Goal: Task Accomplishment & Management: Manage account settings

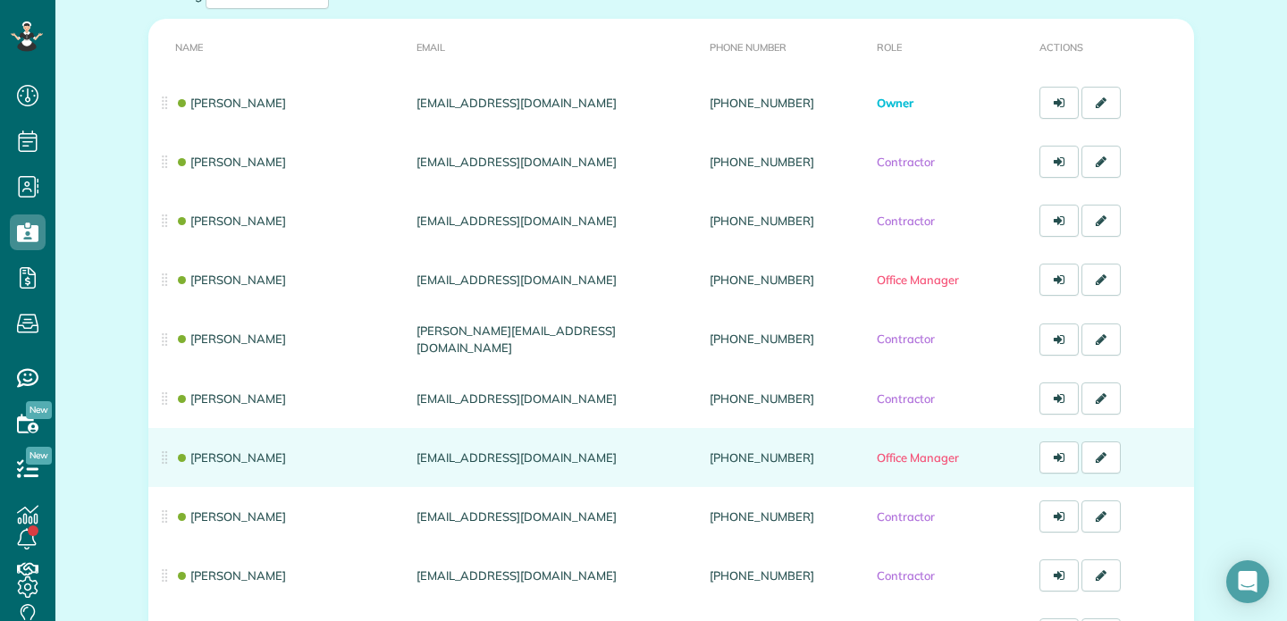
scroll to position [212, 0]
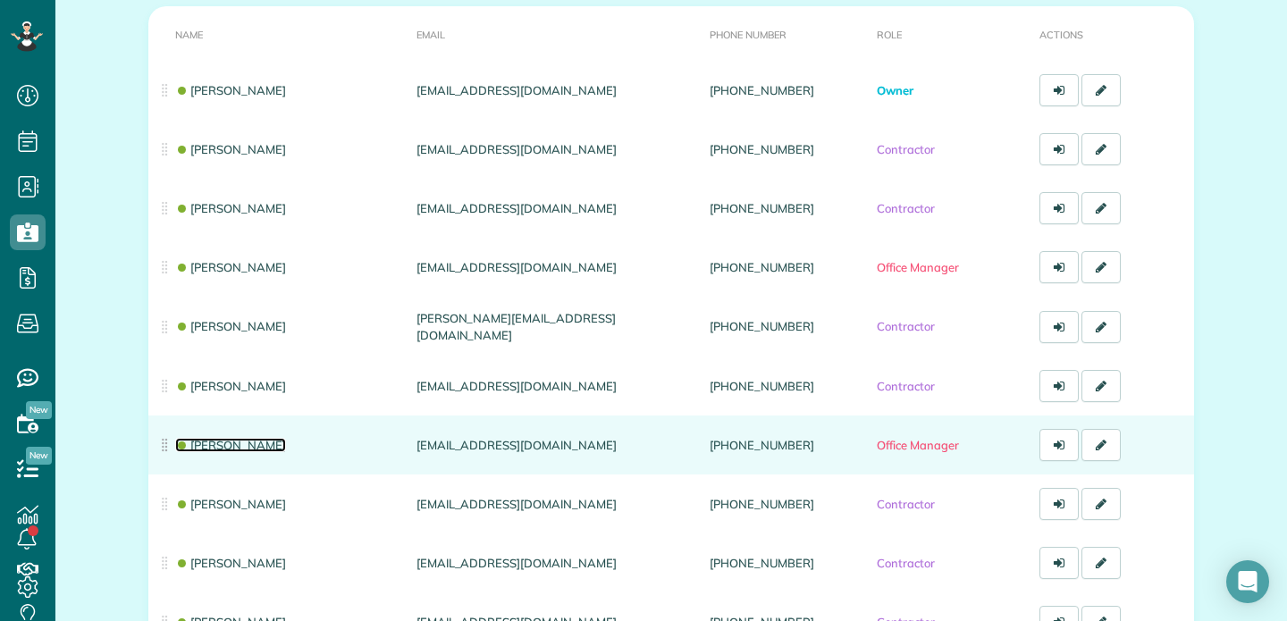
click at [243, 447] on link "[PERSON_NAME]" at bounding box center [230, 445] width 111 height 14
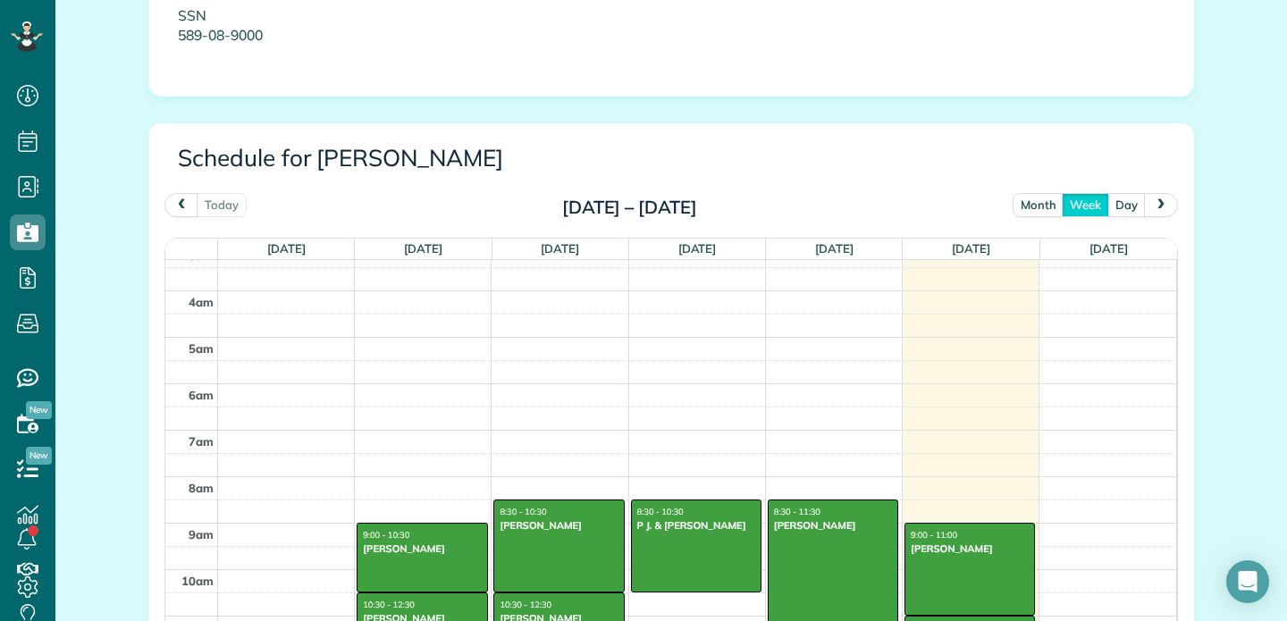
scroll to position [818, 0]
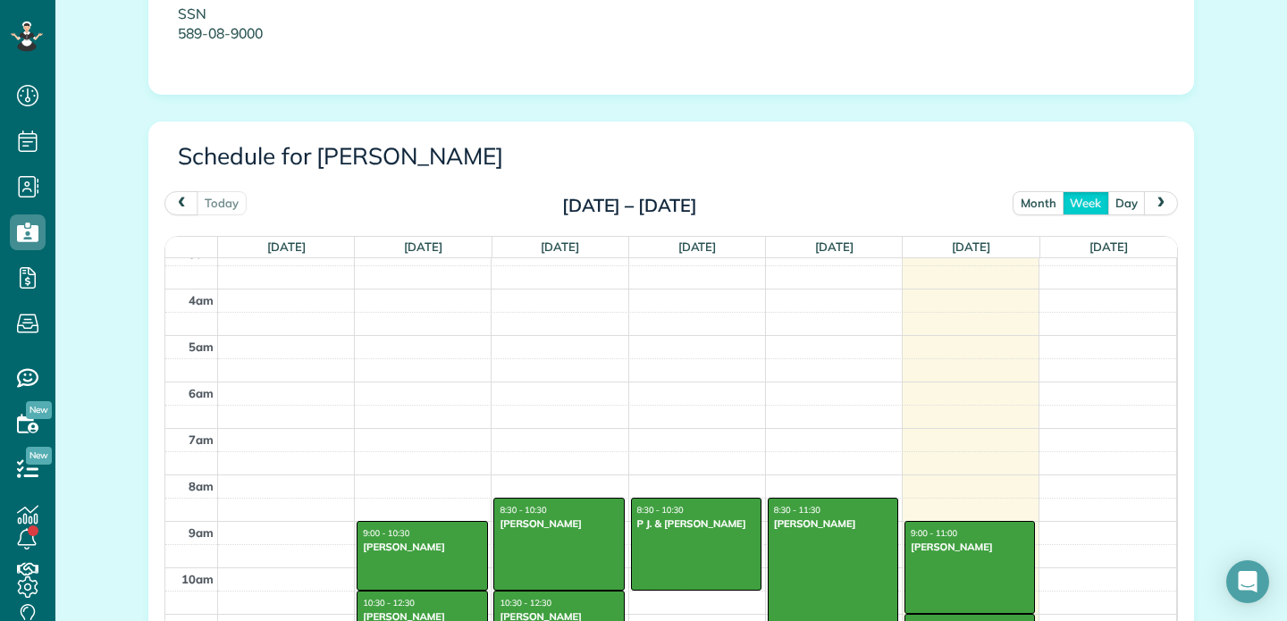
click at [1032, 203] on button "month" at bounding box center [1038, 203] width 52 height 24
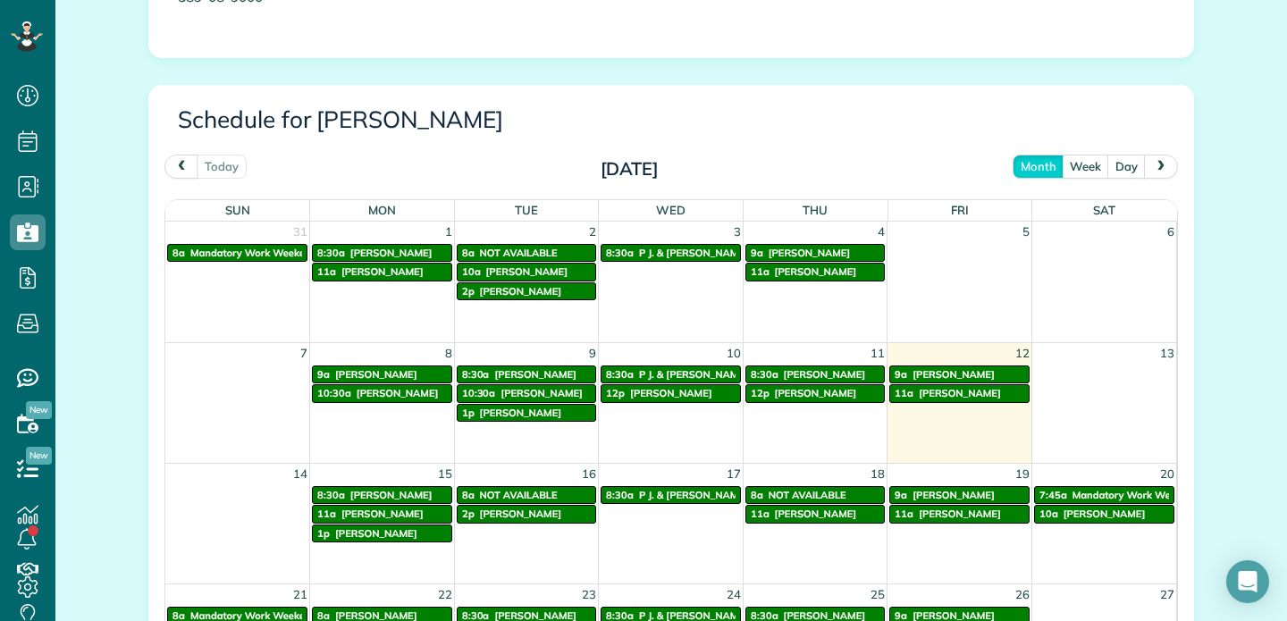
scroll to position [851, 0]
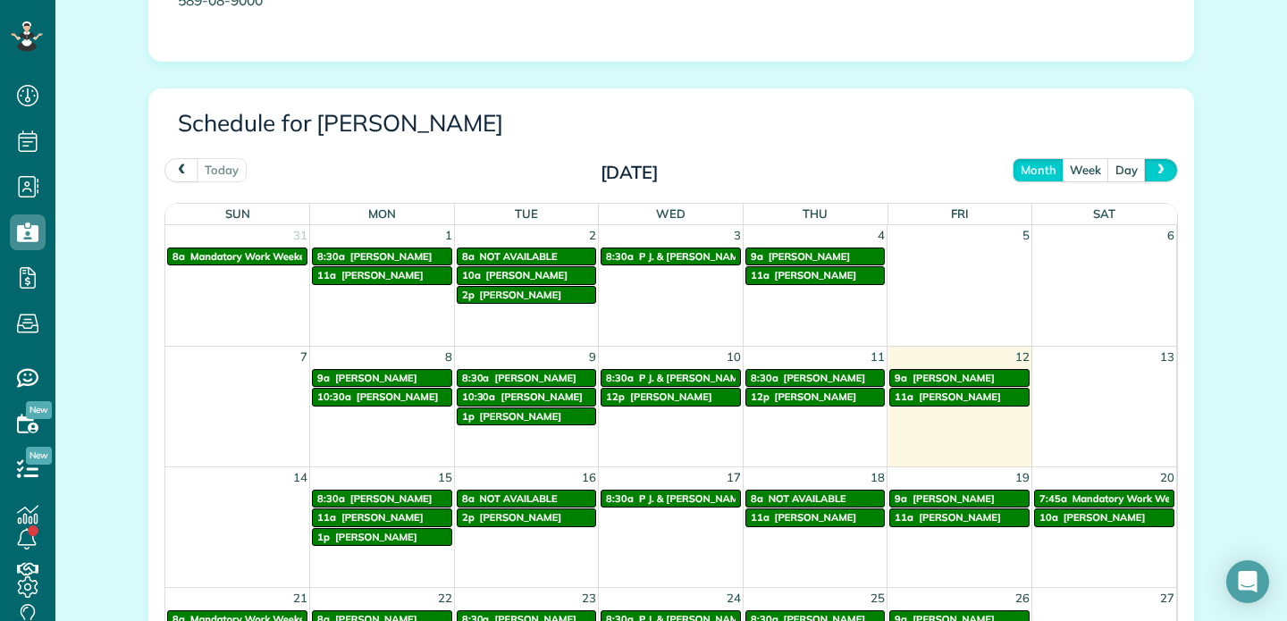
click at [1162, 169] on span "next" at bounding box center [1160, 170] width 14 height 12
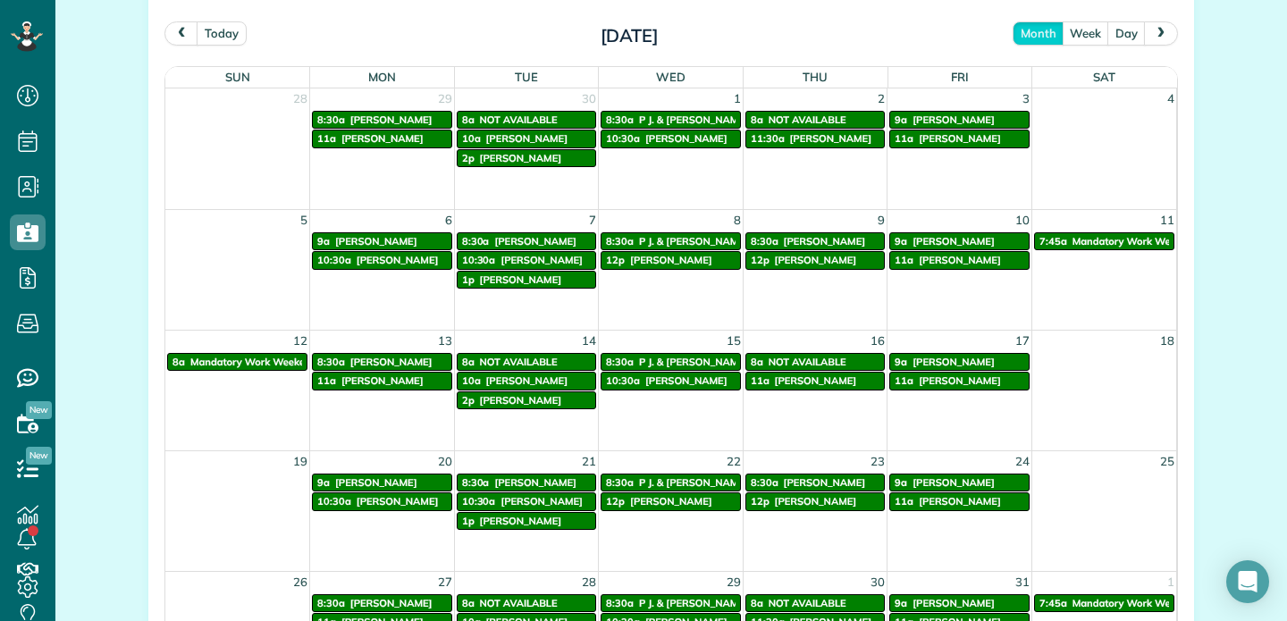
scroll to position [958, 0]
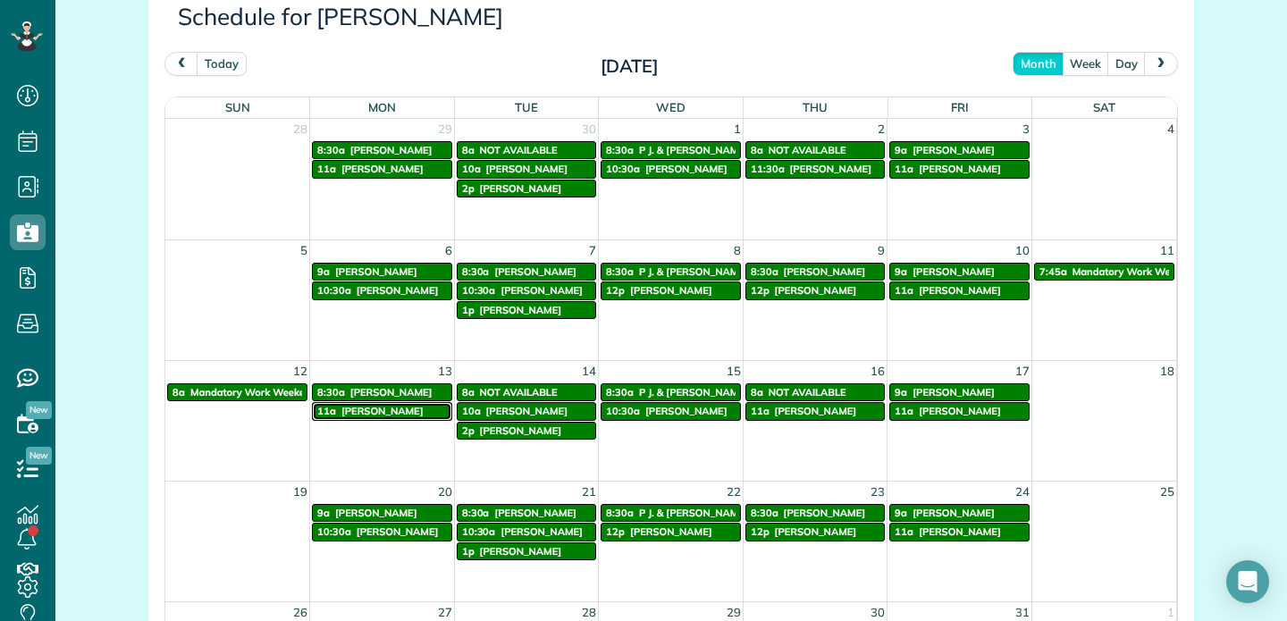
click at [415, 408] on span "[PERSON_NAME]" at bounding box center [382, 411] width 82 height 13
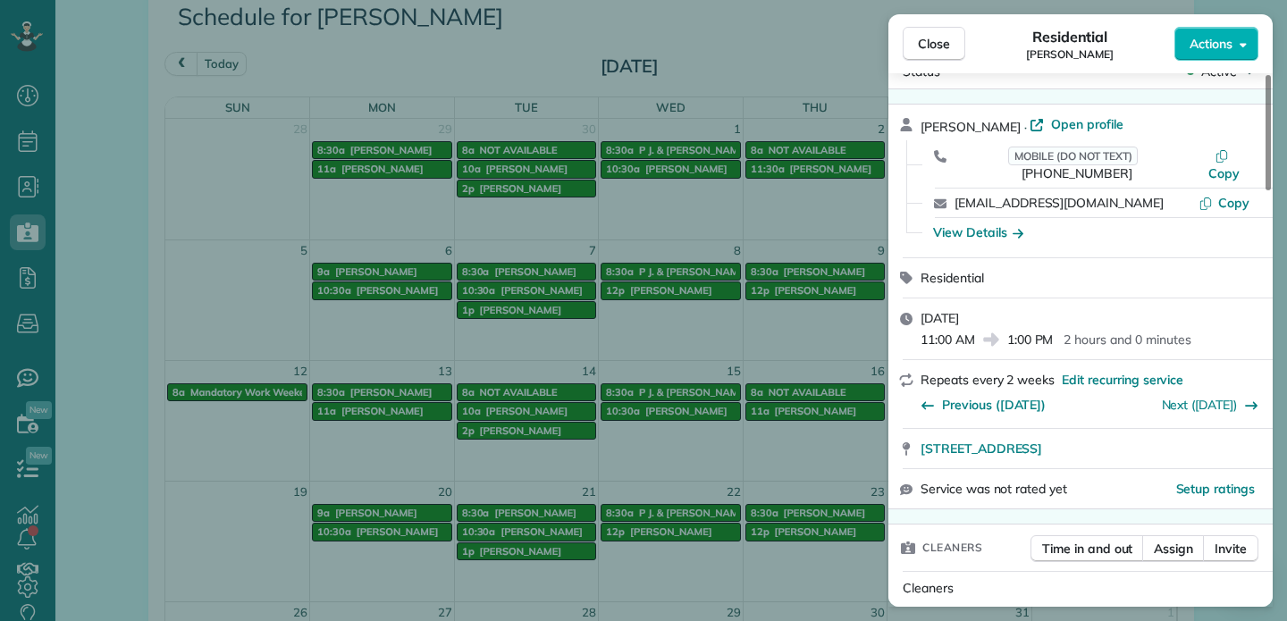
scroll to position [34, 0]
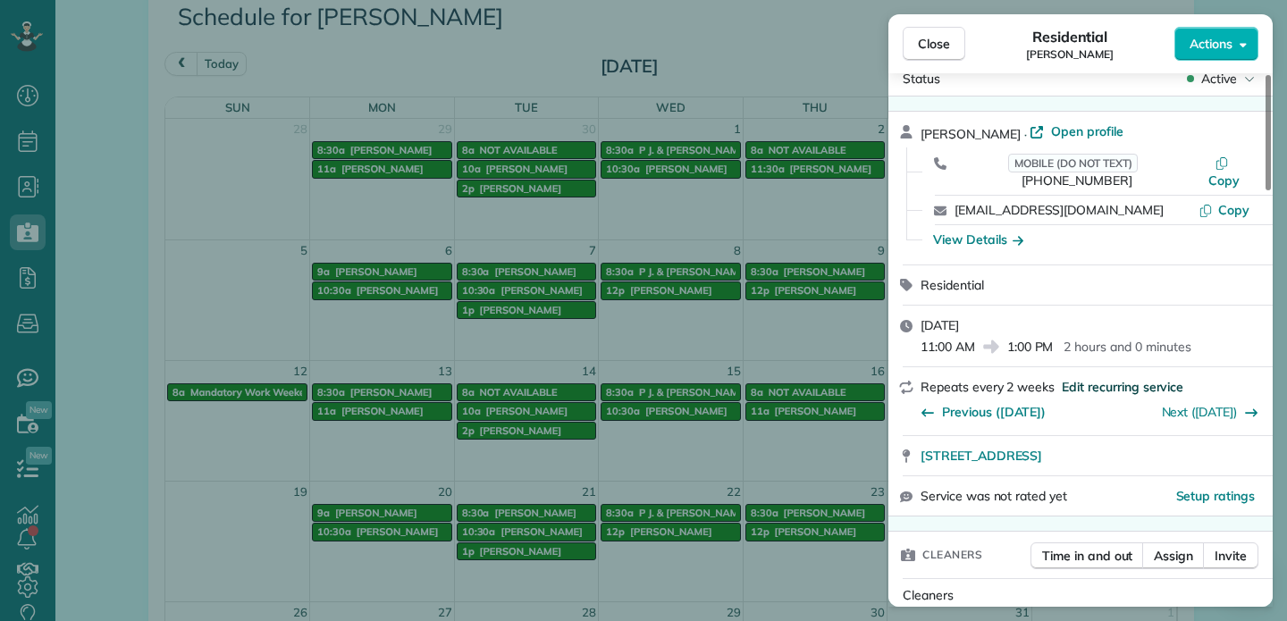
click at [1132, 378] on span "Edit recurring service" at bounding box center [1122, 387] width 122 height 18
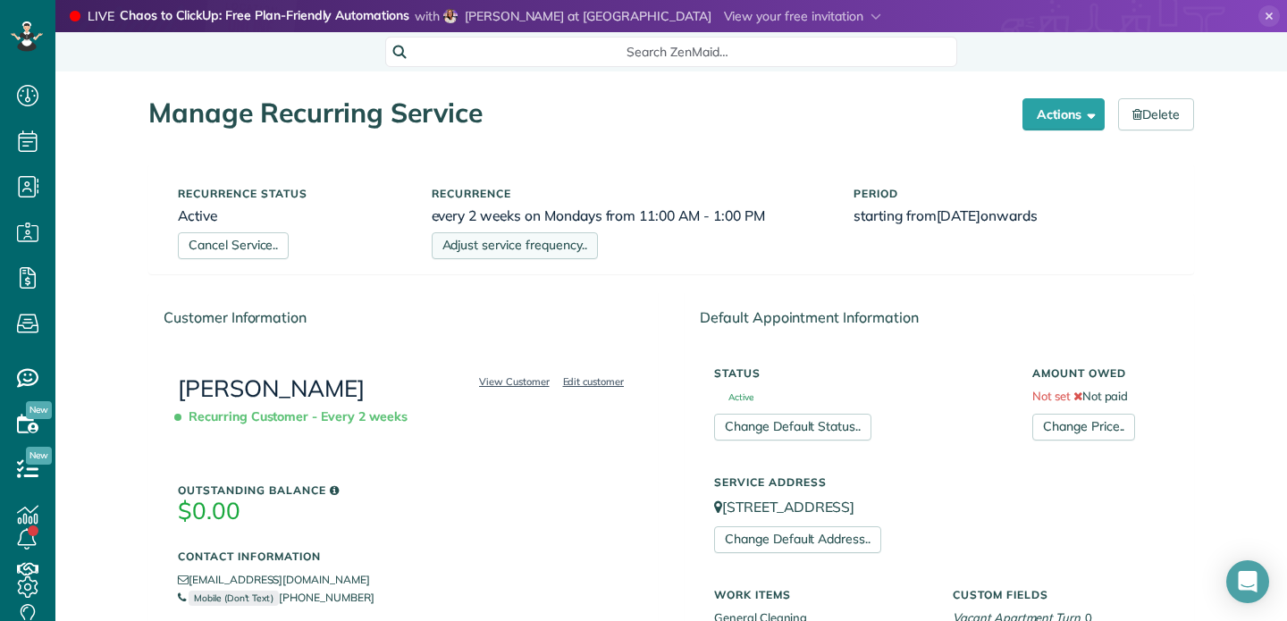
click at [516, 244] on link "Adjust service frequency.." at bounding box center [515, 245] width 166 height 27
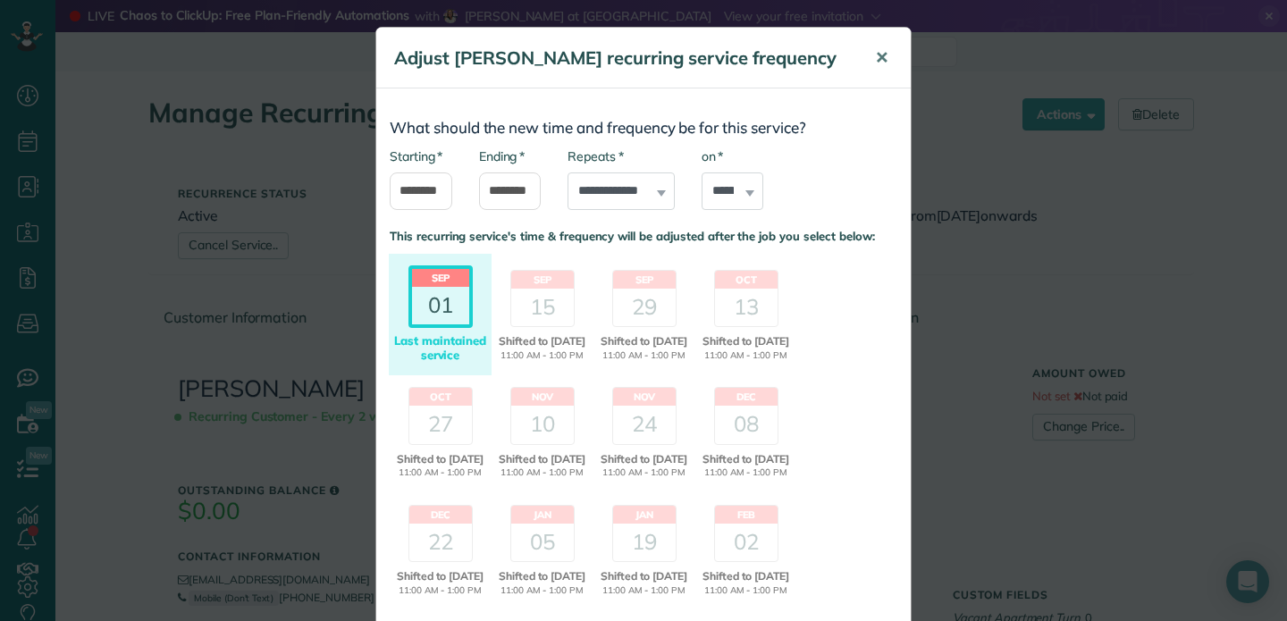
click at [881, 58] on span "✕" at bounding box center [881, 57] width 13 height 21
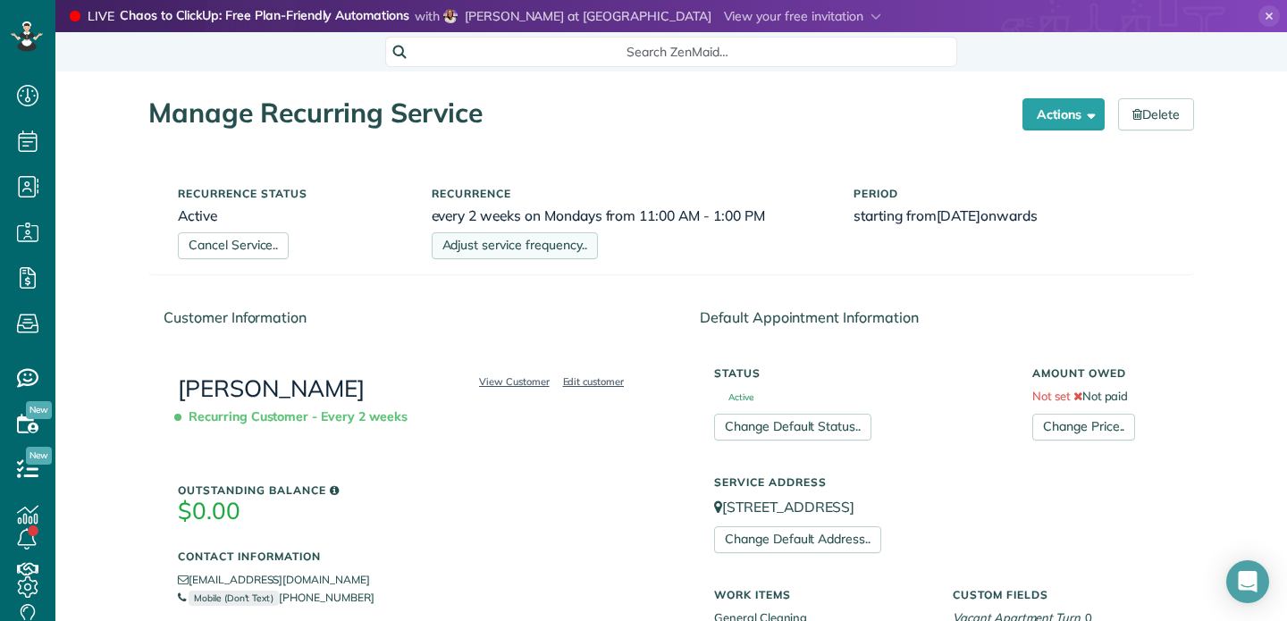
click at [522, 251] on link "Adjust service frequency.." at bounding box center [515, 245] width 166 height 27
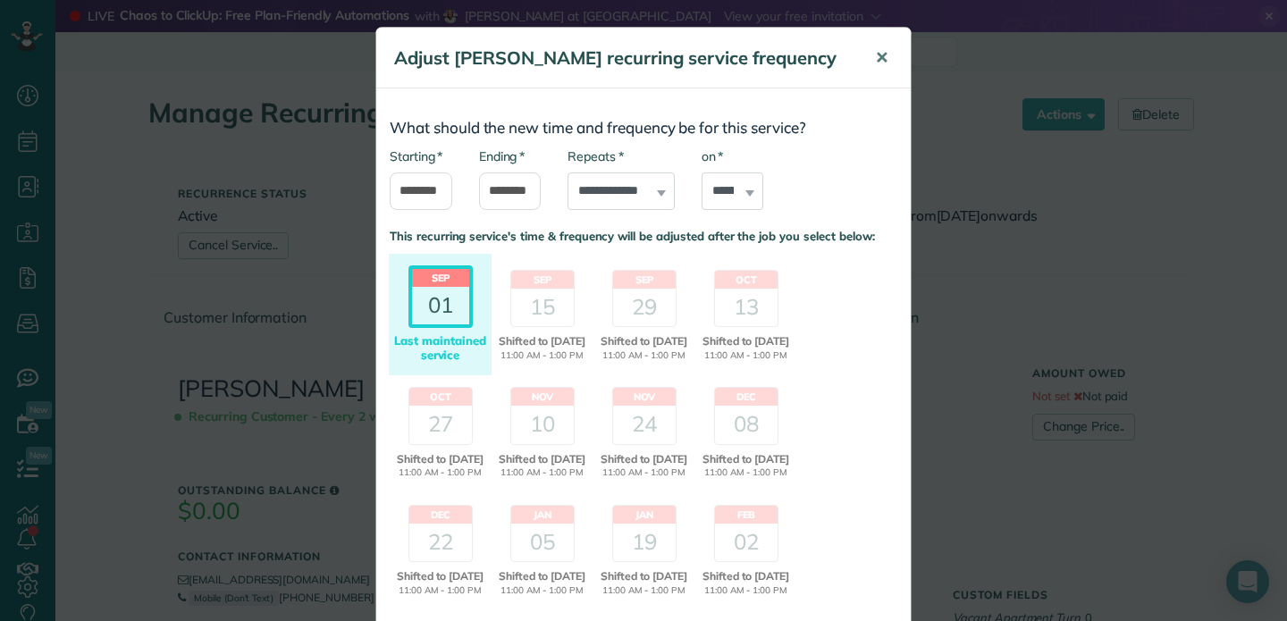
click at [884, 56] on span "✕" at bounding box center [881, 57] width 13 height 21
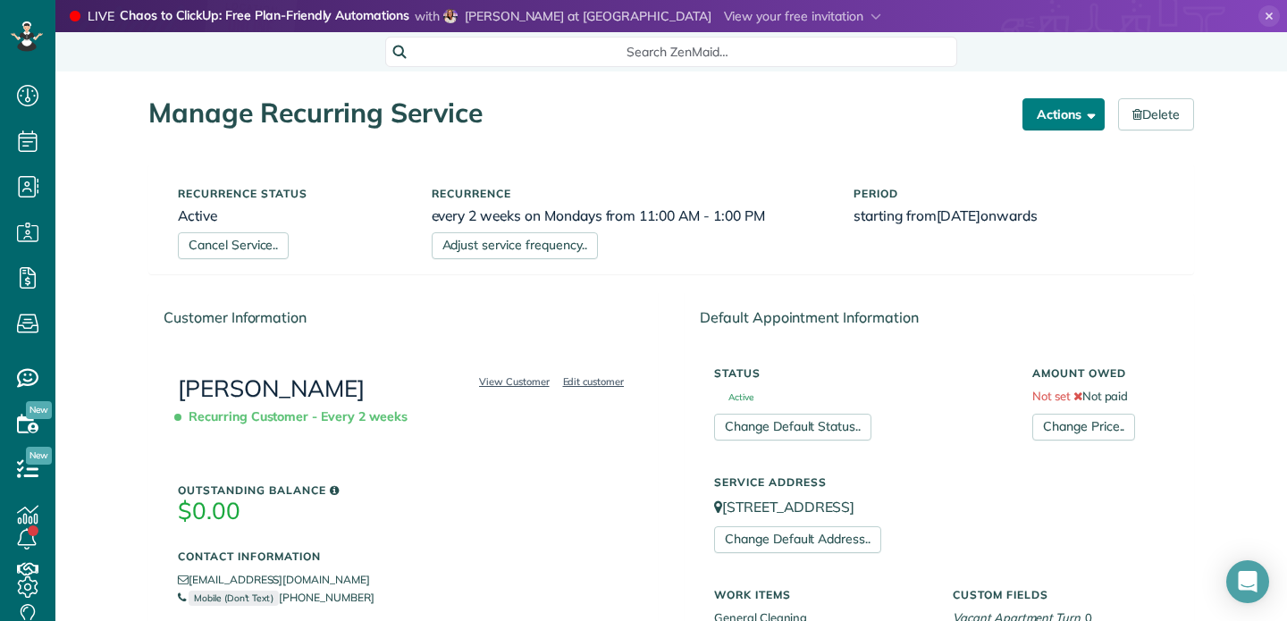
click at [1055, 115] on button "Actions" at bounding box center [1063, 114] width 82 height 32
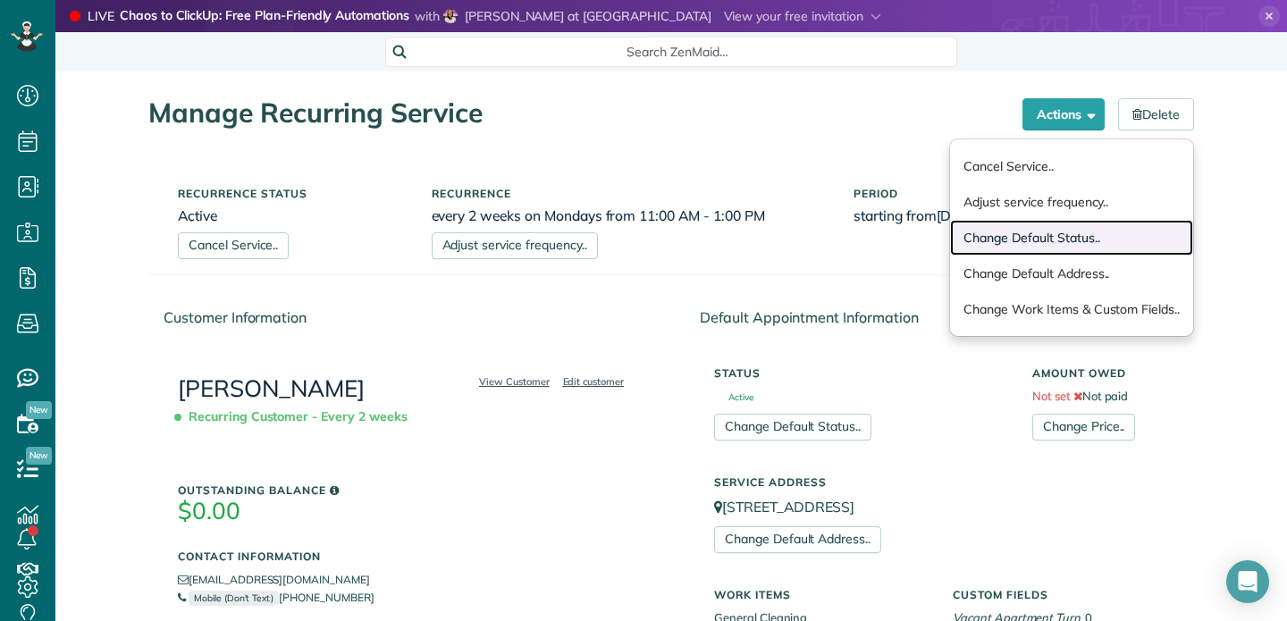
click at [1033, 239] on link "Change Default Status.." at bounding box center [1071, 238] width 243 height 36
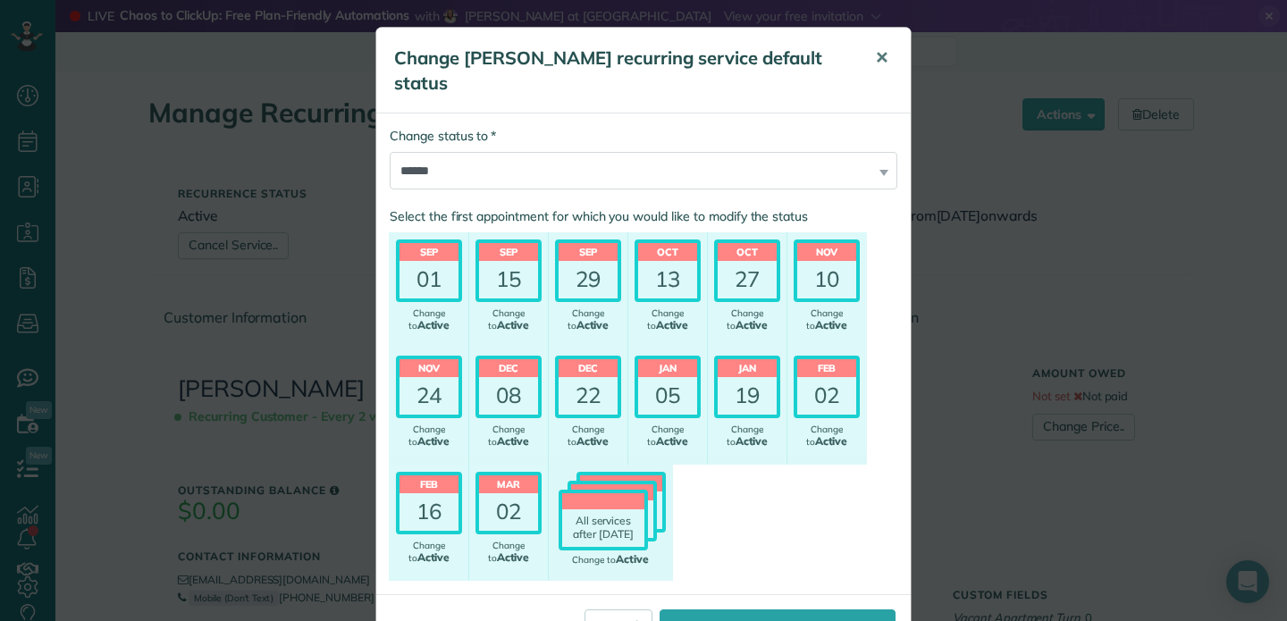
click at [884, 57] on span "✕" at bounding box center [881, 57] width 13 height 21
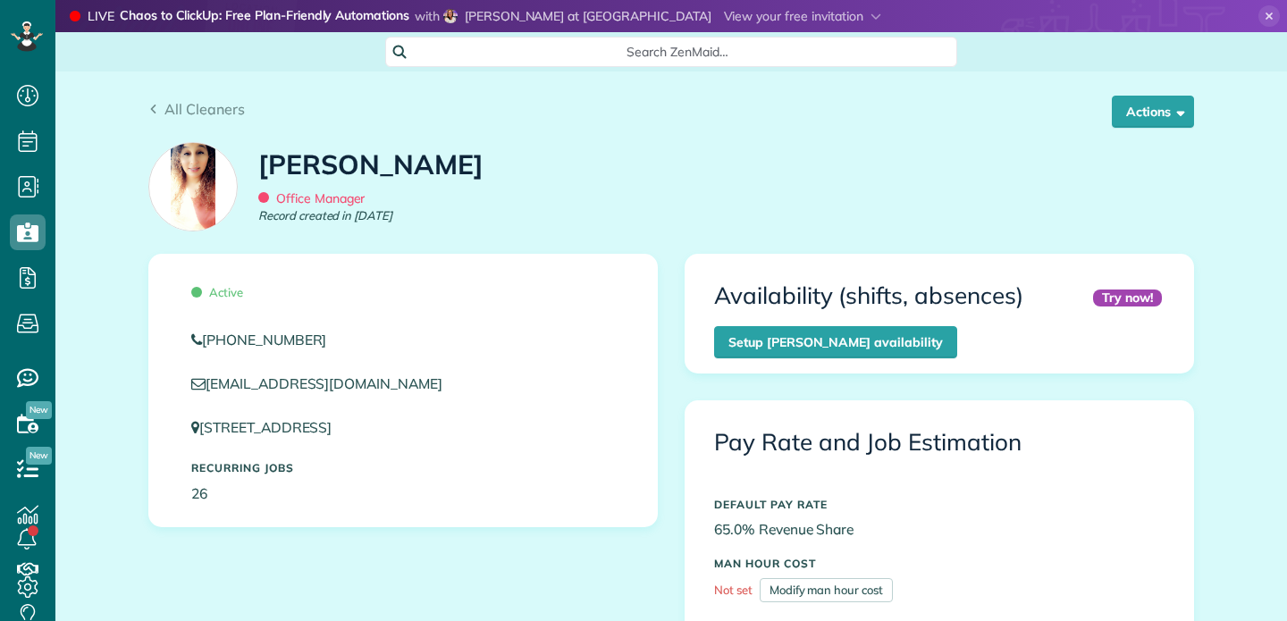
scroll to position [108, 0]
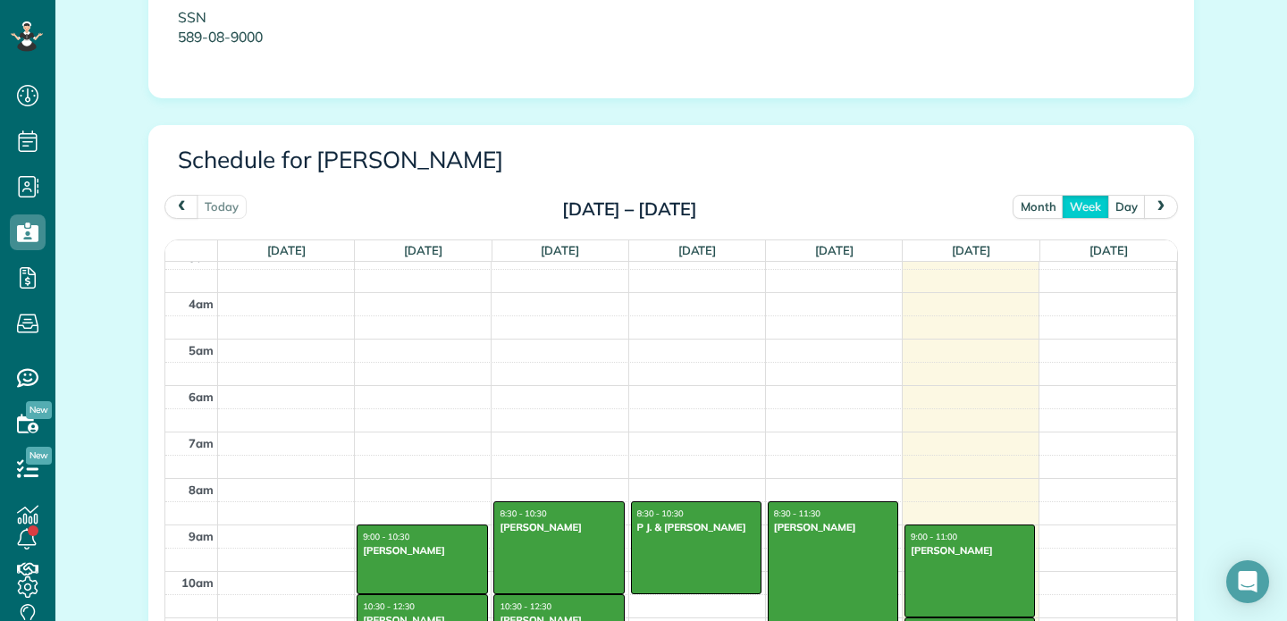
scroll to position [844, 0]
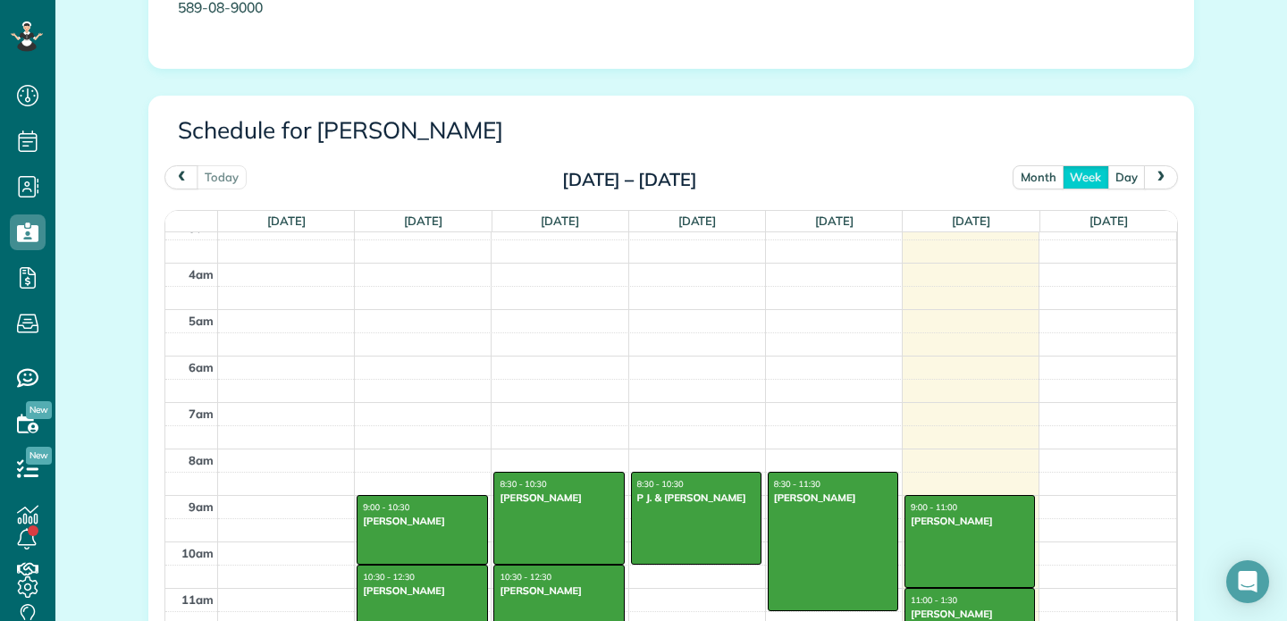
click at [1041, 181] on button "month" at bounding box center [1038, 177] width 52 height 24
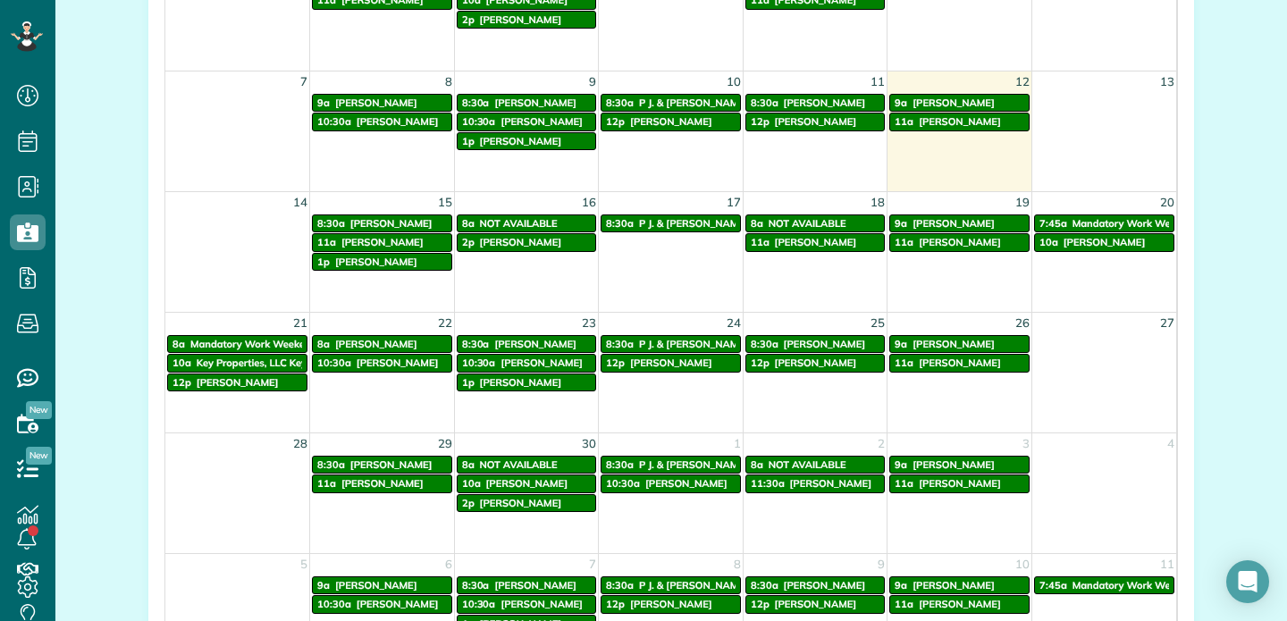
scroll to position [1124, 0]
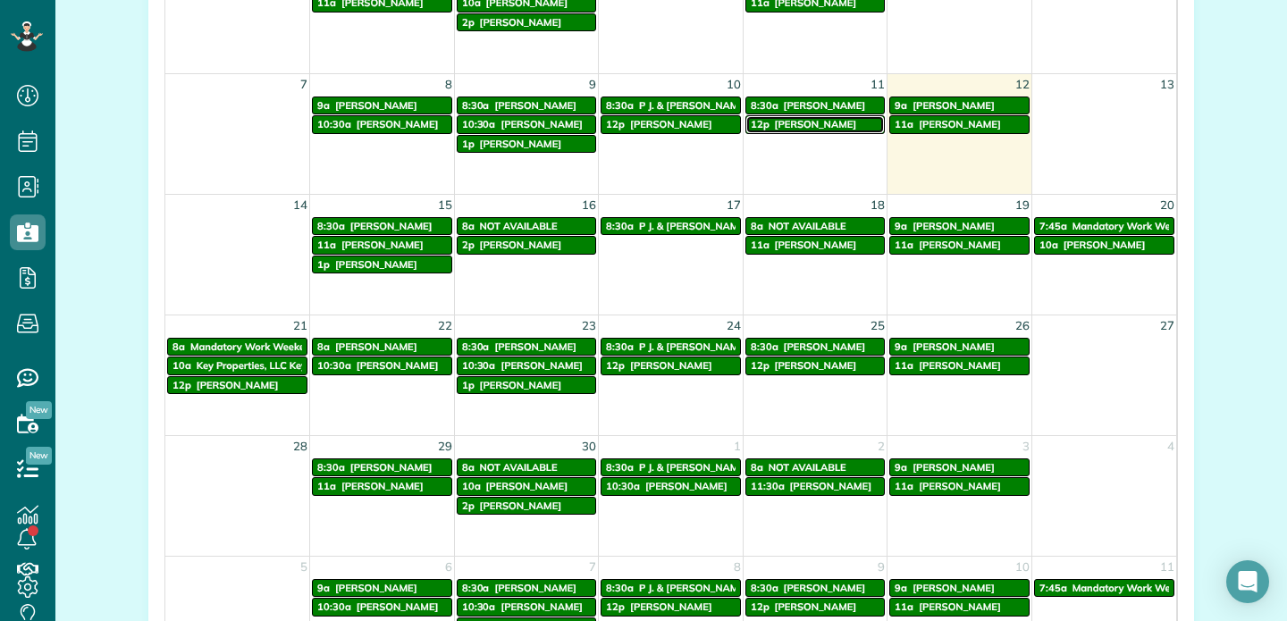
click at [819, 124] on span "[PERSON_NAME]" at bounding box center [816, 124] width 82 height 13
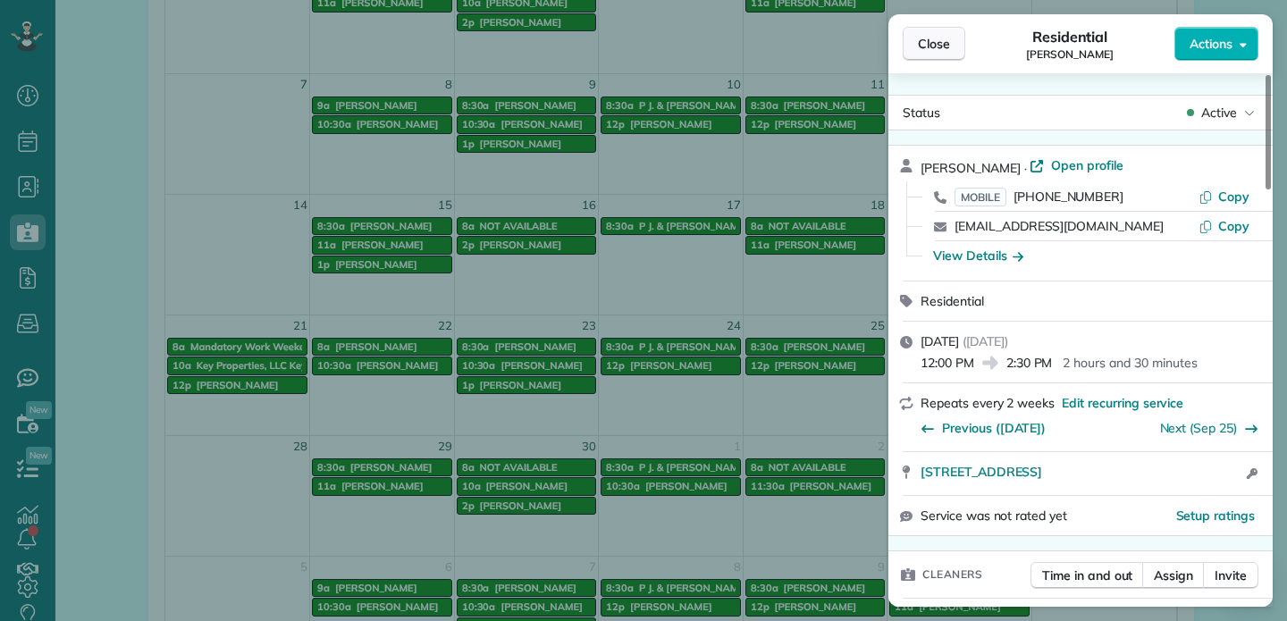
click at [943, 46] on span "Close" at bounding box center [934, 44] width 32 height 18
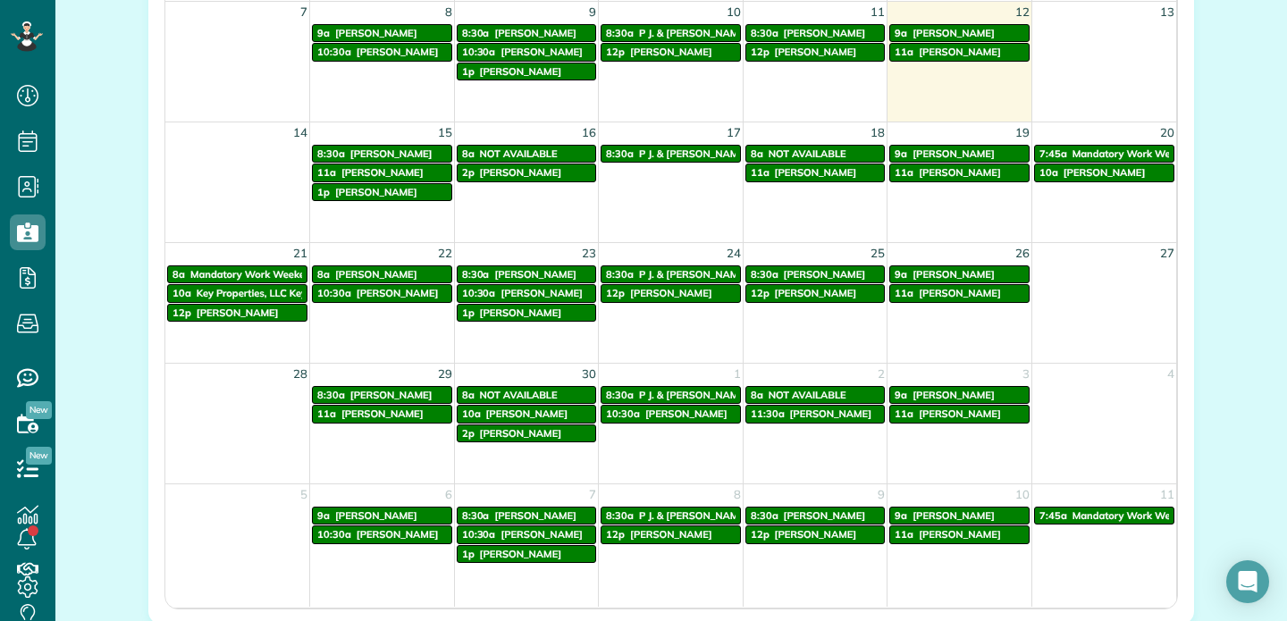
scroll to position [1198, 0]
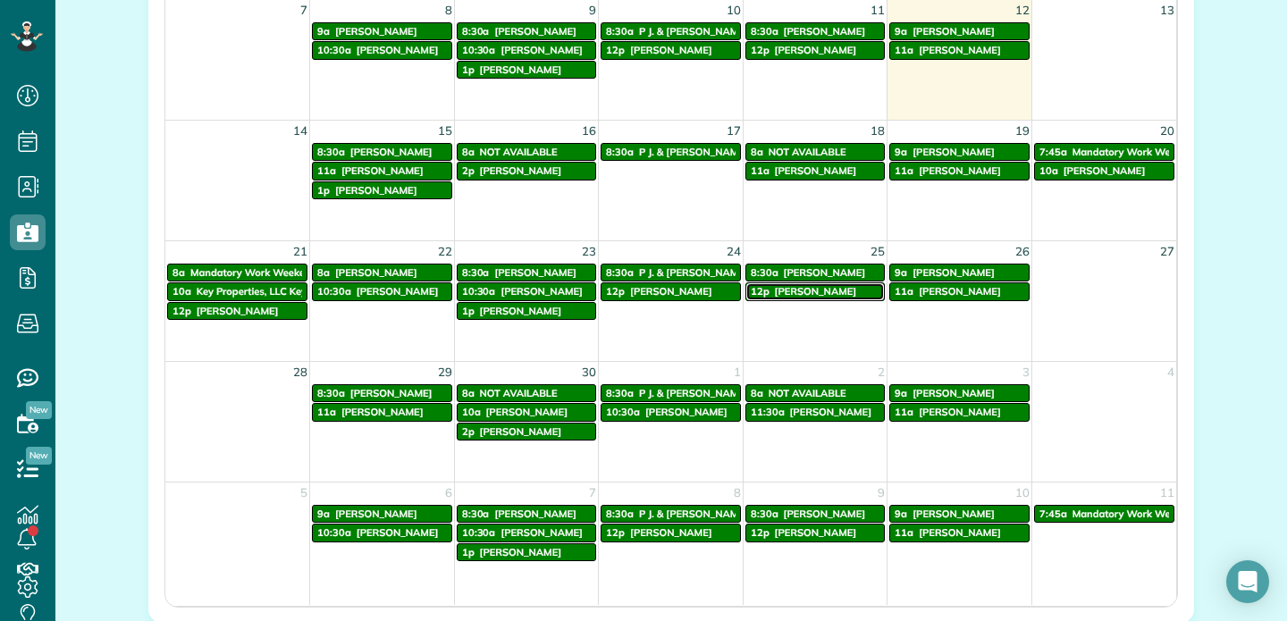
click at [803, 292] on span "[PERSON_NAME]" at bounding box center [816, 291] width 82 height 13
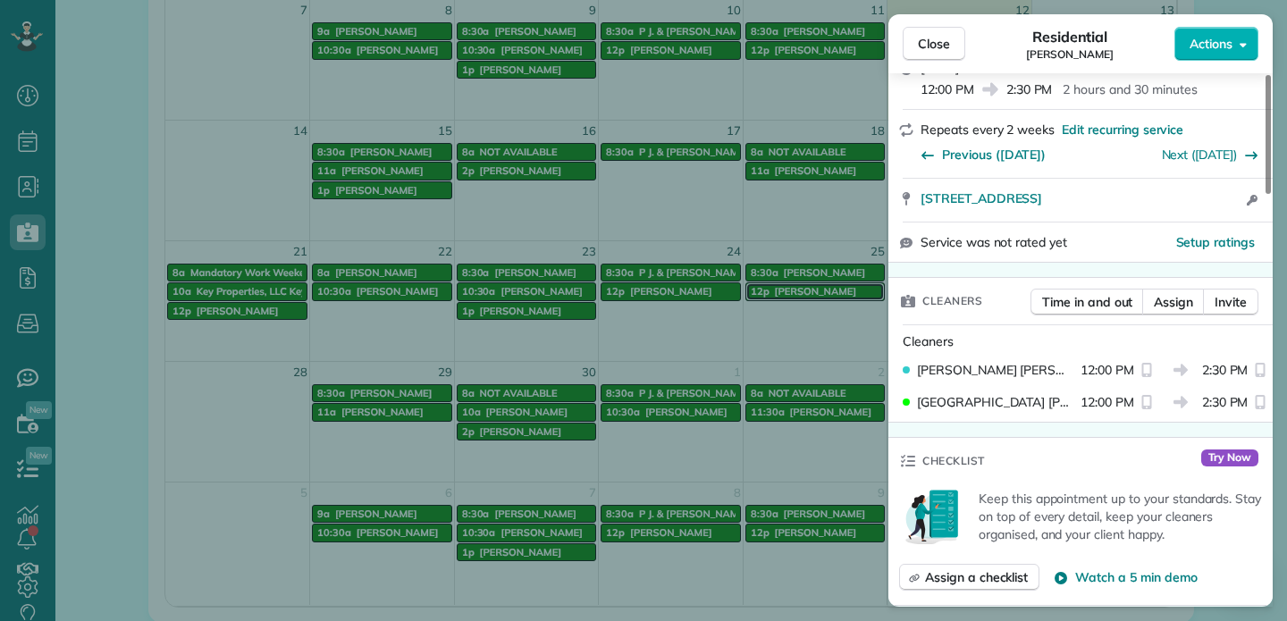
scroll to position [309, 0]
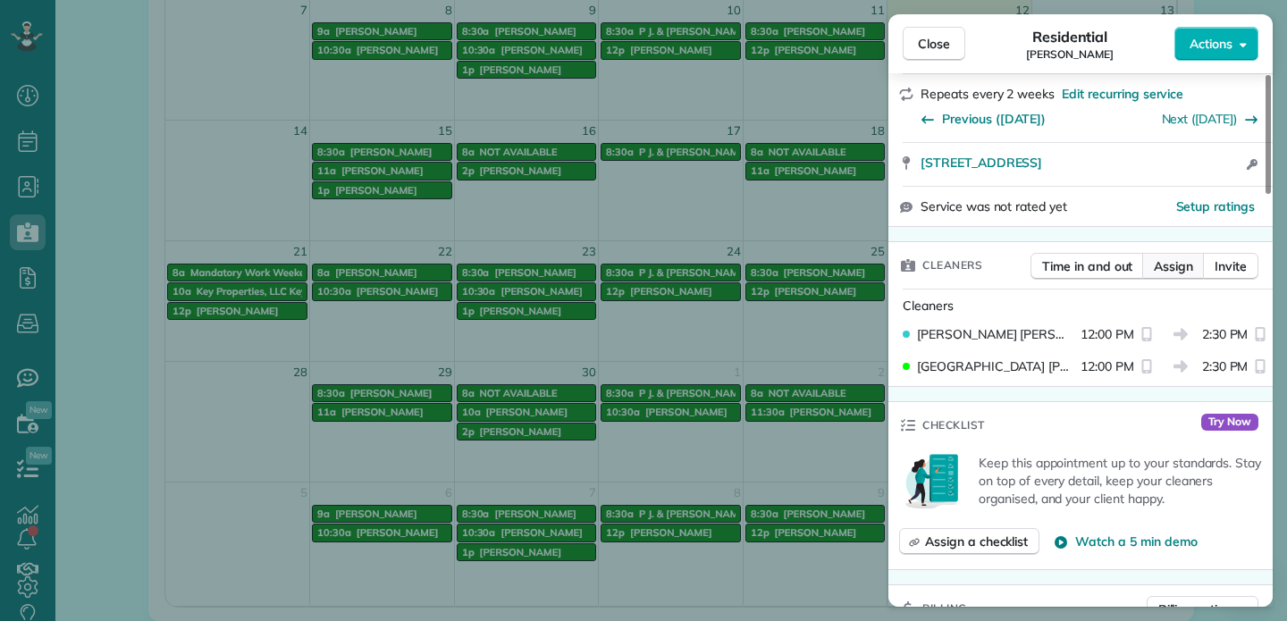
click at [1175, 269] on span "Assign" at bounding box center [1172, 266] width 39 height 18
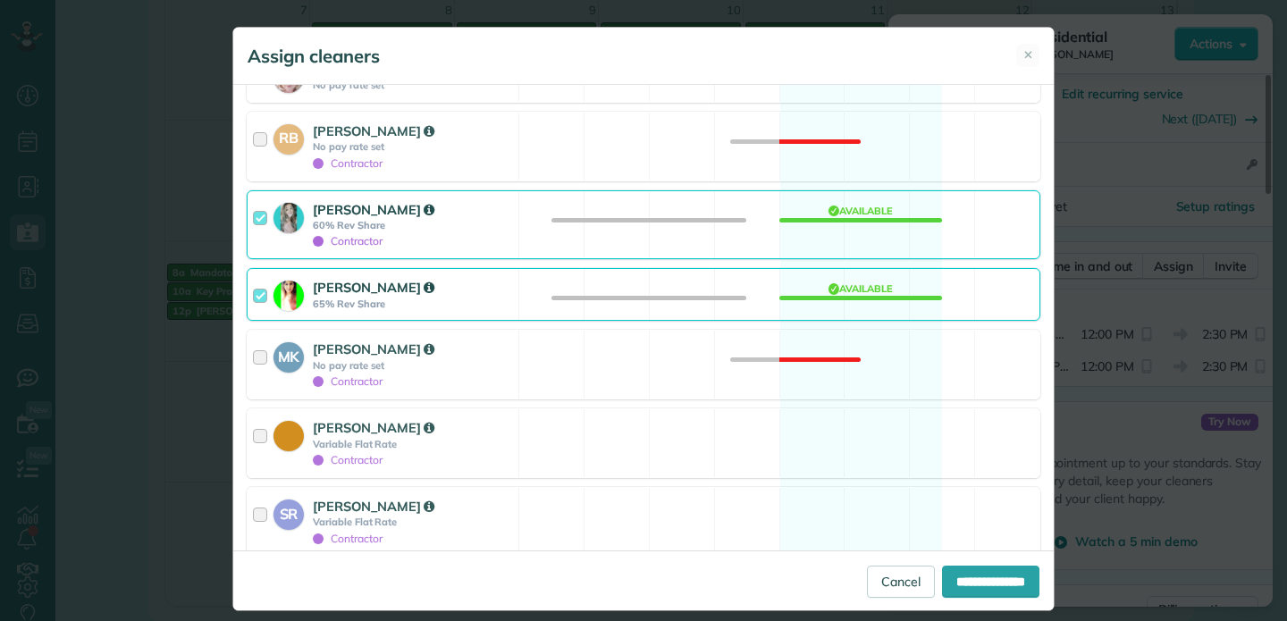
scroll to position [482, 0]
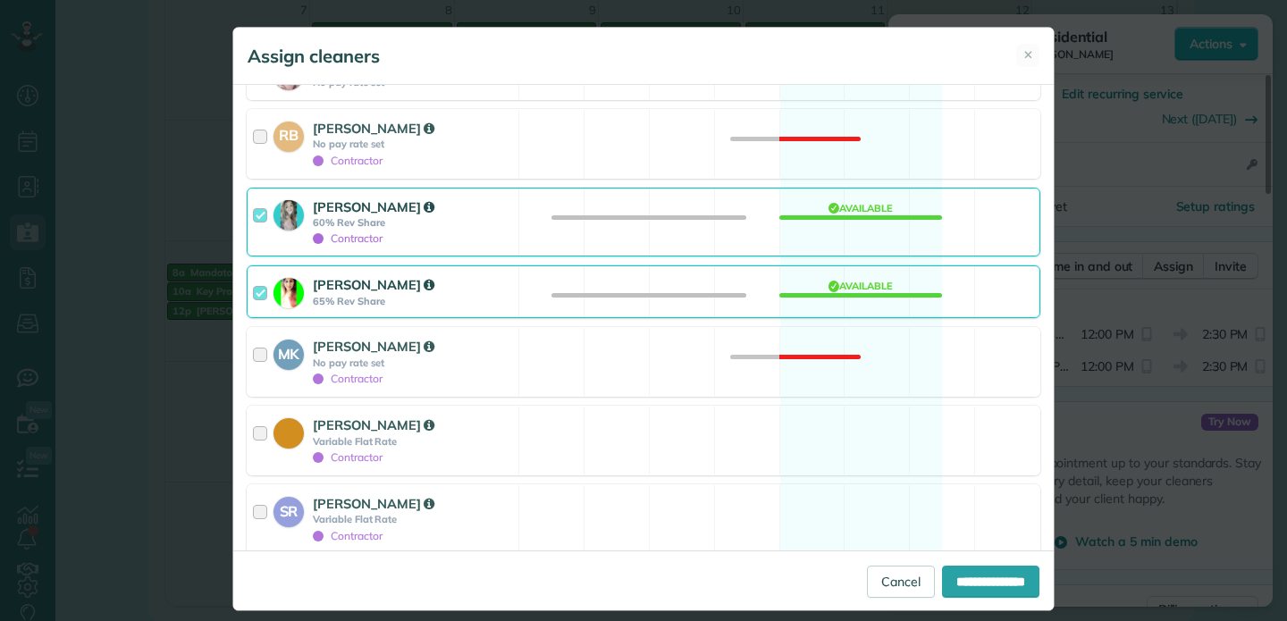
click at [262, 212] on div at bounding box center [263, 222] width 21 height 50
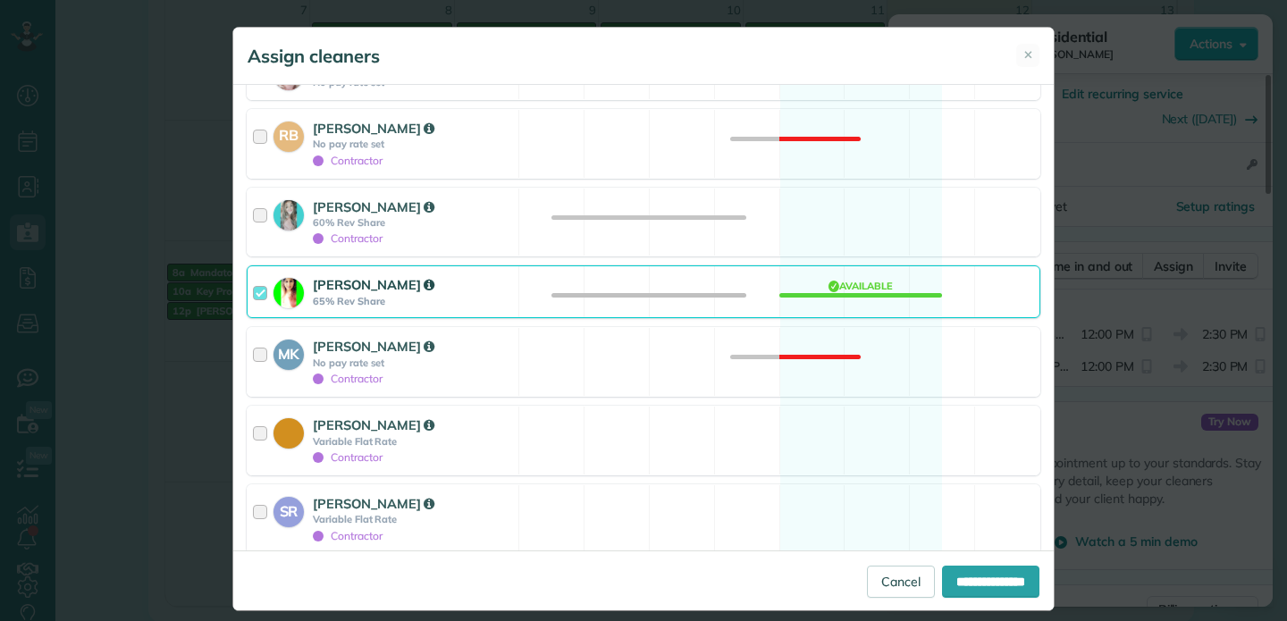
click at [263, 291] on div at bounding box center [263, 291] width 21 height 33
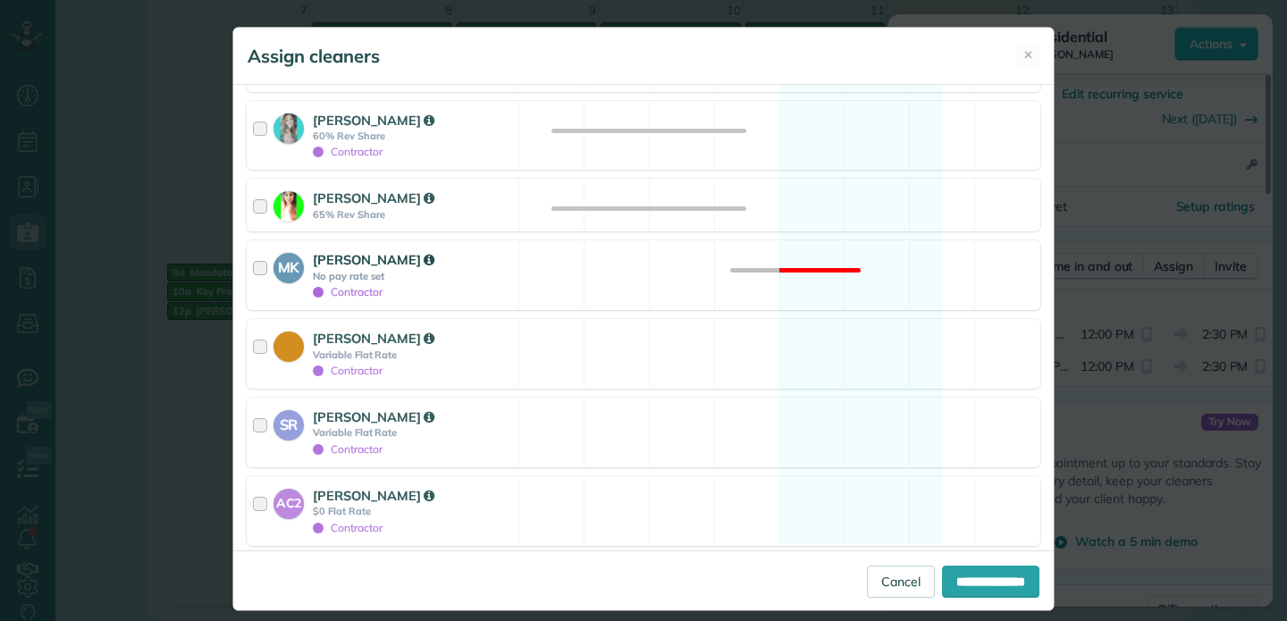
scroll to position [628, 0]
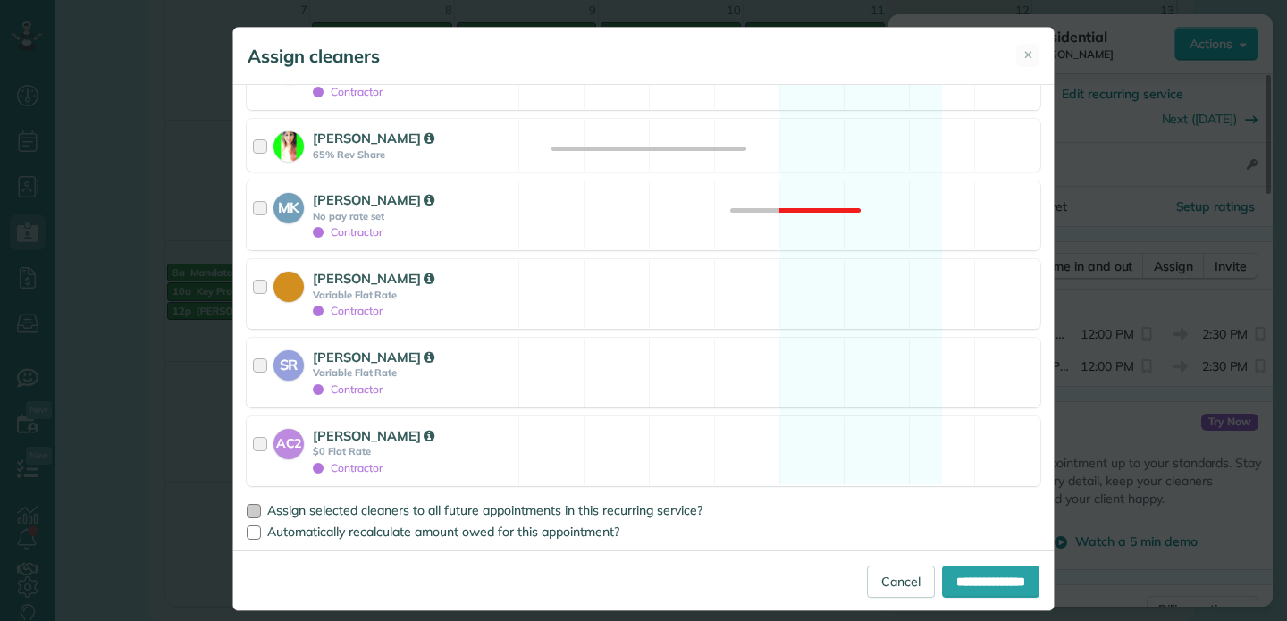
click at [256, 507] on div at bounding box center [254, 511] width 14 height 14
click at [976, 590] on input "**********" at bounding box center [990, 582] width 97 height 32
type input "**********"
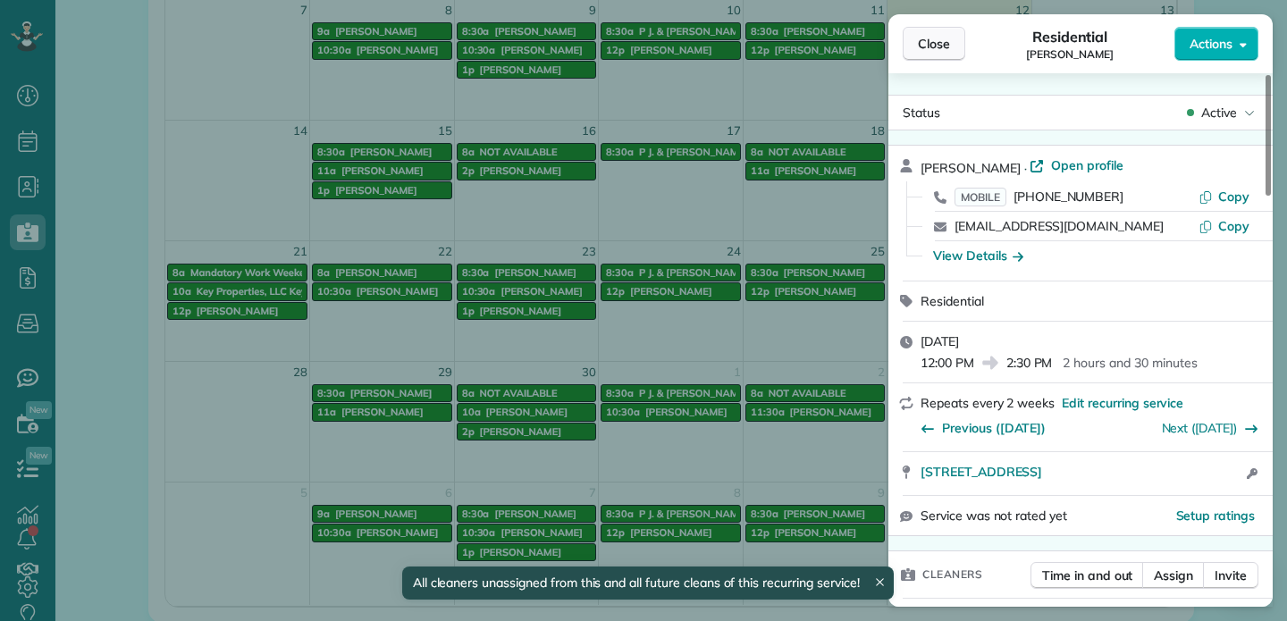
click at [934, 38] on span "Close" at bounding box center [934, 44] width 32 height 18
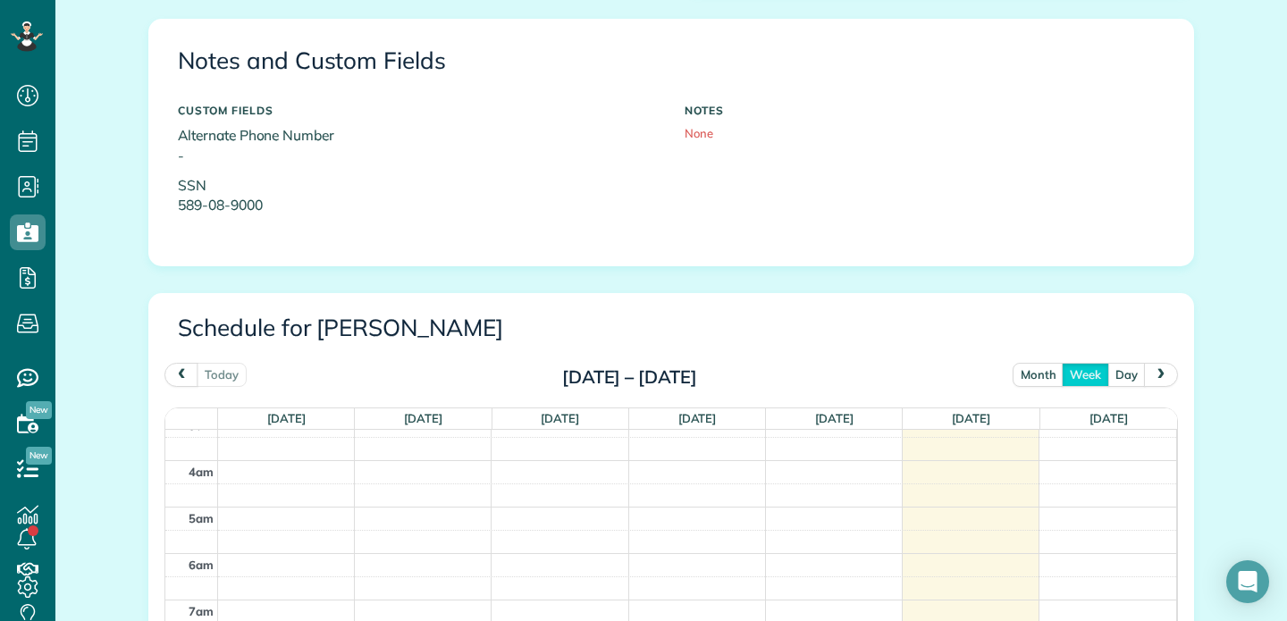
scroll to position [716, 0]
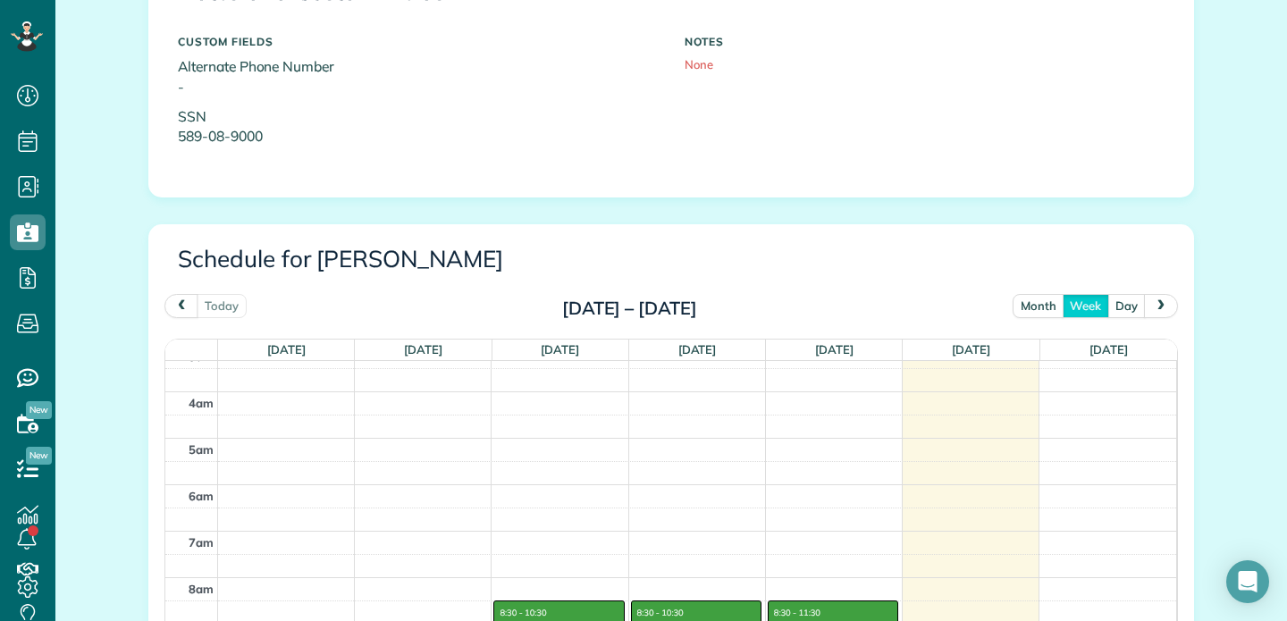
click at [1042, 311] on button "month" at bounding box center [1038, 306] width 52 height 24
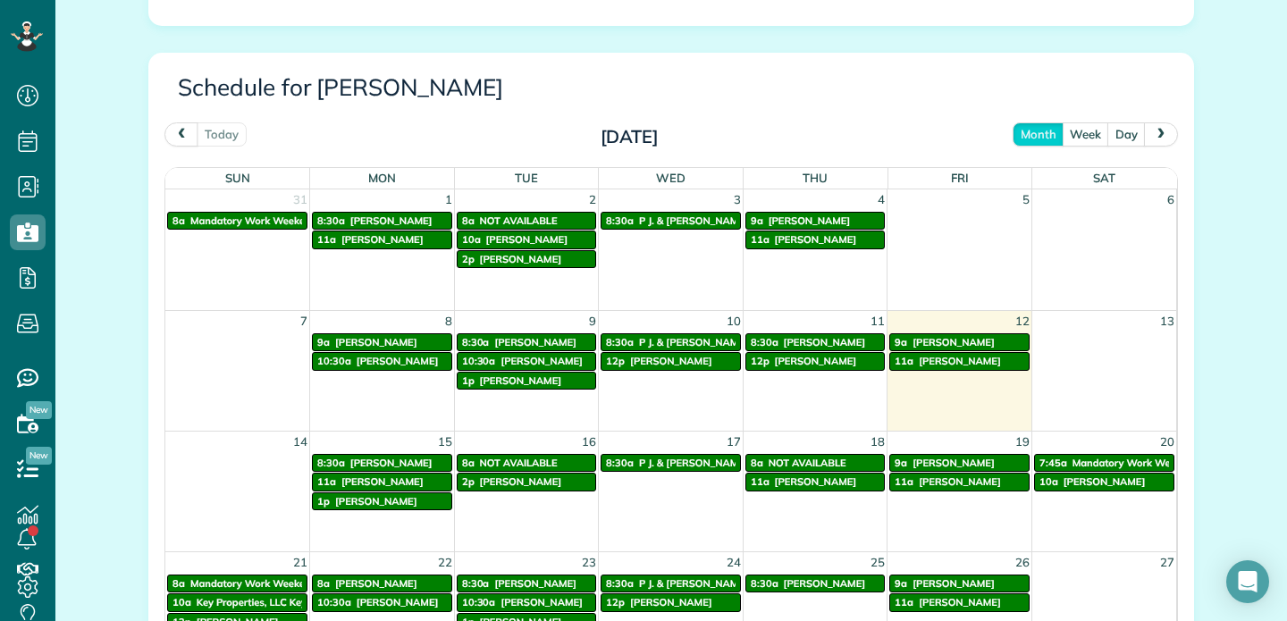
scroll to position [908, 0]
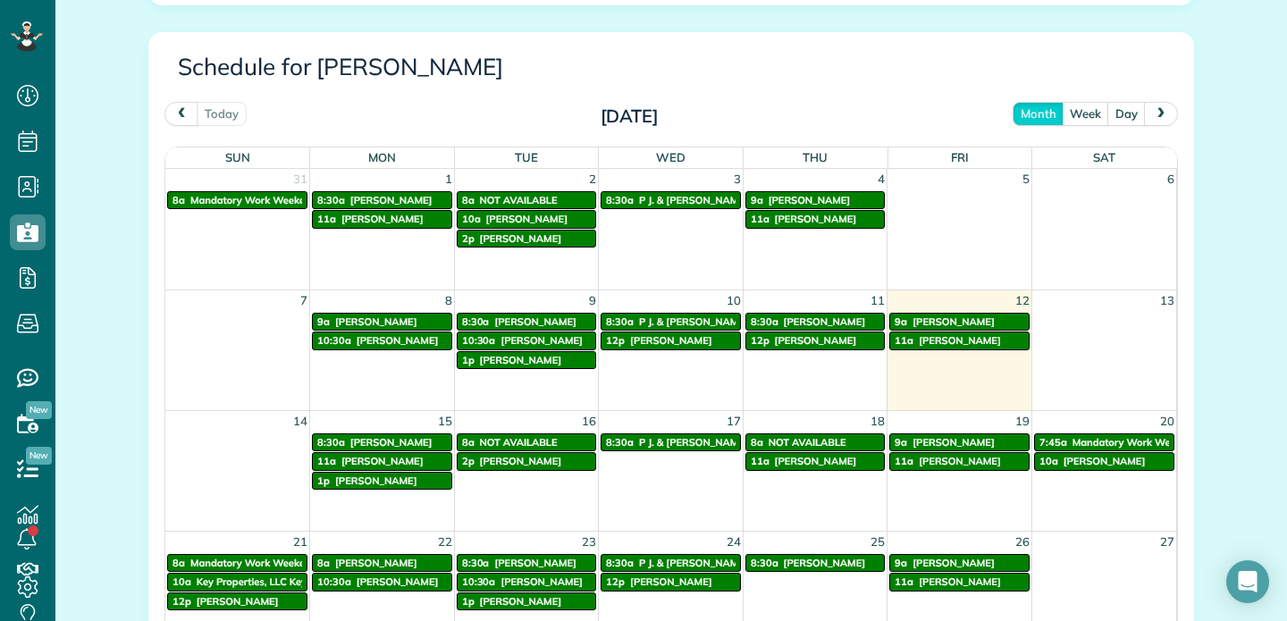
click at [1161, 113] on span "next" at bounding box center [1160, 113] width 14 height 12
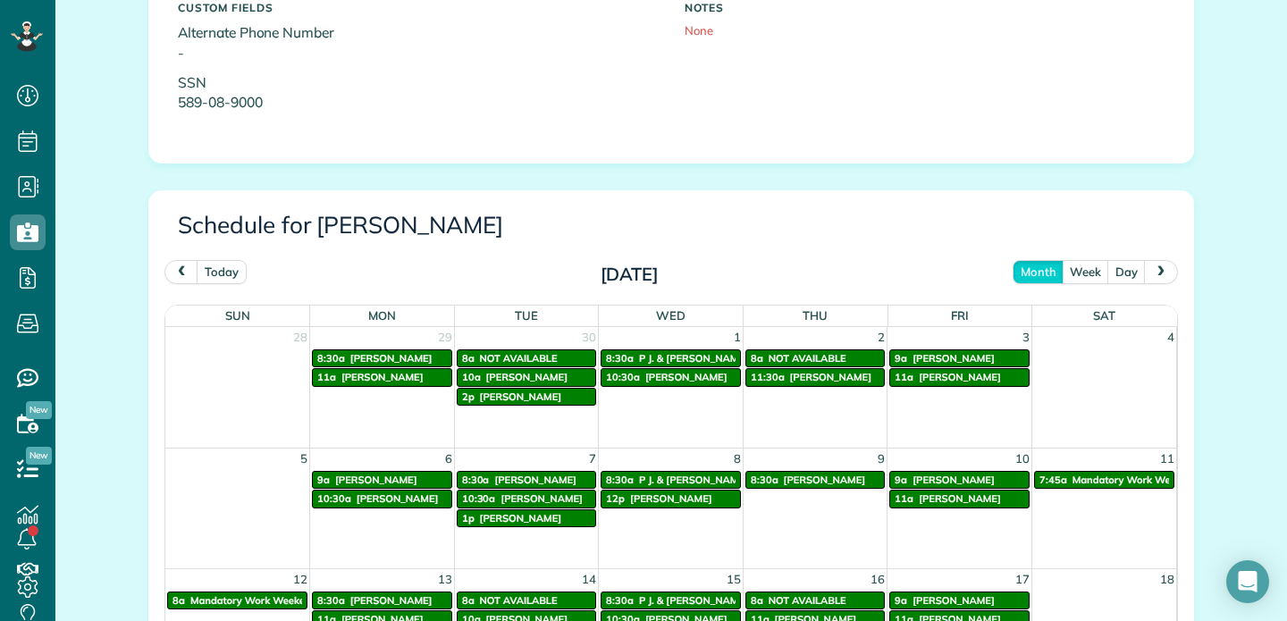
scroll to position [683, 0]
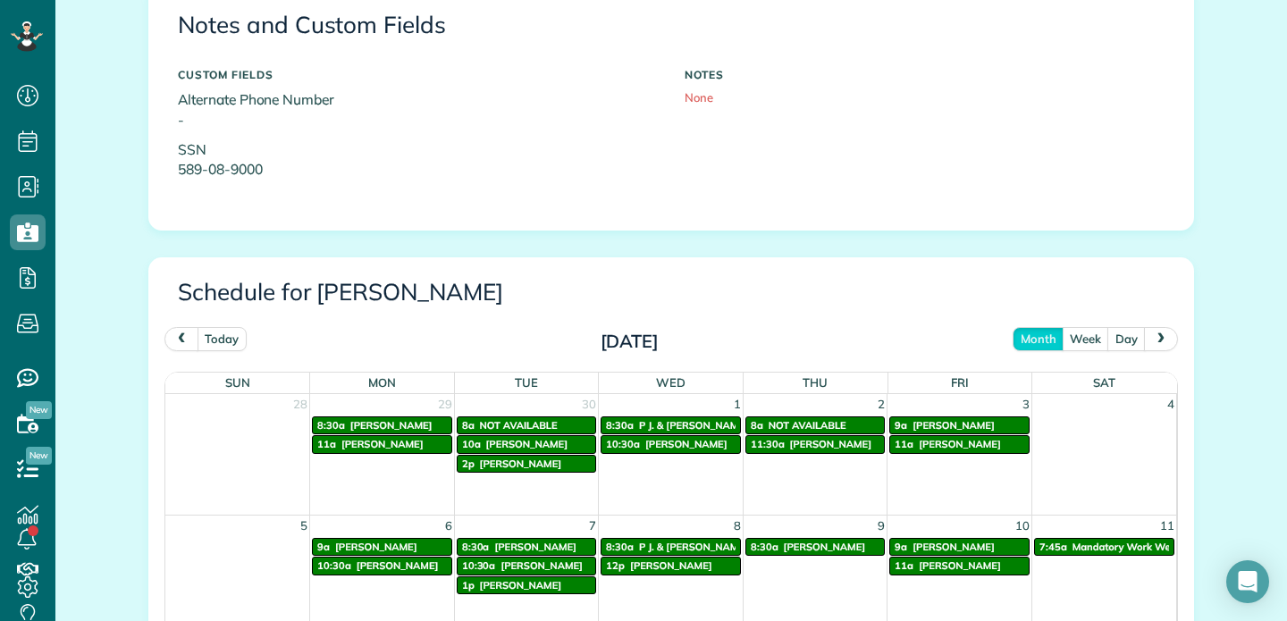
click at [180, 337] on span "prev" at bounding box center [181, 338] width 14 height 12
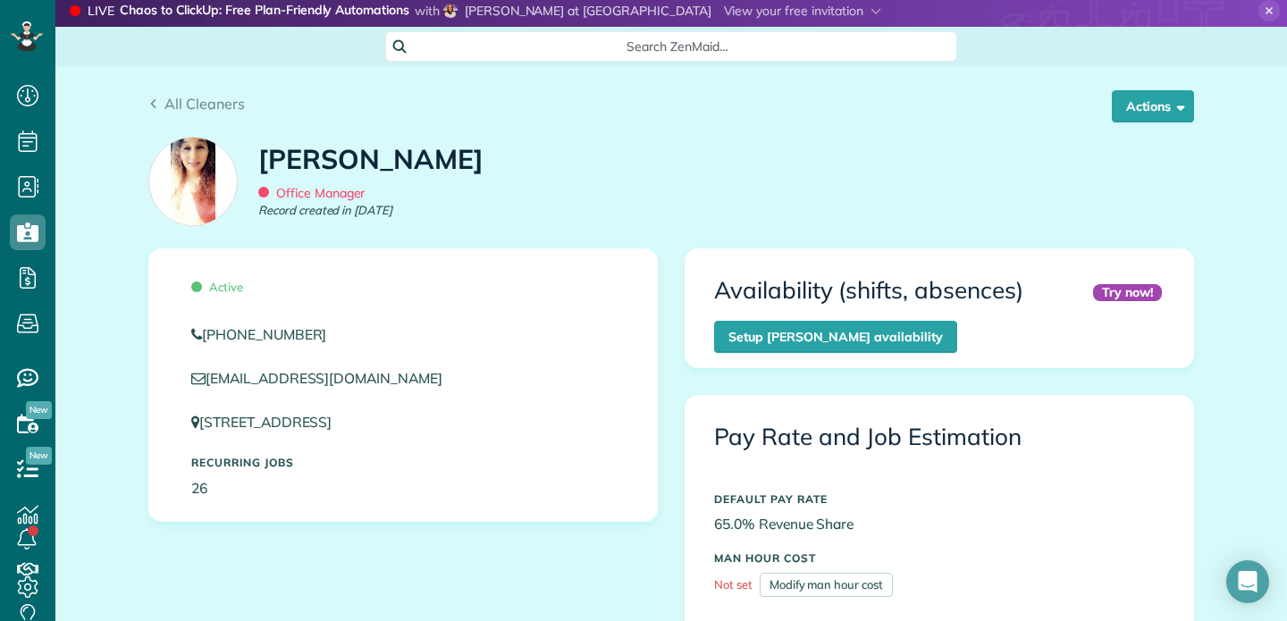
scroll to position [0, 0]
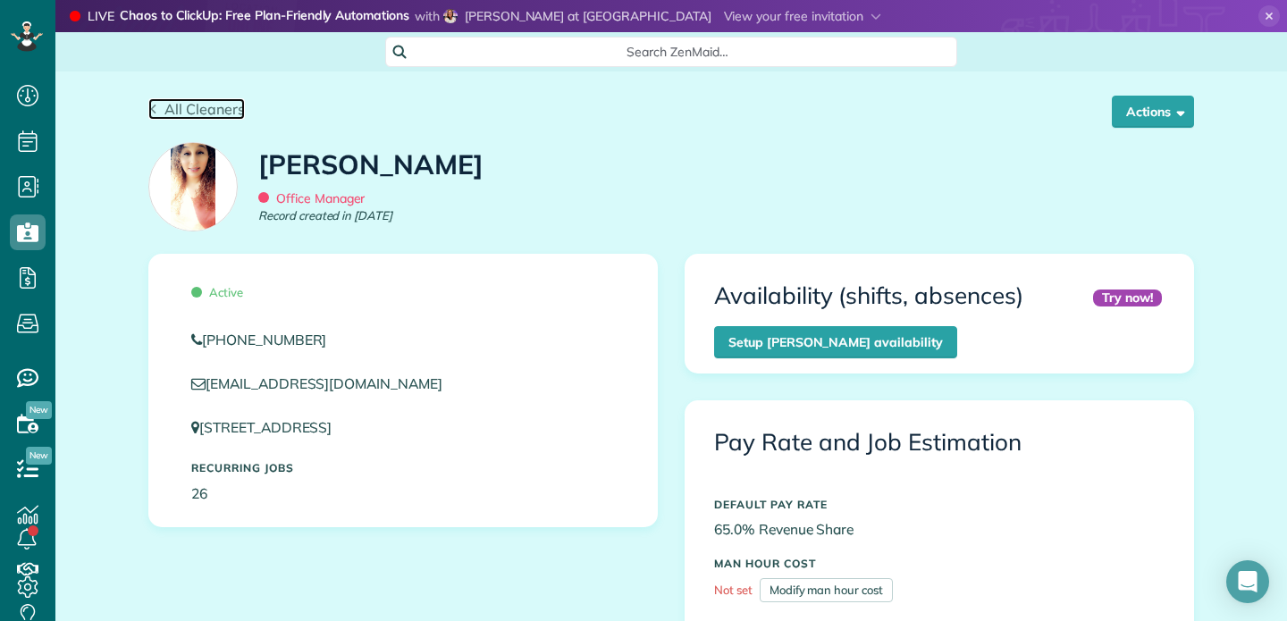
click at [155, 107] on icon at bounding box center [153, 110] width 10 height 10
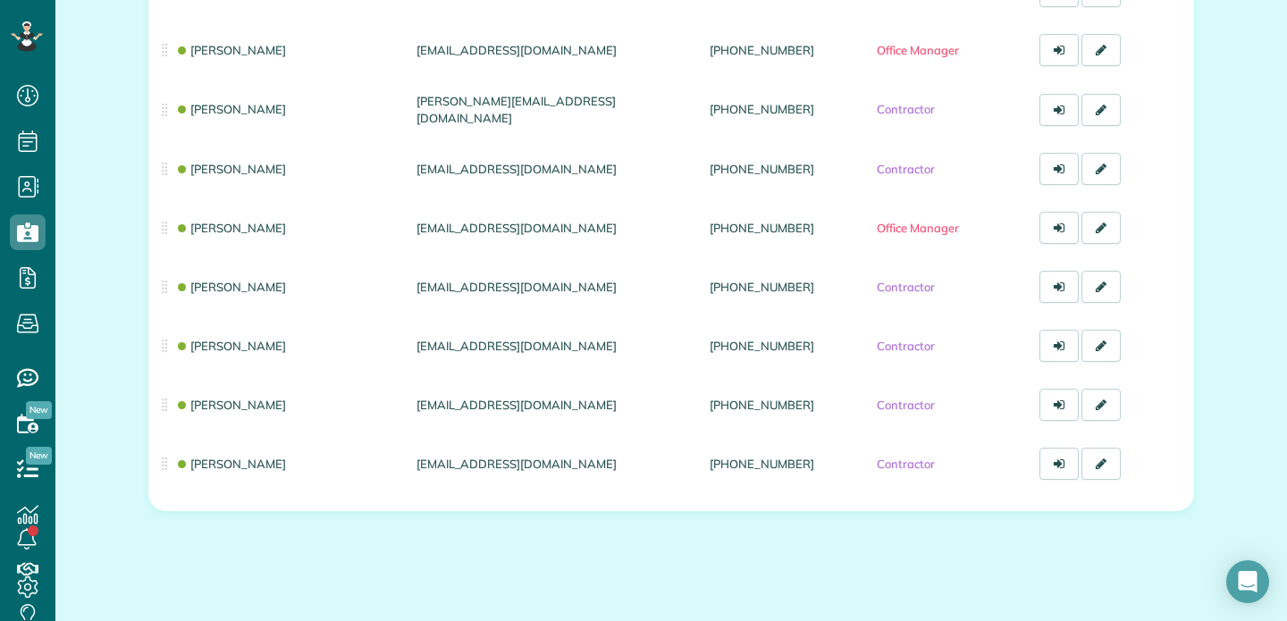
scroll to position [433, 0]
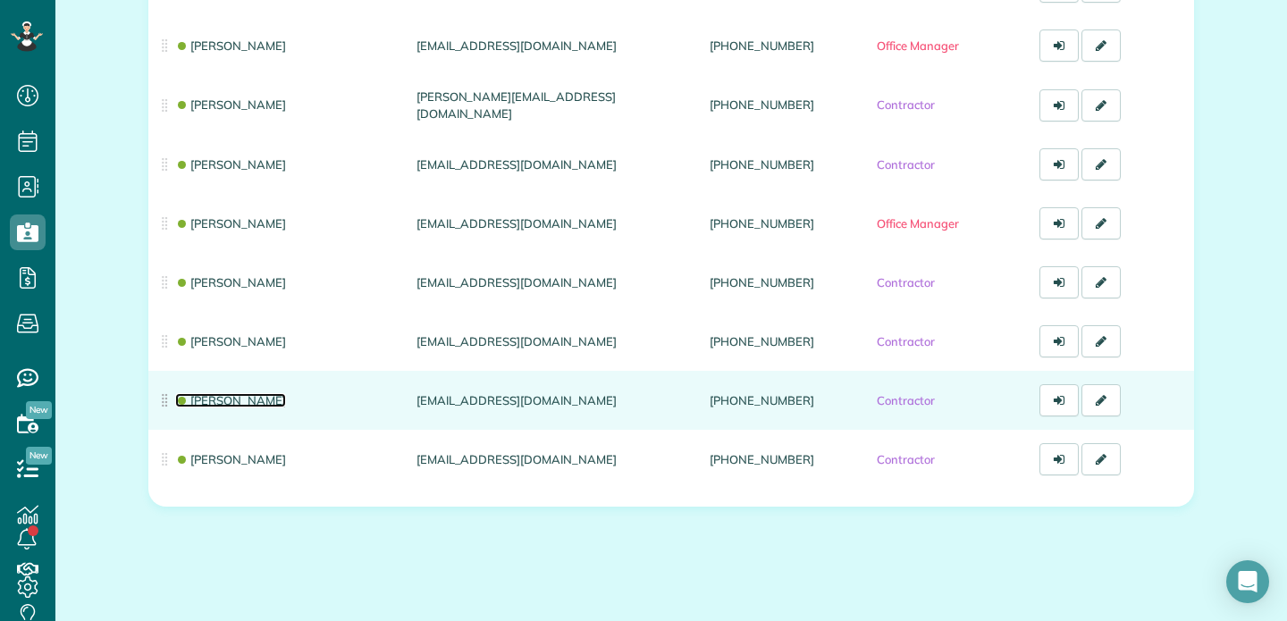
click at [243, 396] on link "[PERSON_NAME]" at bounding box center [230, 400] width 111 height 14
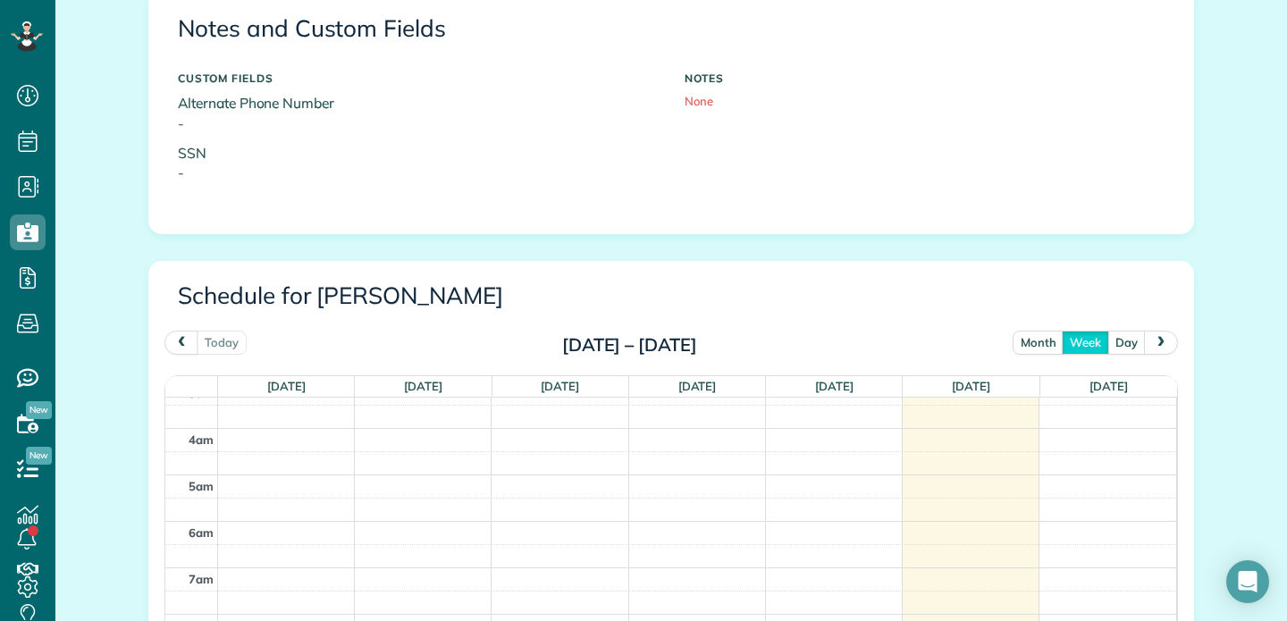
scroll to position [730, 0]
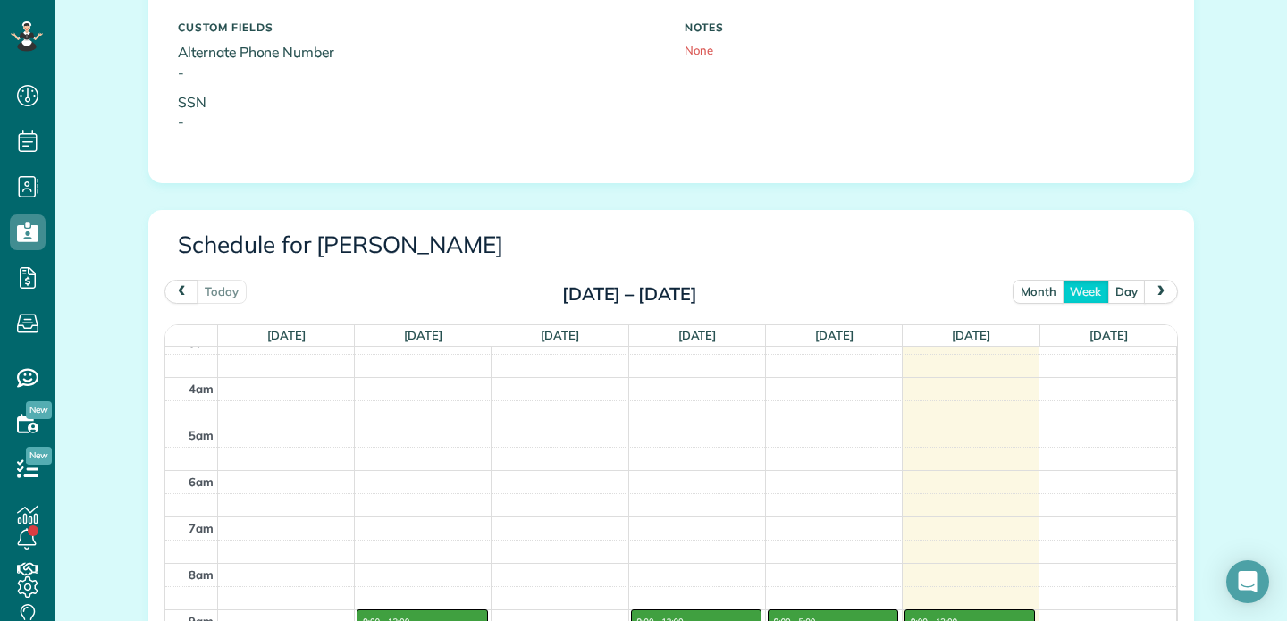
click at [1038, 291] on button "month" at bounding box center [1038, 292] width 52 height 24
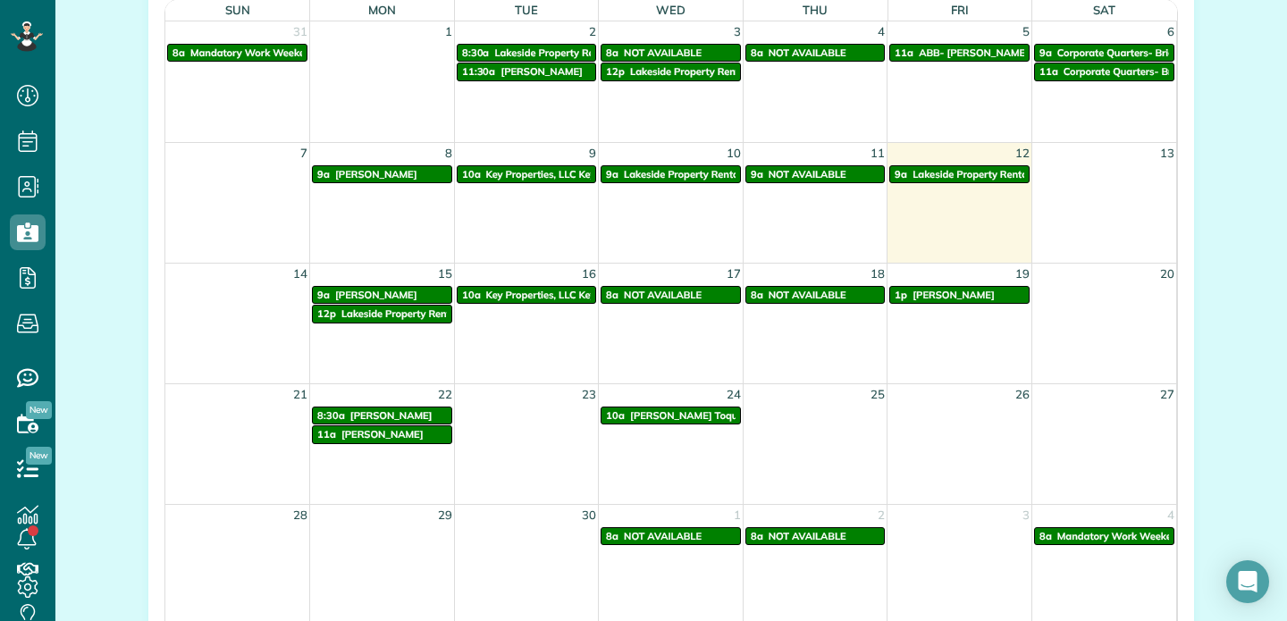
scroll to position [1057, 0]
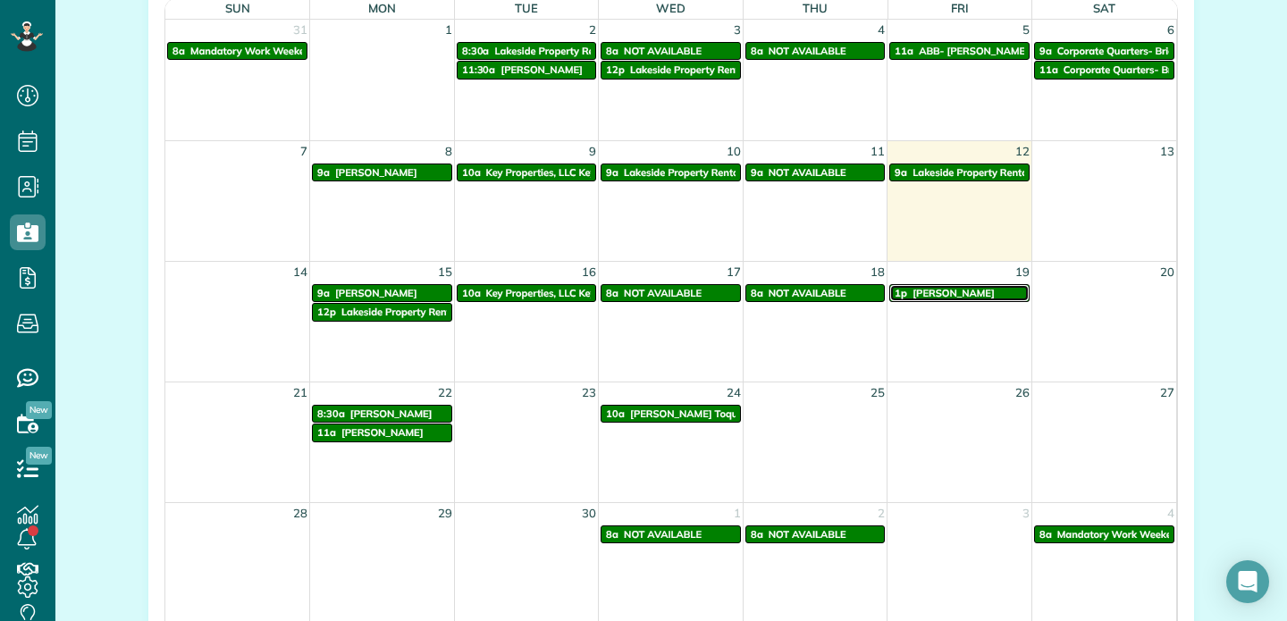
click at [955, 293] on span "[PERSON_NAME]" at bounding box center [953, 293] width 82 height 13
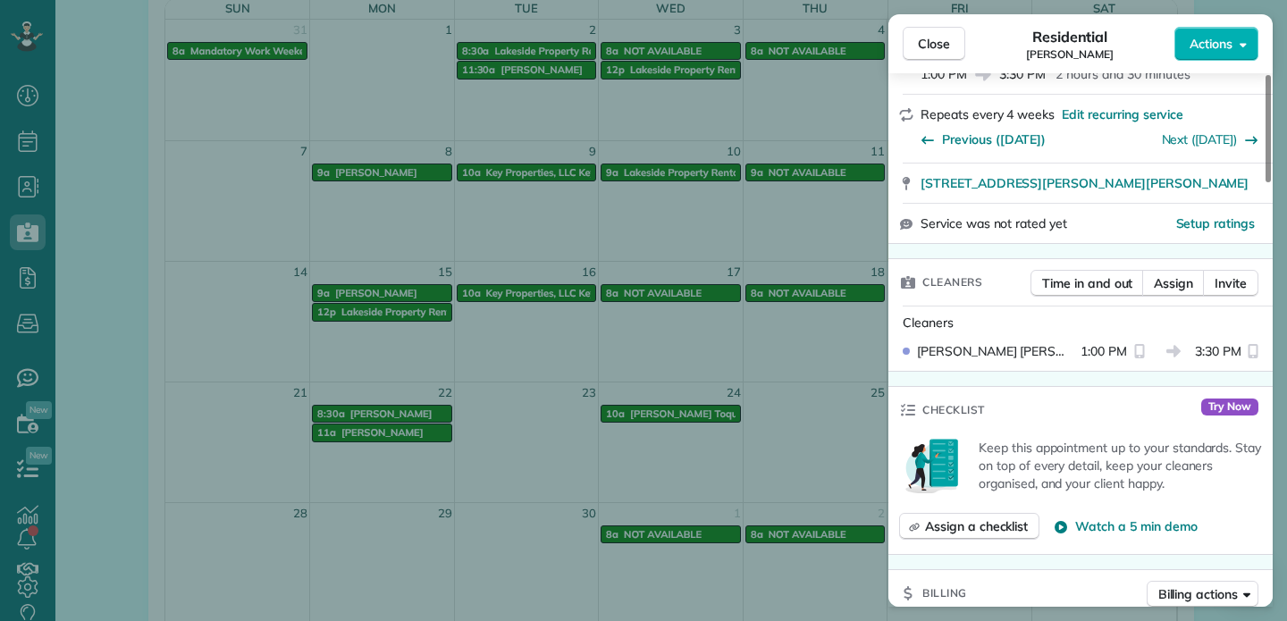
scroll to position [300, 0]
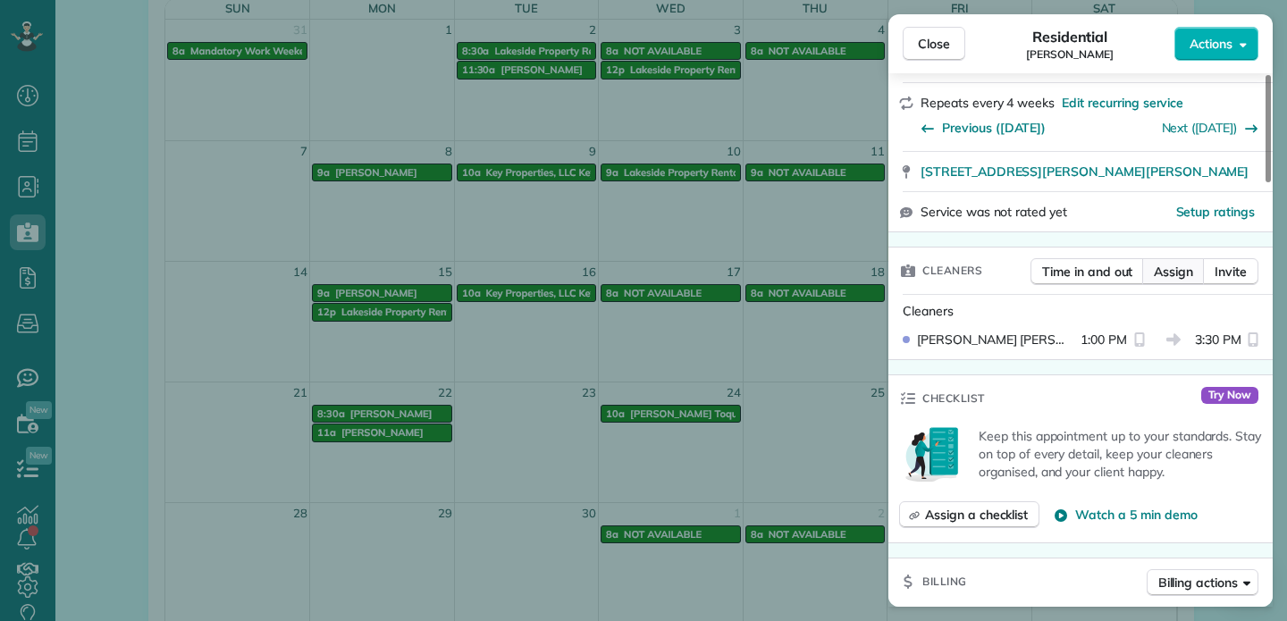
click at [1172, 271] on span "Assign" at bounding box center [1172, 272] width 39 height 18
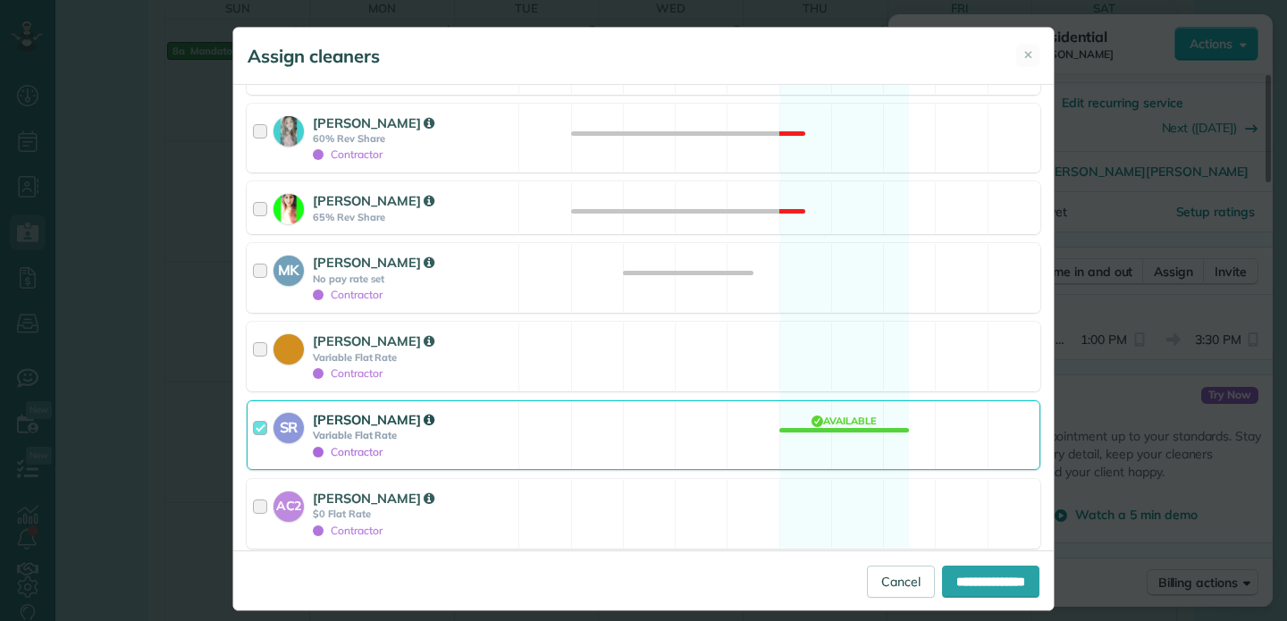
scroll to position [571, 0]
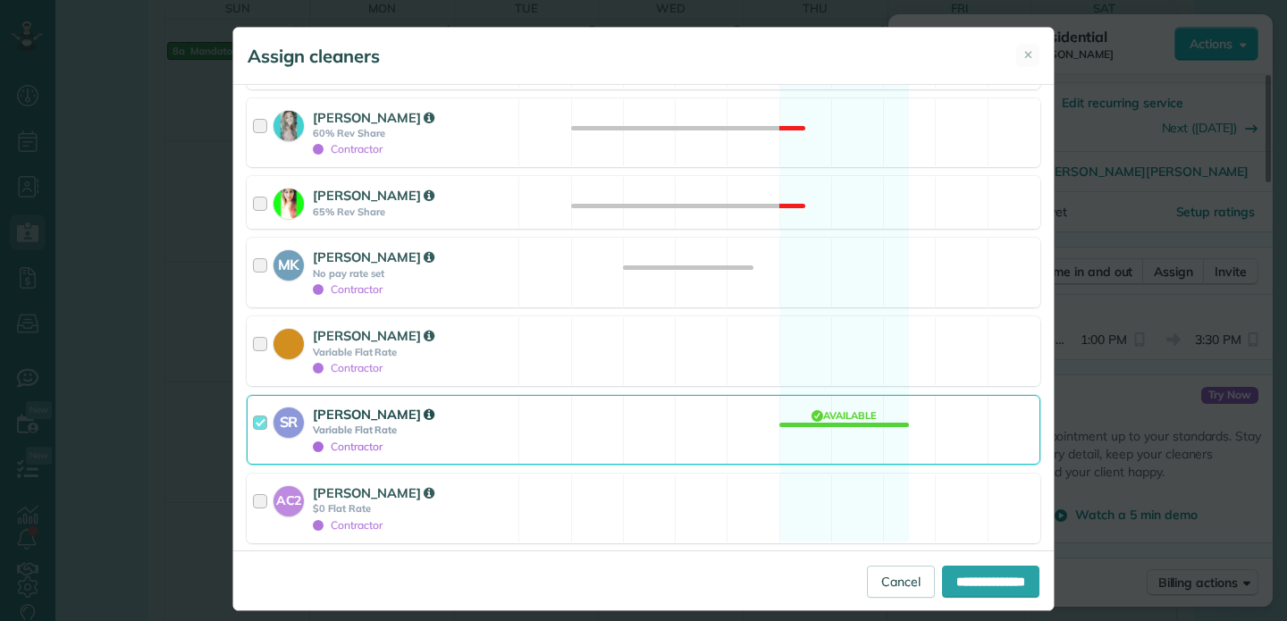
click at [262, 424] on div at bounding box center [263, 430] width 21 height 50
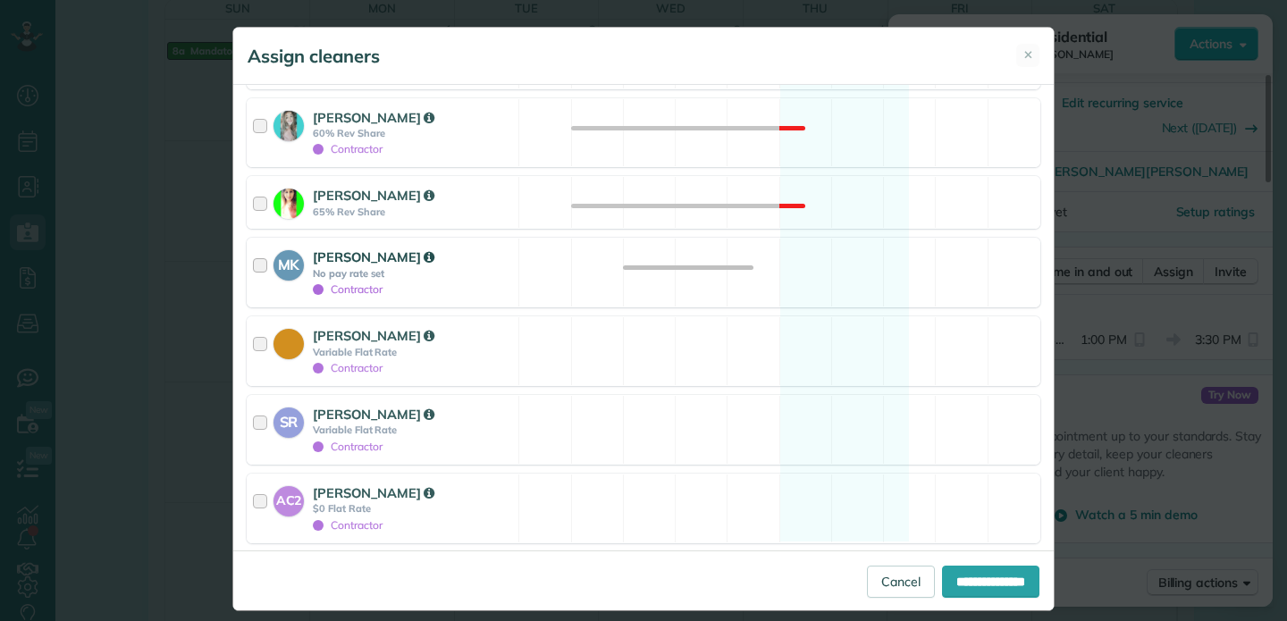
click at [261, 264] on div at bounding box center [263, 272] width 21 height 50
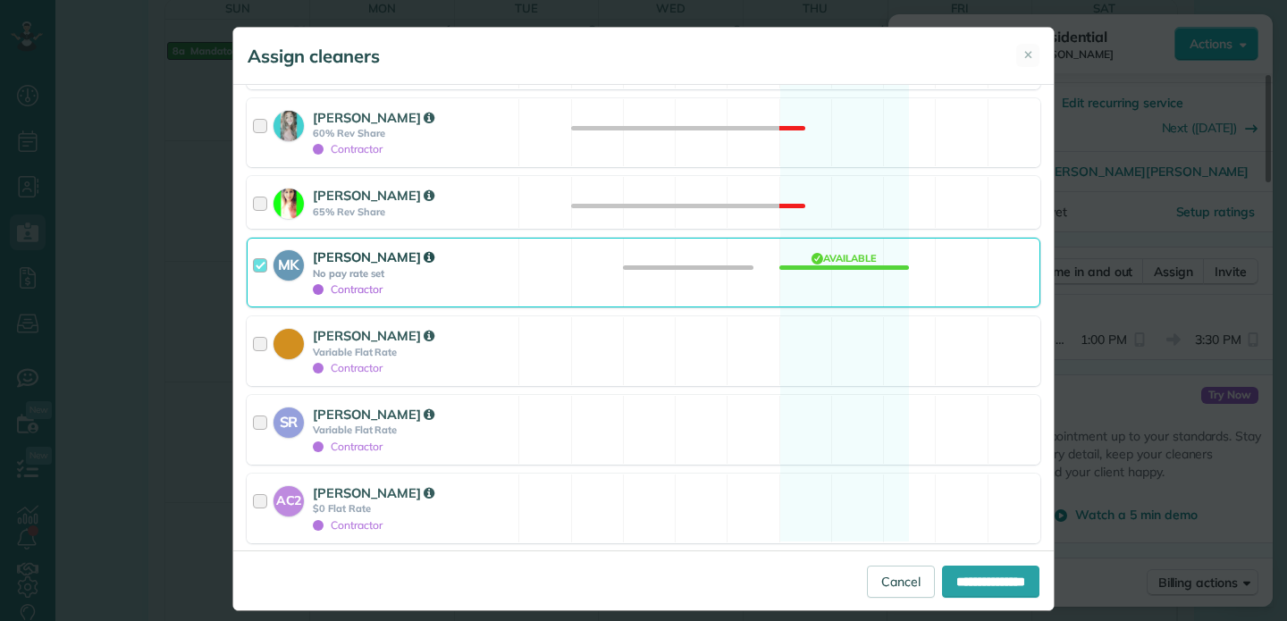
scroll to position [628, 0]
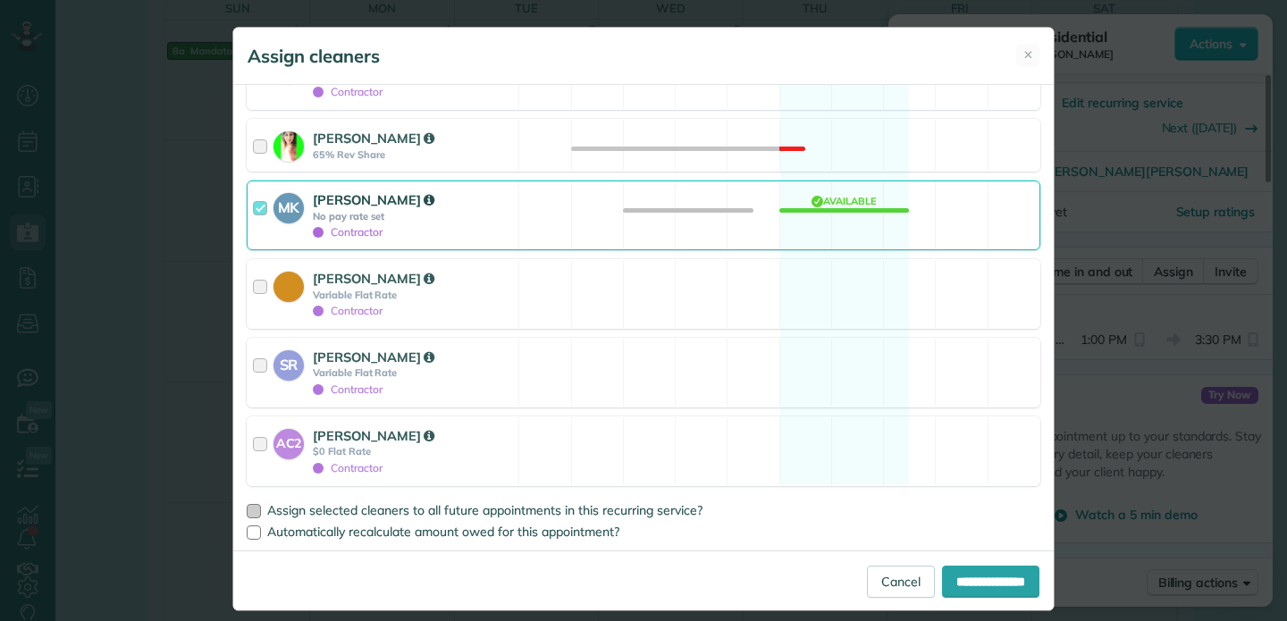
click at [256, 507] on div at bounding box center [254, 511] width 14 height 14
click at [980, 585] on input "**********" at bounding box center [990, 582] width 97 height 32
type input "**********"
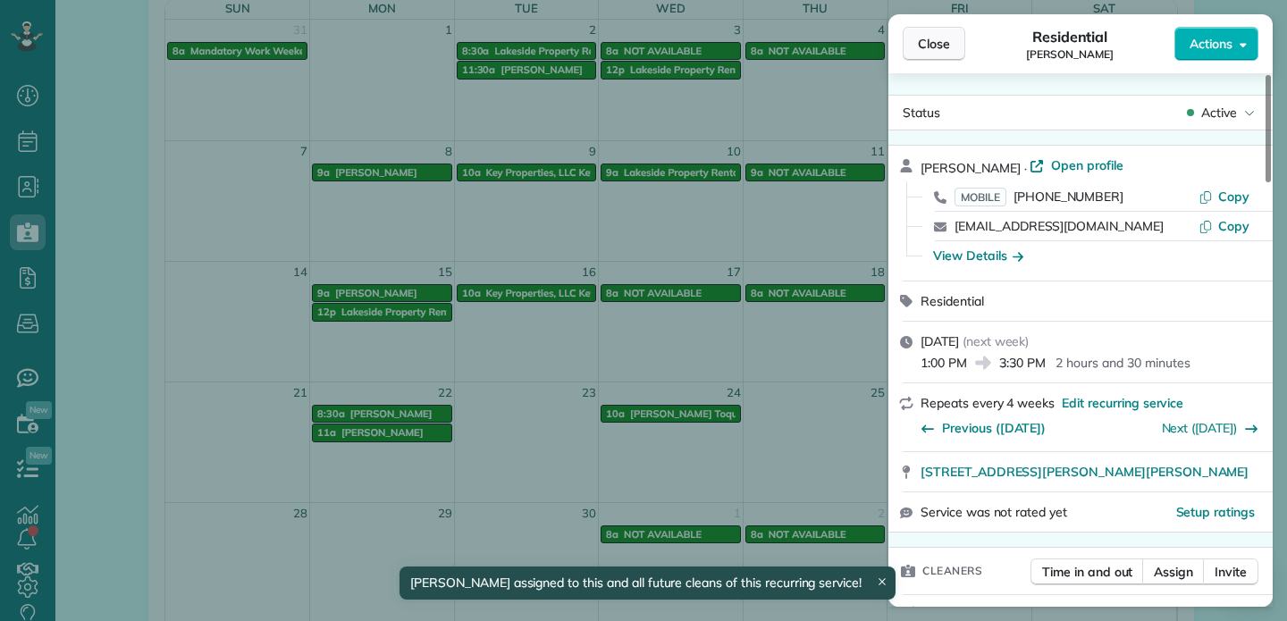
click at [945, 45] on span "Close" at bounding box center [934, 44] width 32 height 18
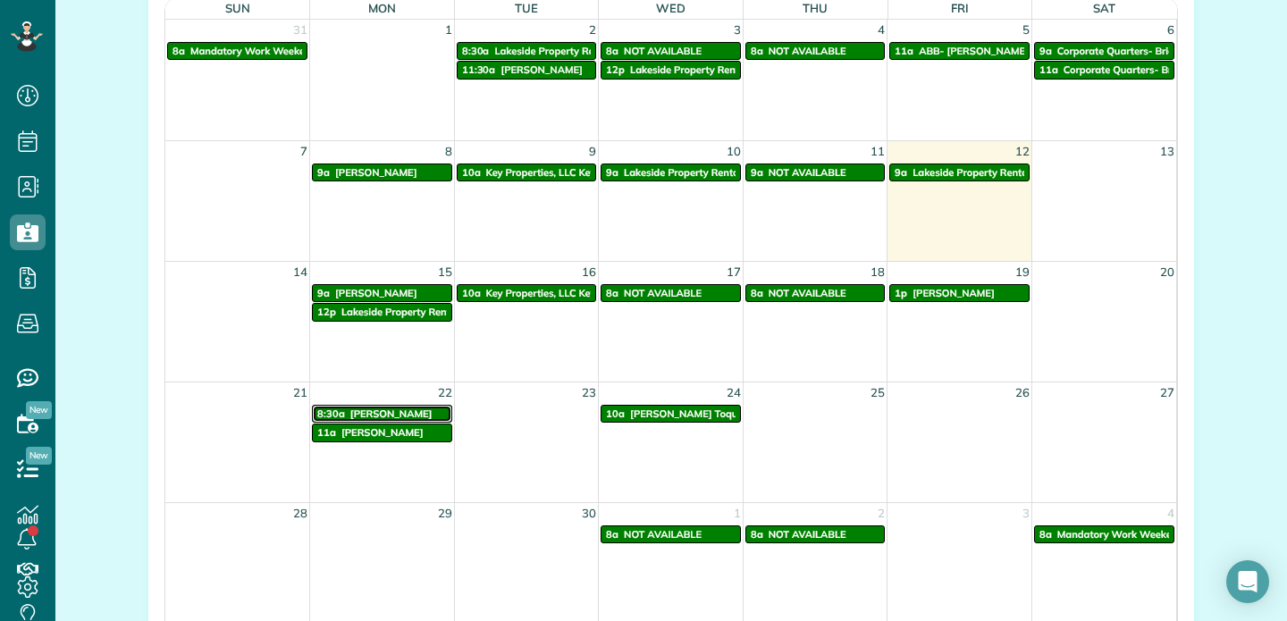
click at [381, 408] on span "Sandra Roberts" at bounding box center [391, 413] width 82 height 13
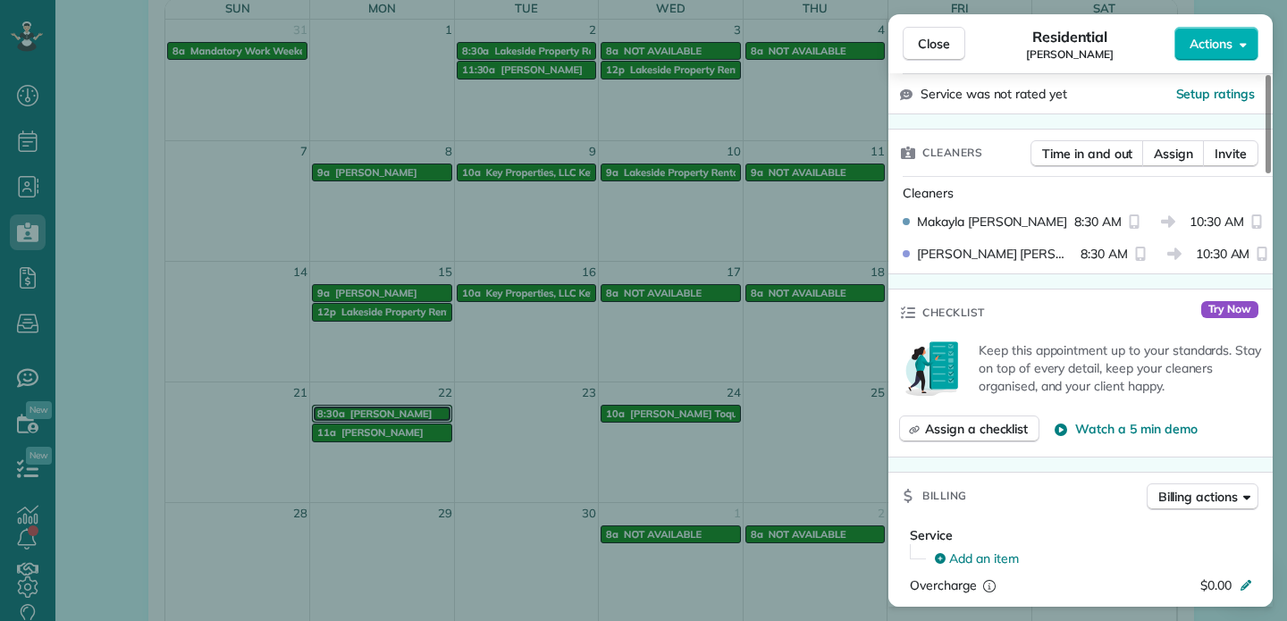
scroll to position [477, 0]
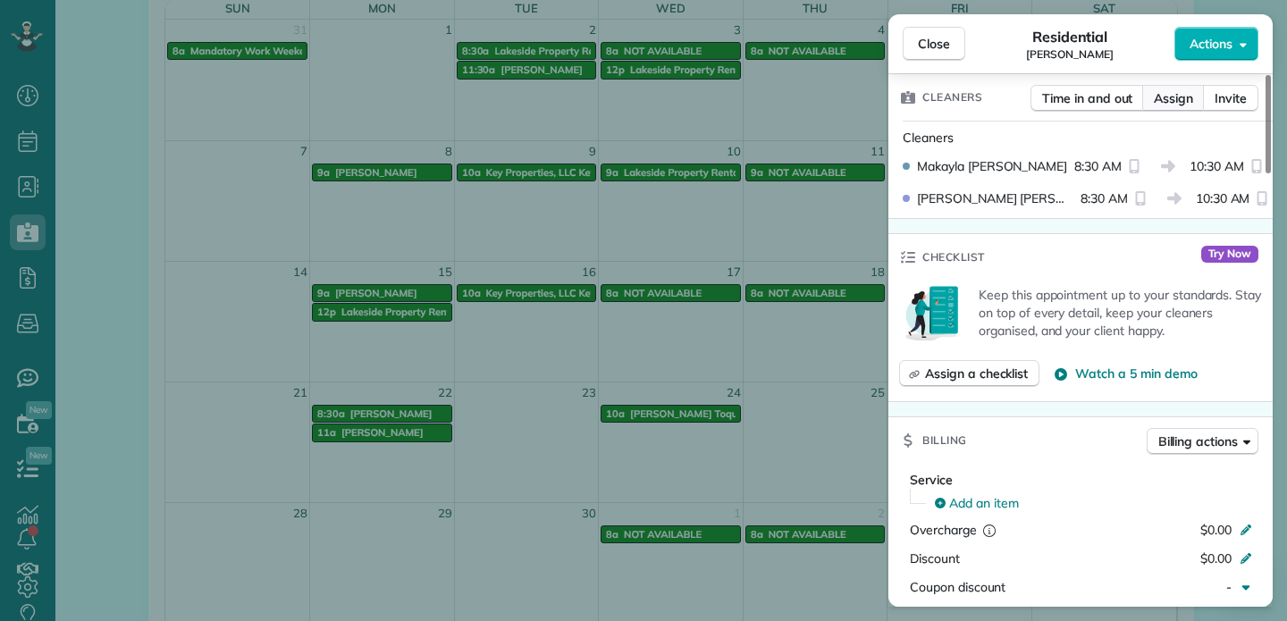
click at [1180, 99] on span "Assign" at bounding box center [1172, 98] width 39 height 18
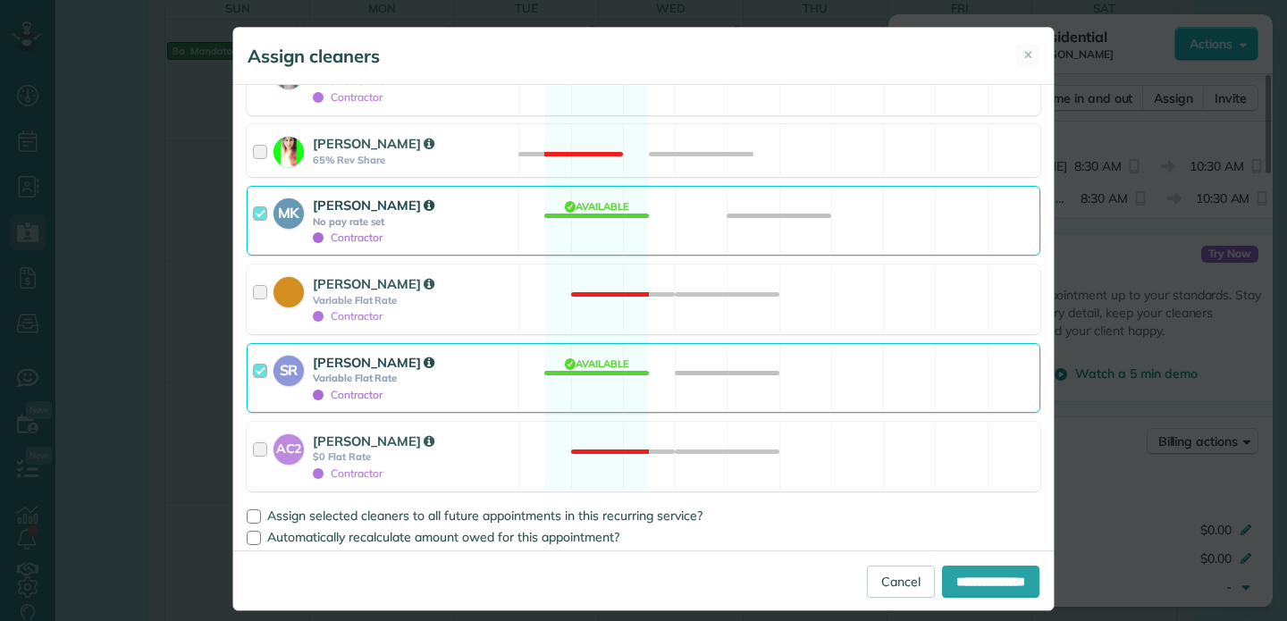
scroll to position [628, 0]
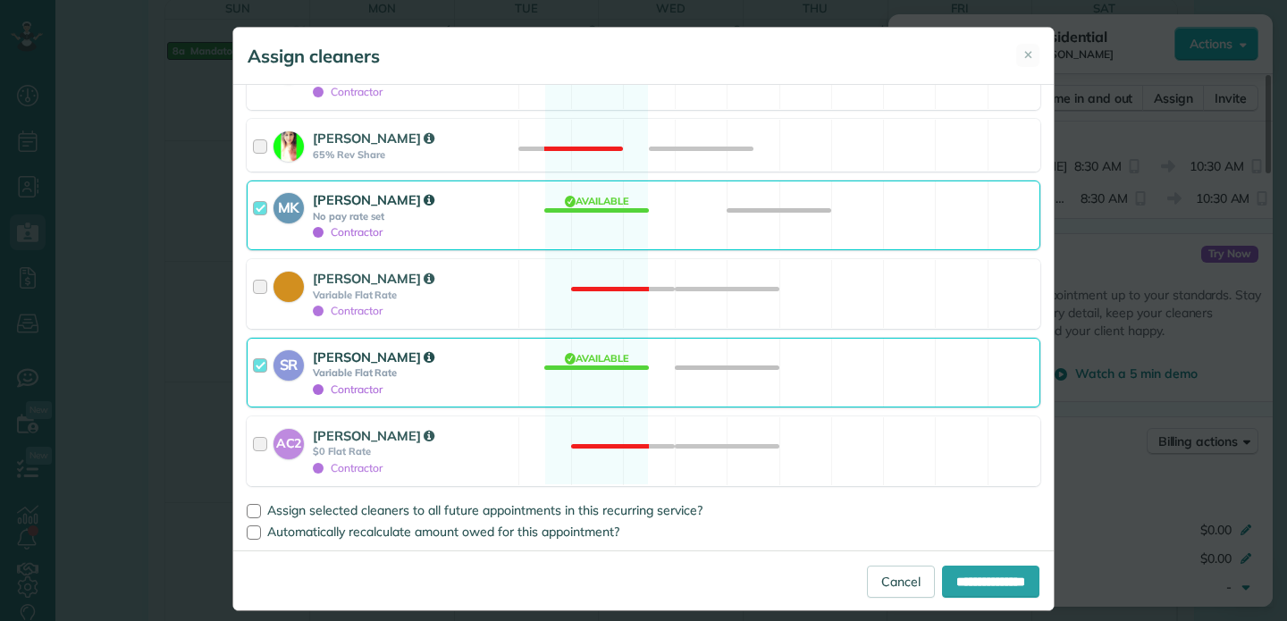
click at [262, 368] on div at bounding box center [263, 373] width 21 height 50
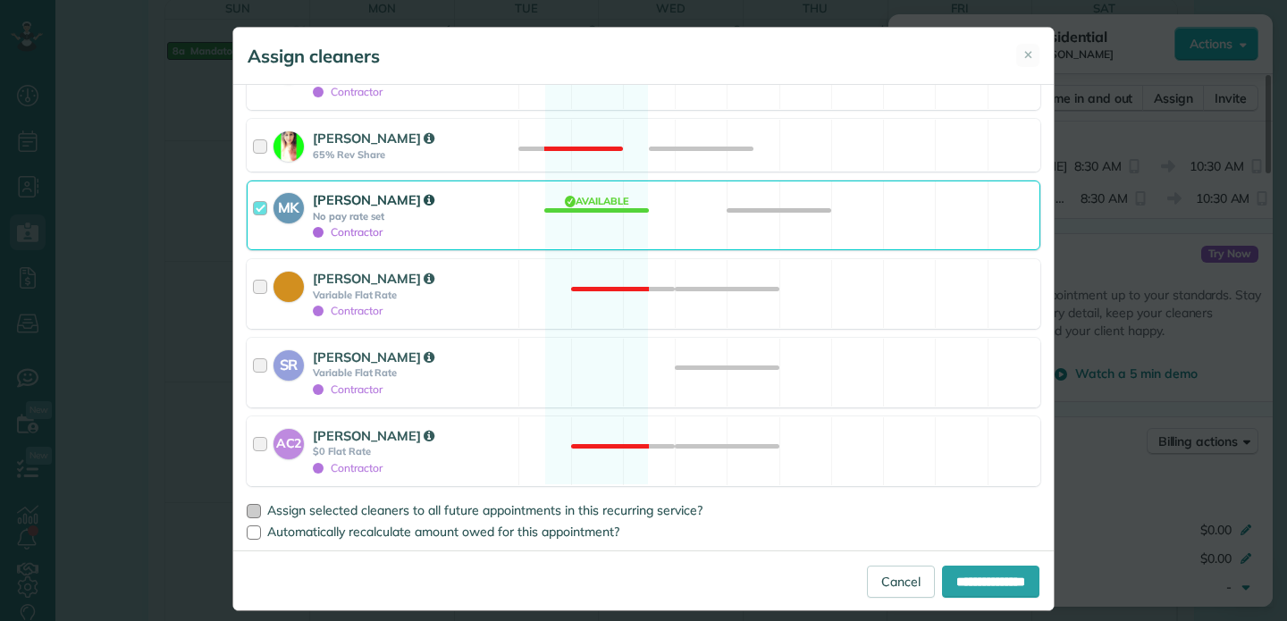
click at [255, 513] on div at bounding box center [254, 511] width 14 height 14
click at [983, 580] on input "**********" at bounding box center [990, 582] width 97 height 32
type input "**********"
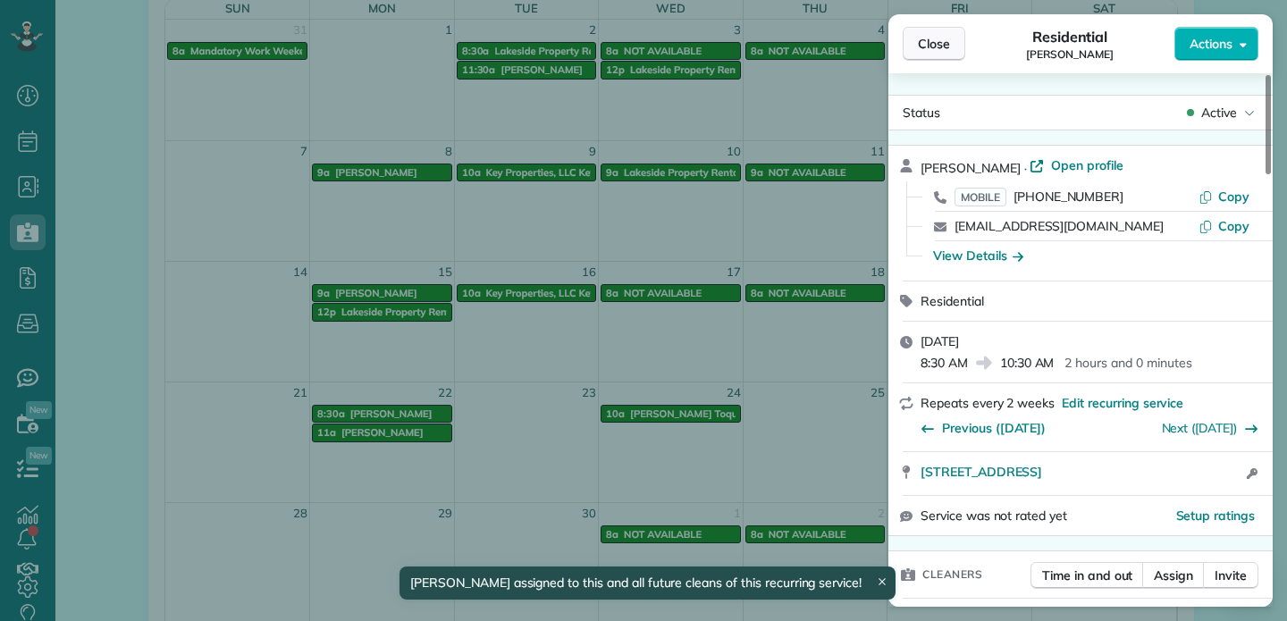
click at [946, 43] on span "Close" at bounding box center [934, 44] width 32 height 18
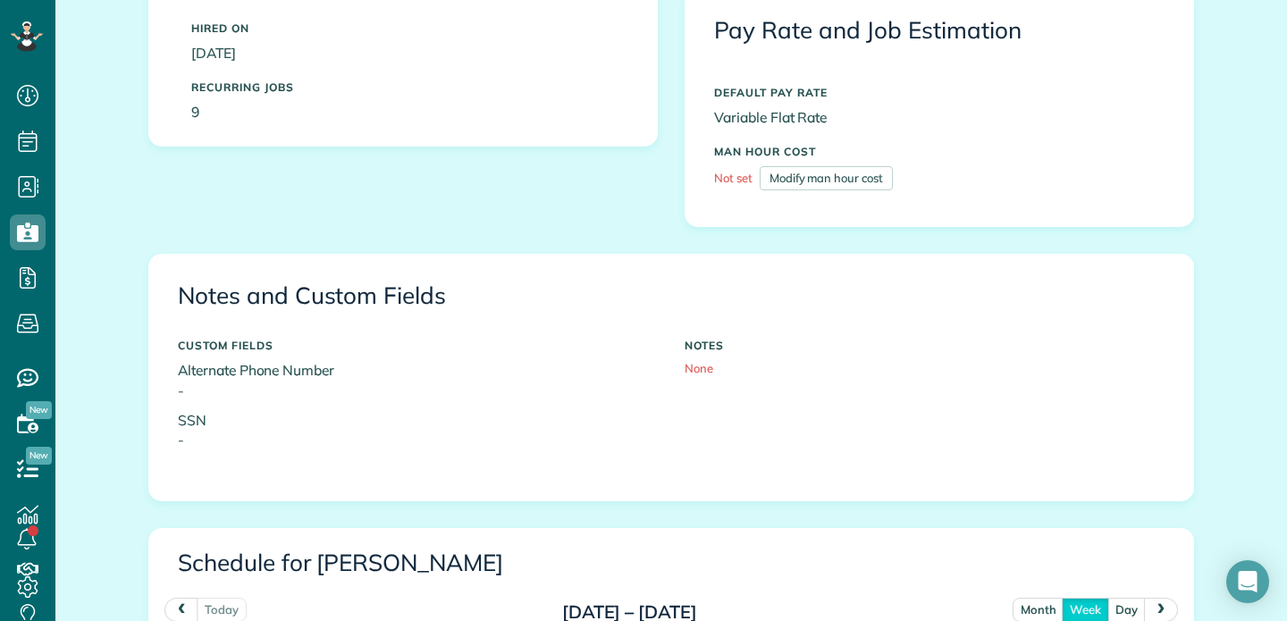
scroll to position [449, 0]
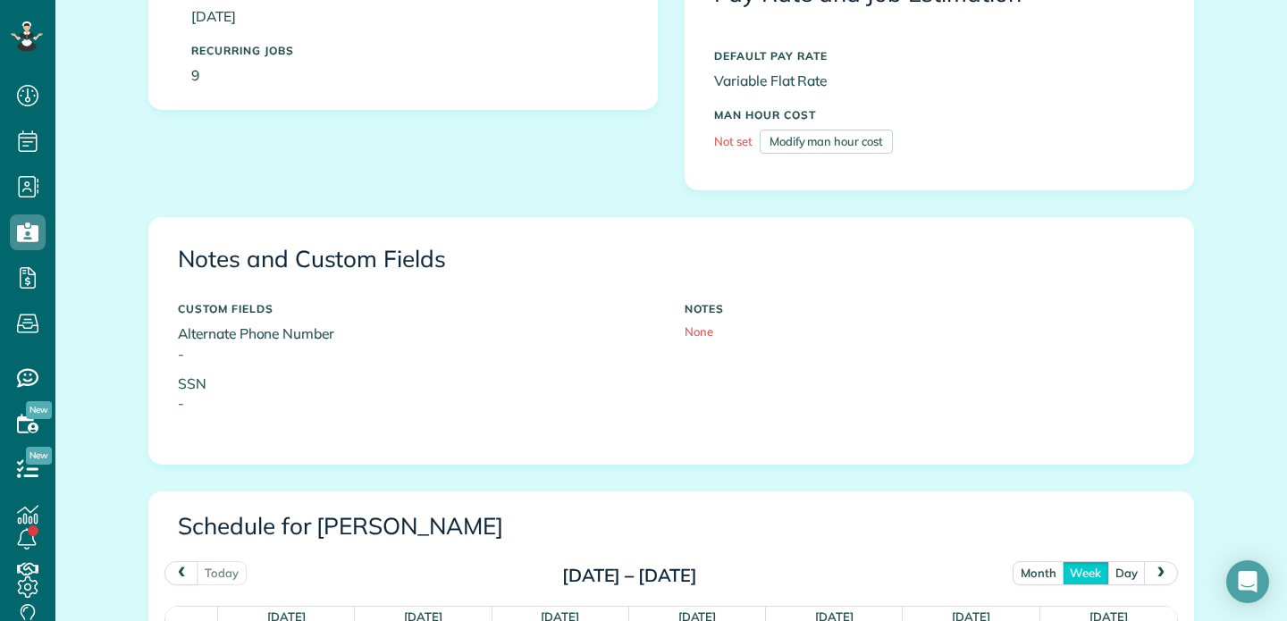
click at [1036, 576] on button "month" at bounding box center [1038, 573] width 52 height 24
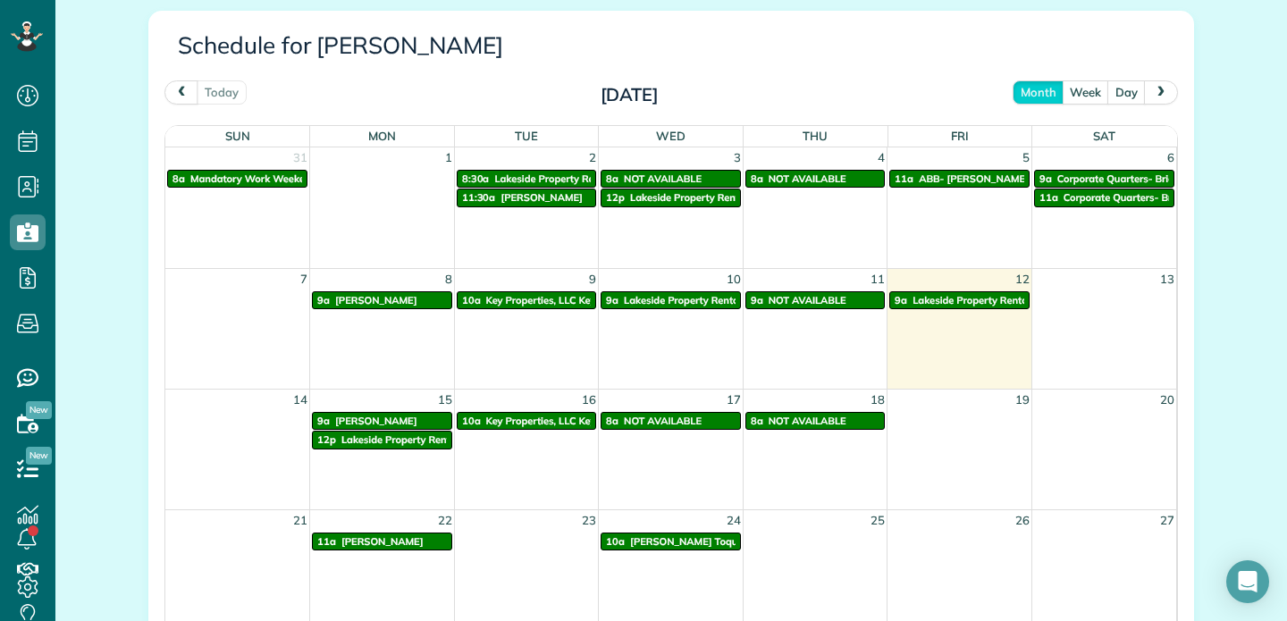
scroll to position [925, 0]
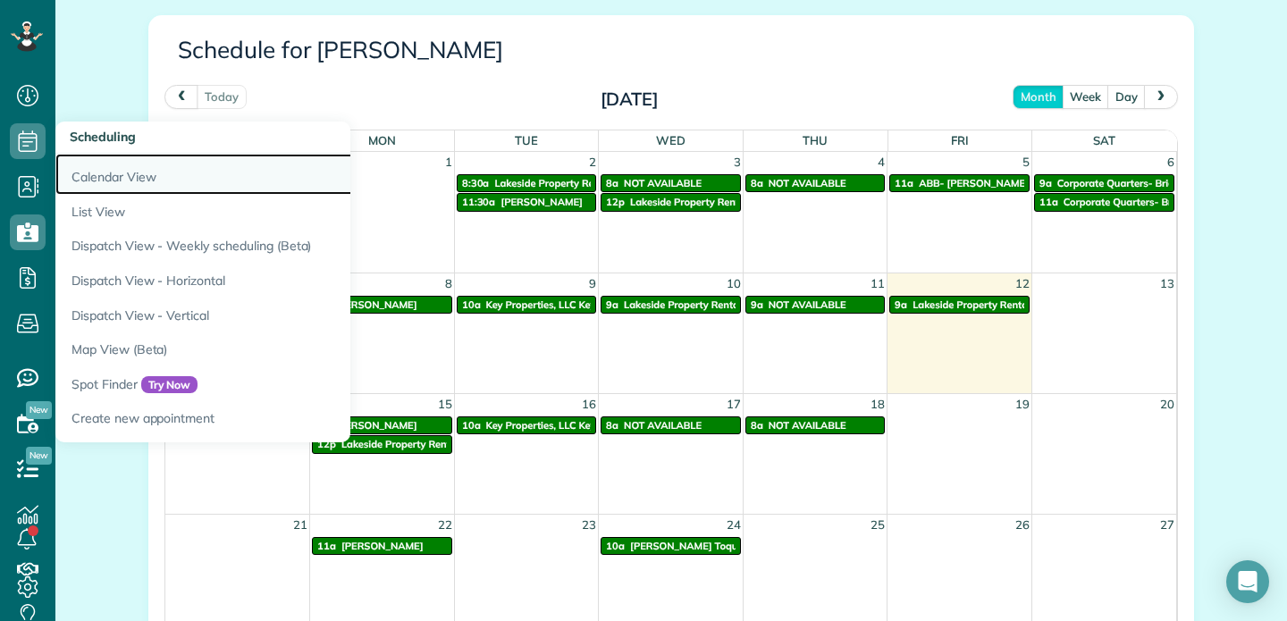
click at [93, 172] on link "Calendar View" at bounding box center [278, 174] width 447 height 41
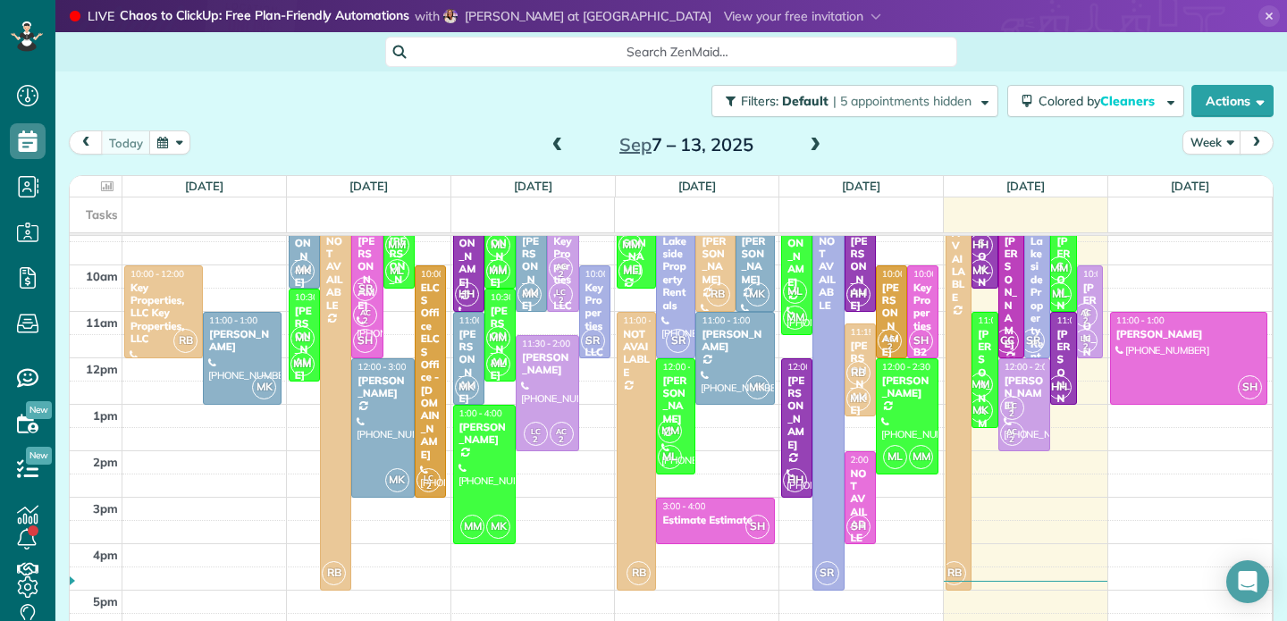
scroll to position [407, 0]
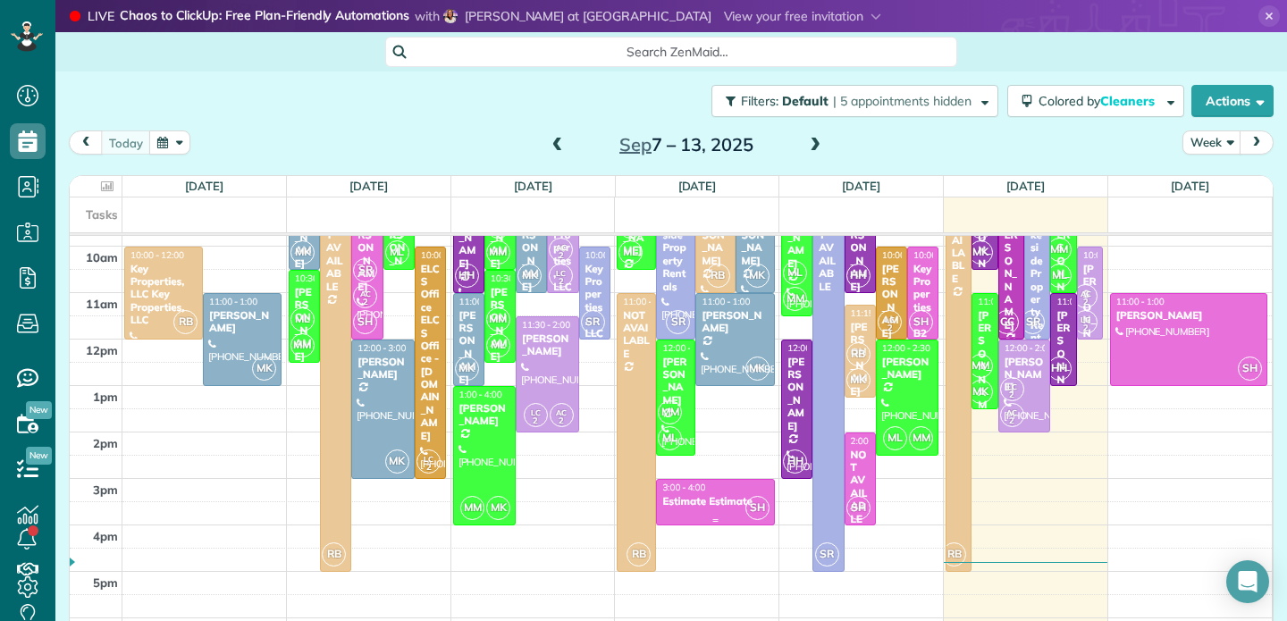
click at [704, 506] on div "Estimate Estimate" at bounding box center [714, 501] width 107 height 13
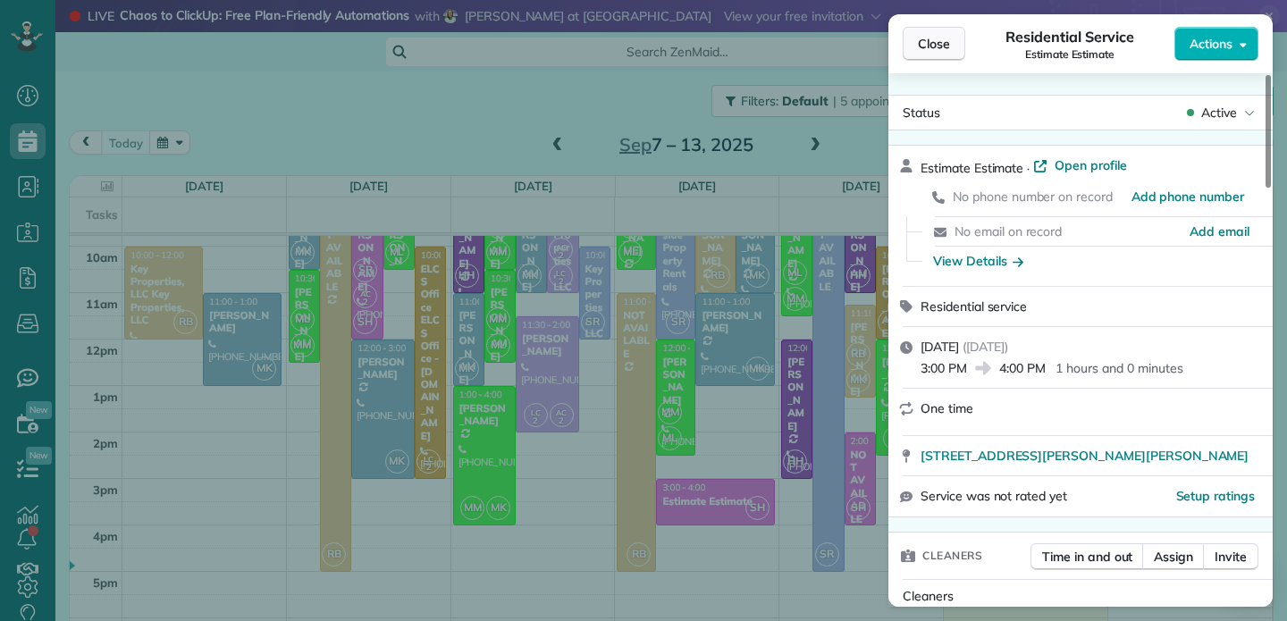
click at [931, 42] on span "Close" at bounding box center [934, 44] width 32 height 18
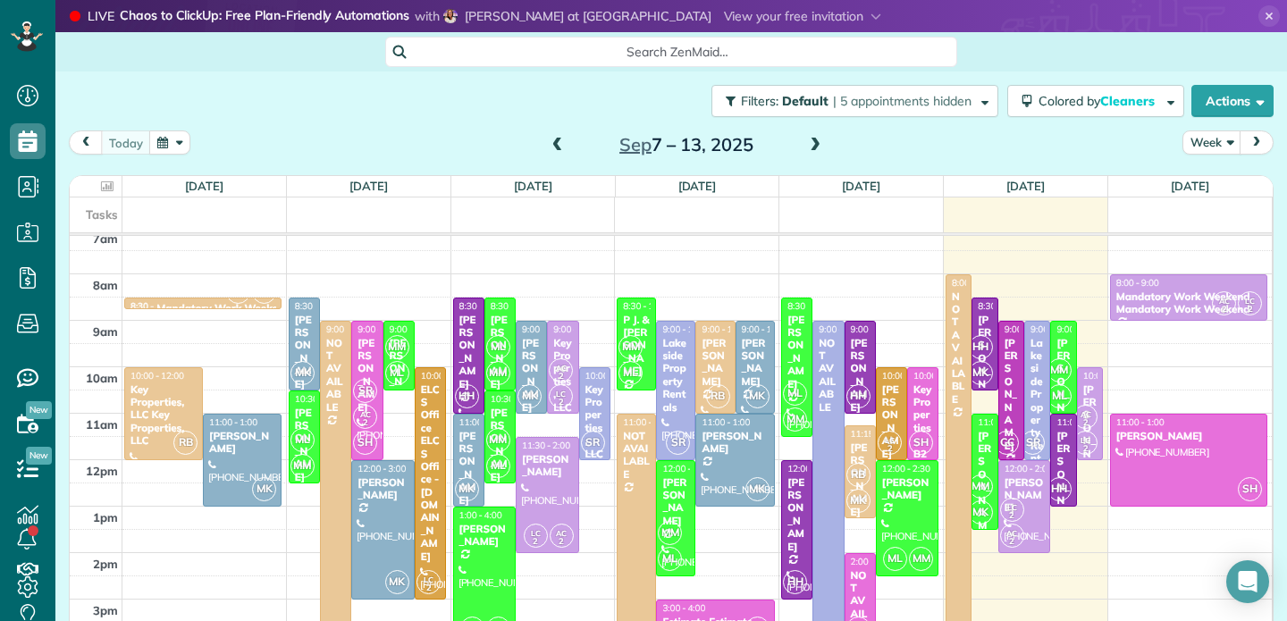
scroll to position [288, 0]
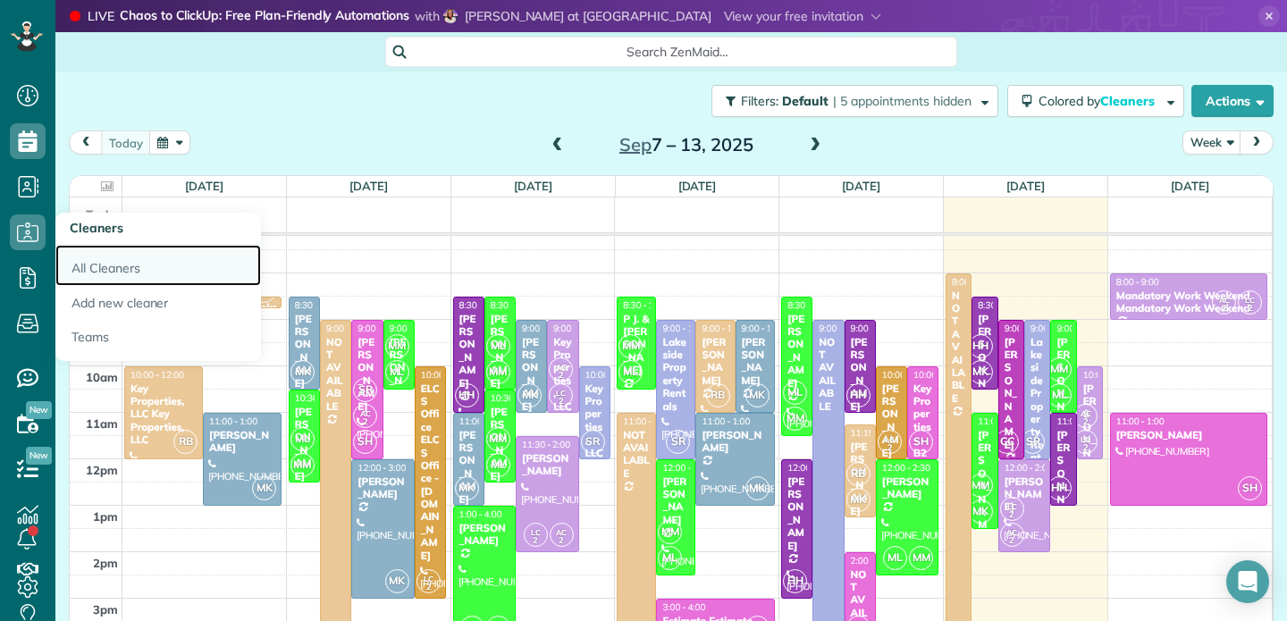
click at [113, 263] on link "All Cleaners" at bounding box center [158, 265] width 206 height 41
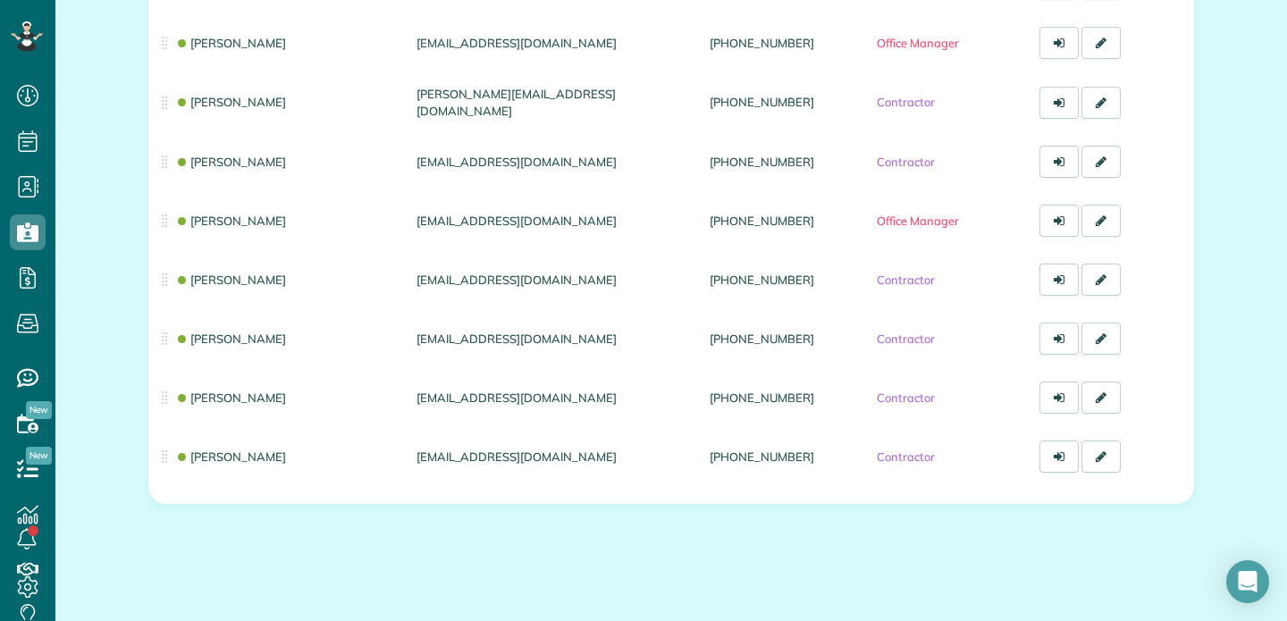
scroll to position [449, 0]
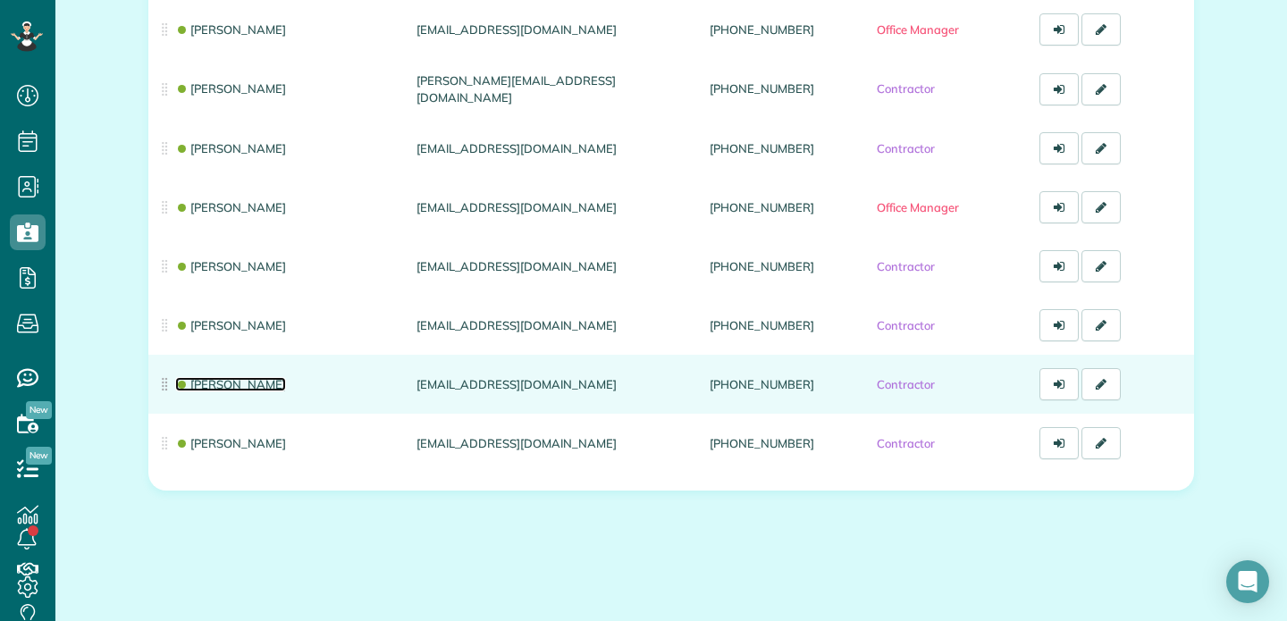
click at [248, 385] on link "[PERSON_NAME]" at bounding box center [230, 384] width 111 height 14
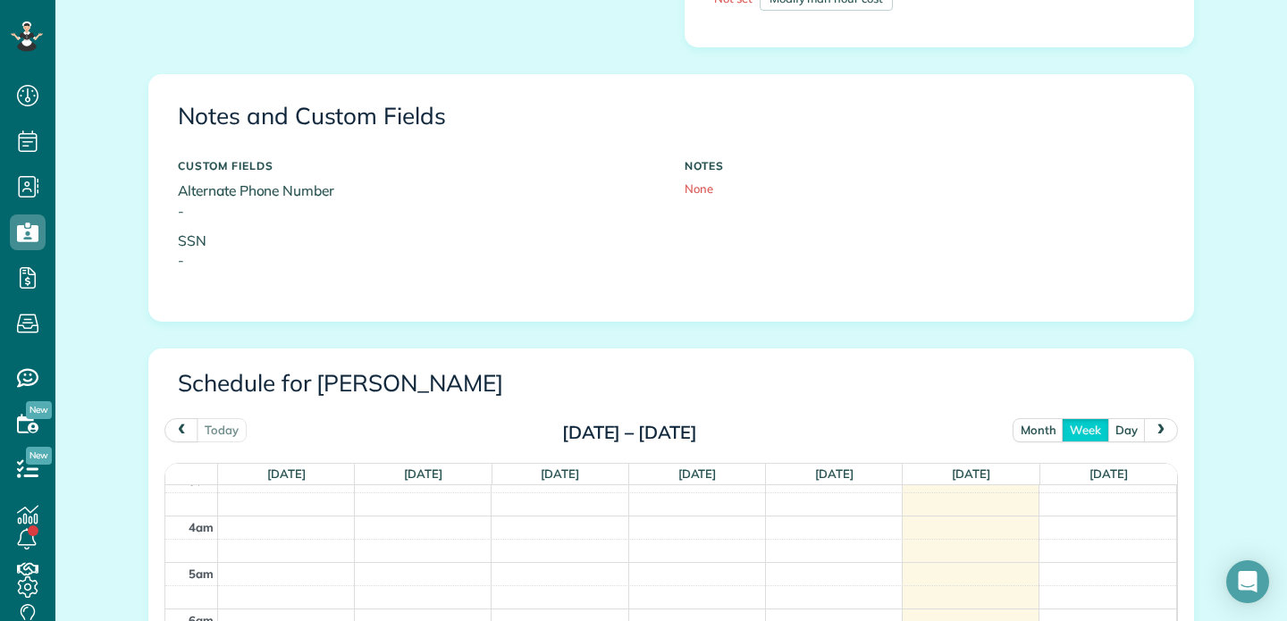
scroll to position [593, 0]
click at [1038, 430] on button "month" at bounding box center [1038, 428] width 52 height 24
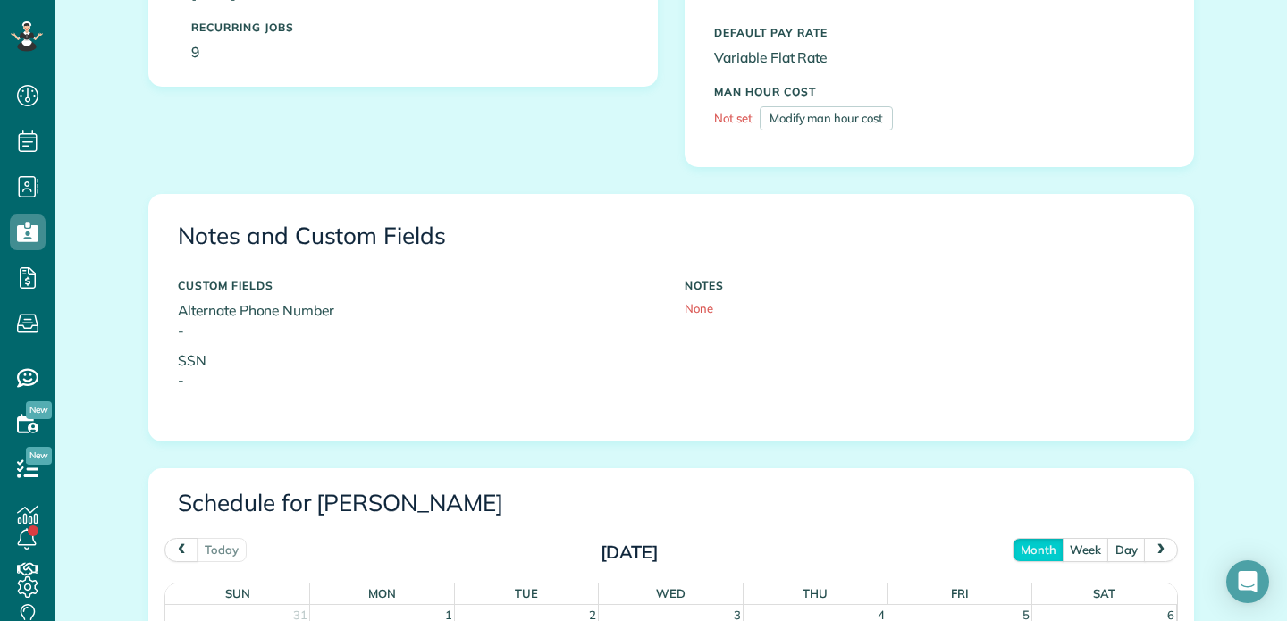
scroll to position [469, 0]
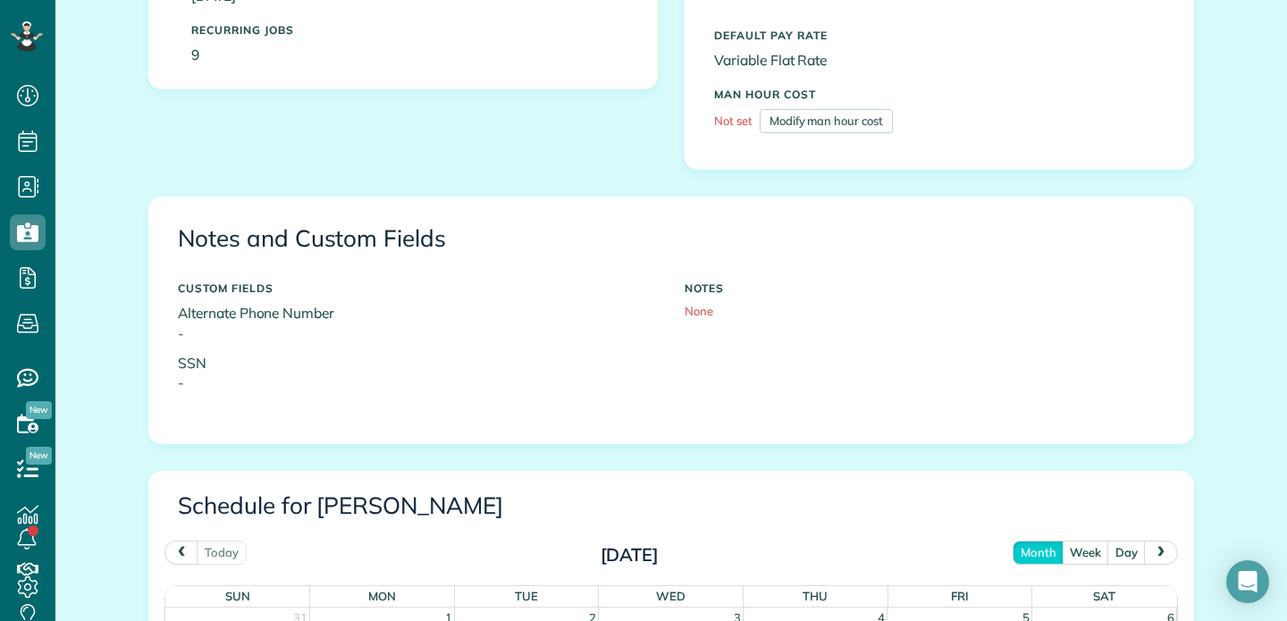
click at [1163, 549] on span "next" at bounding box center [1160, 552] width 14 height 12
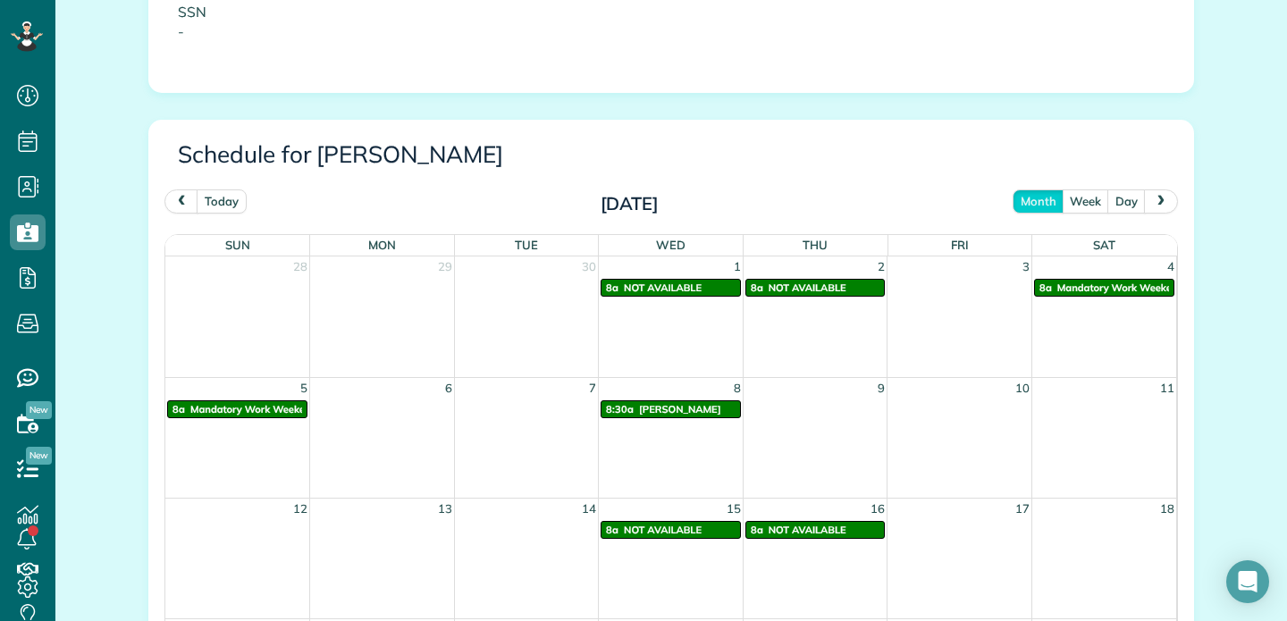
scroll to position [819, 0]
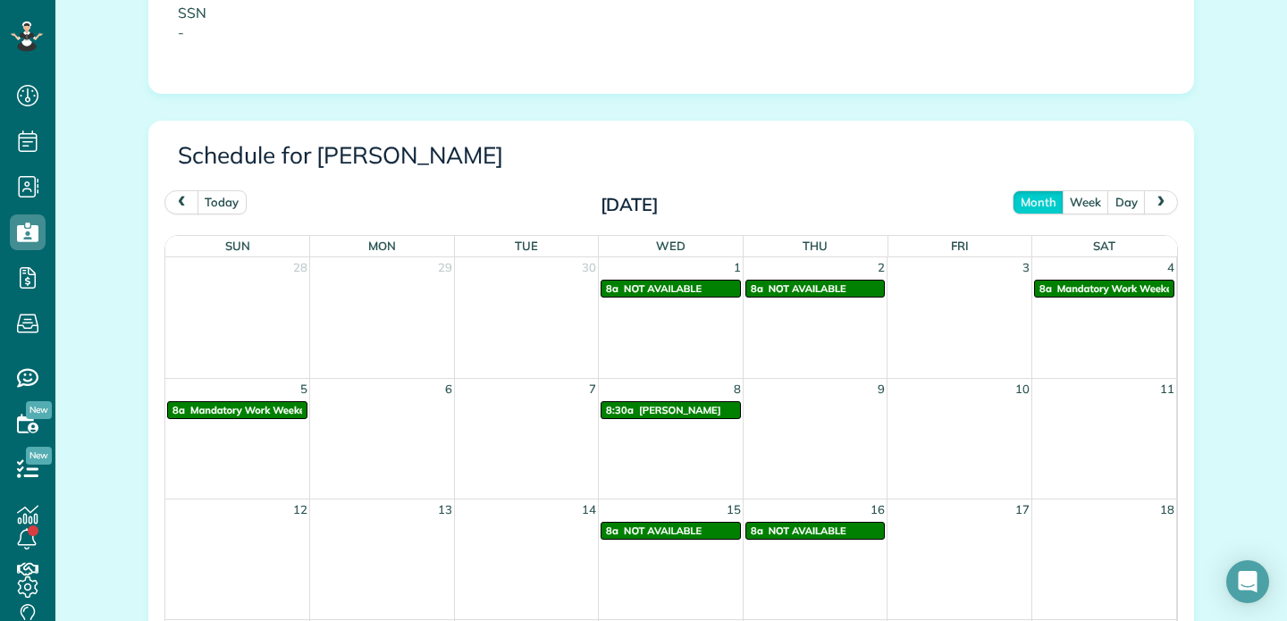
click at [183, 205] on span "prev" at bounding box center [181, 202] width 14 height 12
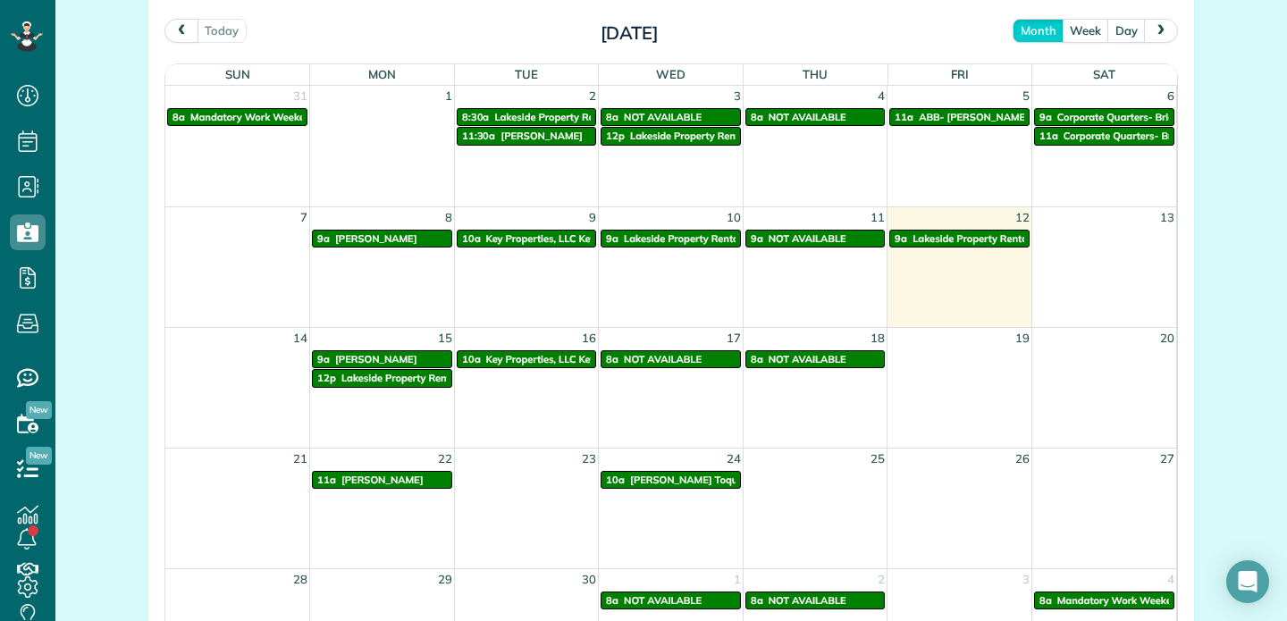
scroll to position [999, 0]
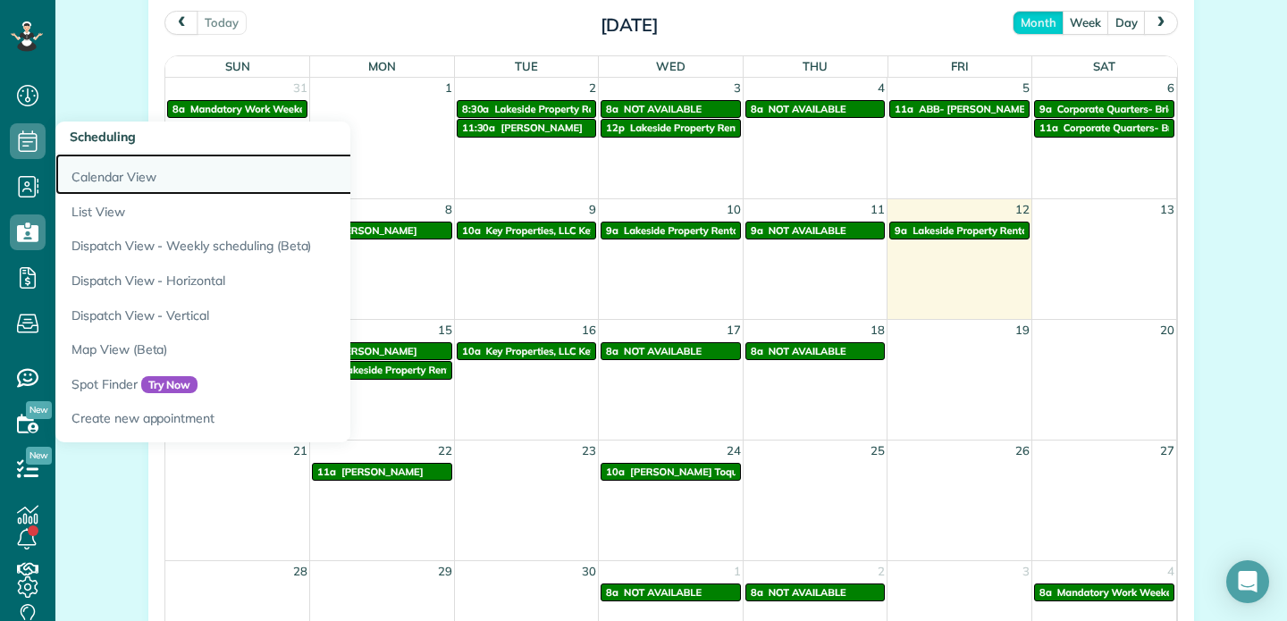
click at [99, 179] on link "Calendar View" at bounding box center [278, 174] width 447 height 41
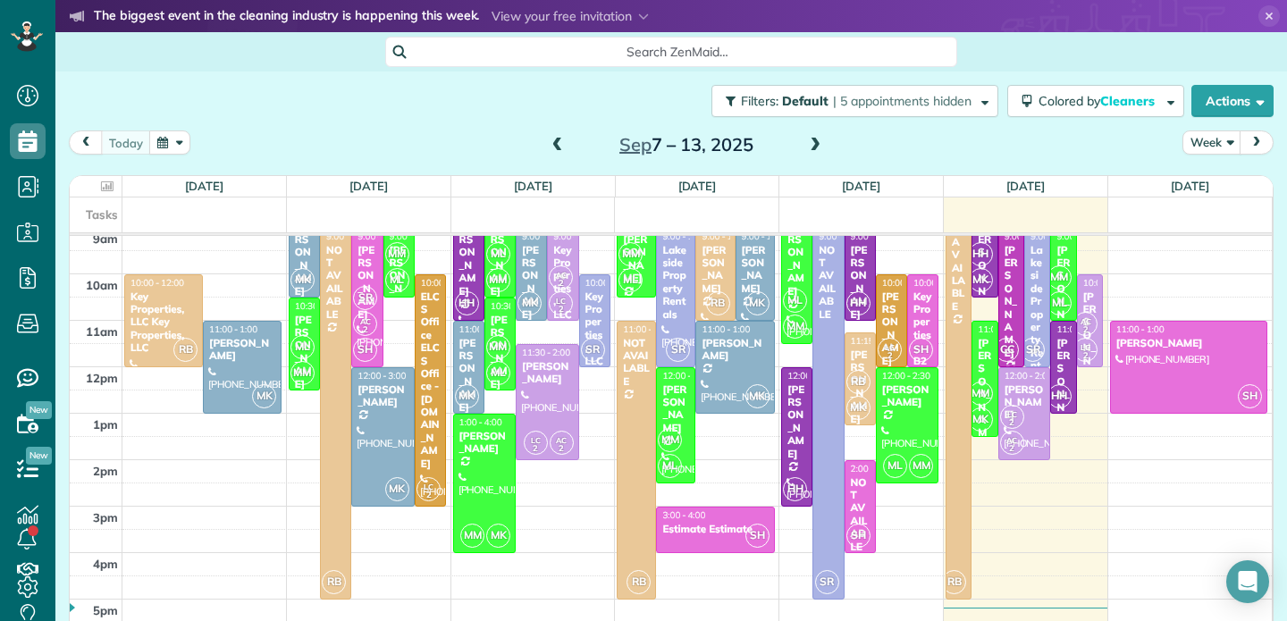
scroll to position [413, 0]
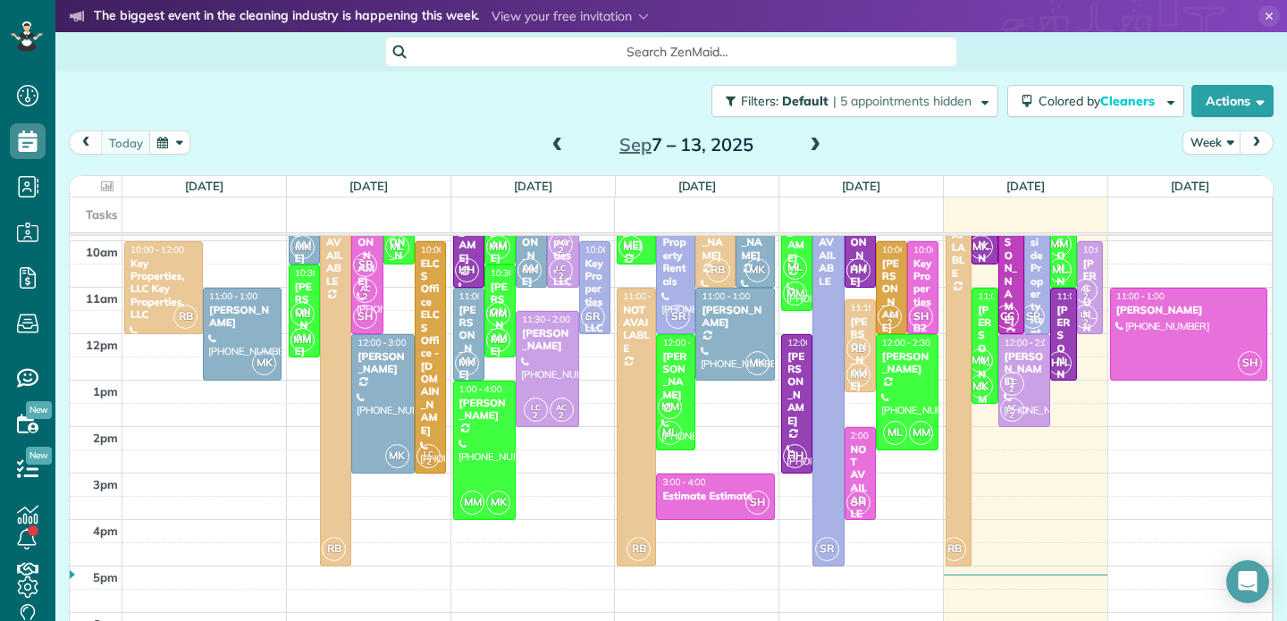
click at [1263, 141] on button "next" at bounding box center [1256, 142] width 34 height 24
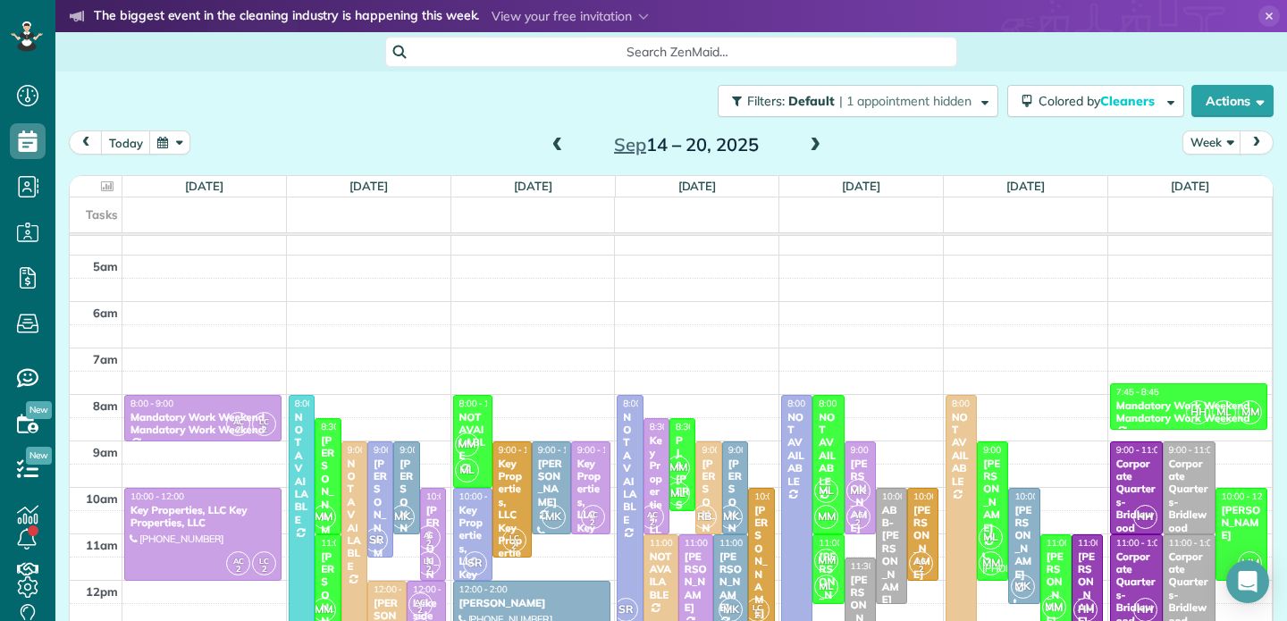
scroll to position [172, 0]
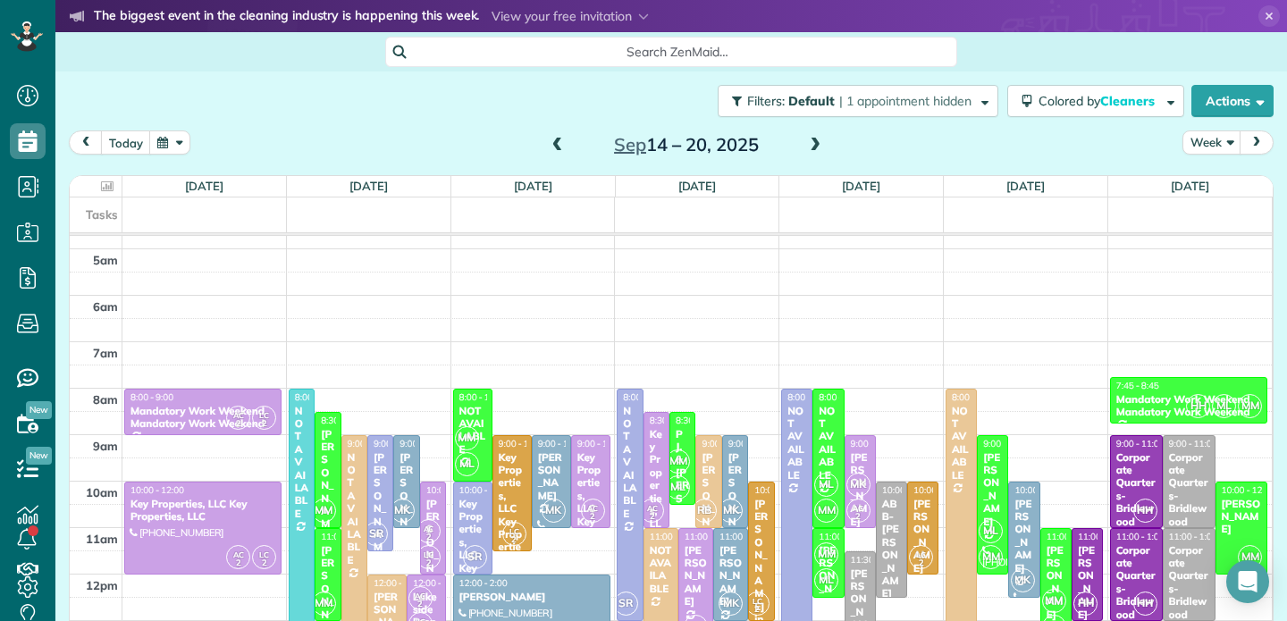
click at [1261, 138] on span "next" at bounding box center [1256, 143] width 14 height 12
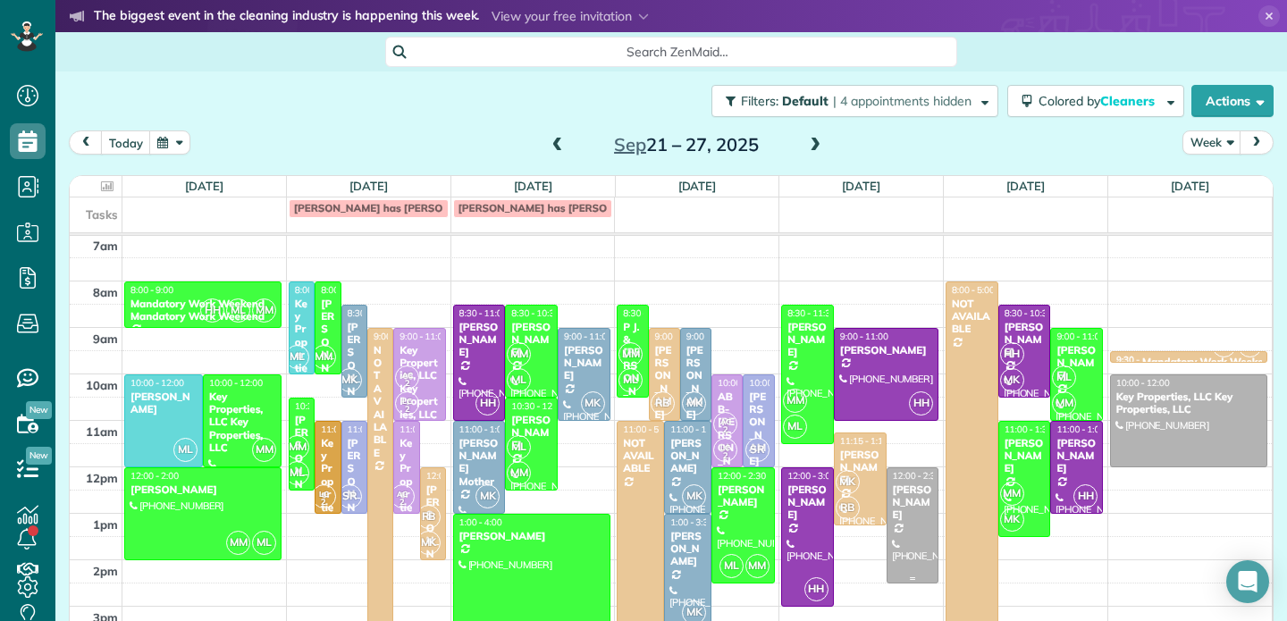
click at [915, 514] on div at bounding box center [912, 525] width 51 height 114
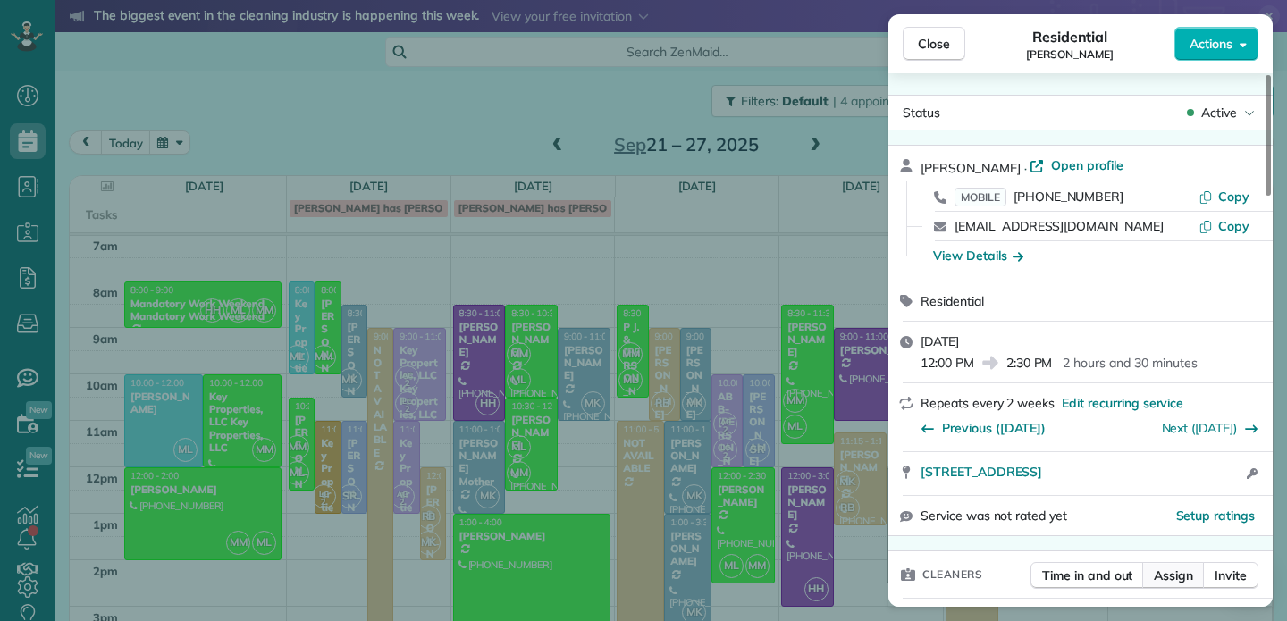
click at [1175, 578] on span "Assign" at bounding box center [1172, 575] width 39 height 18
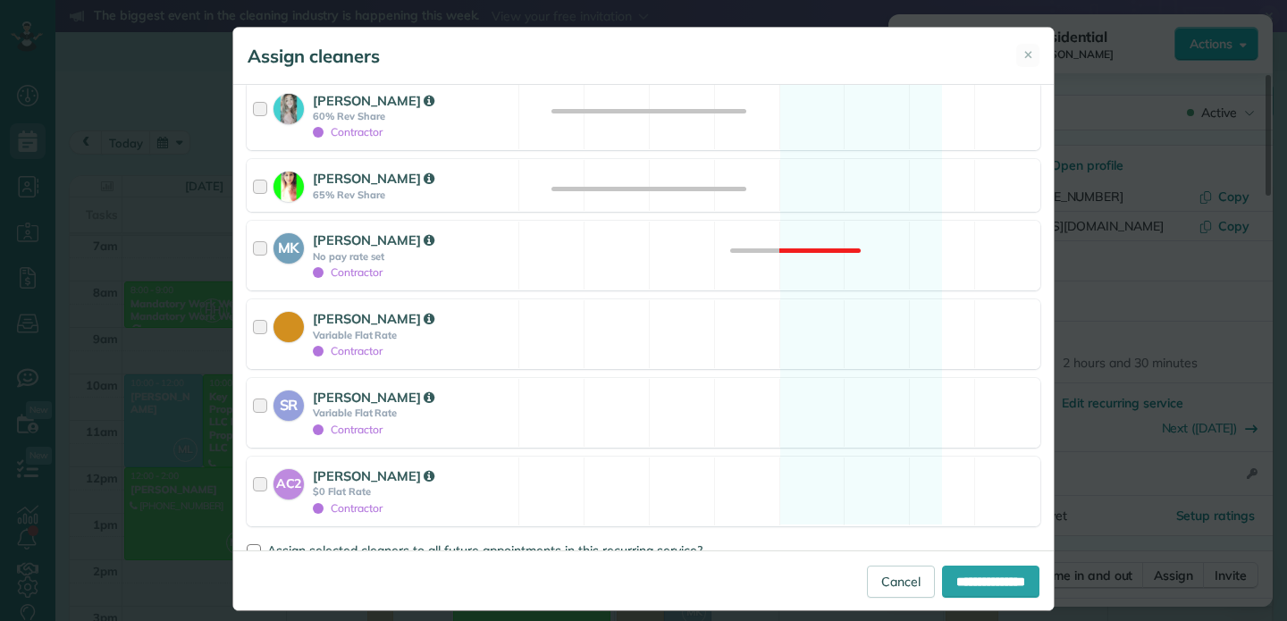
scroll to position [628, 0]
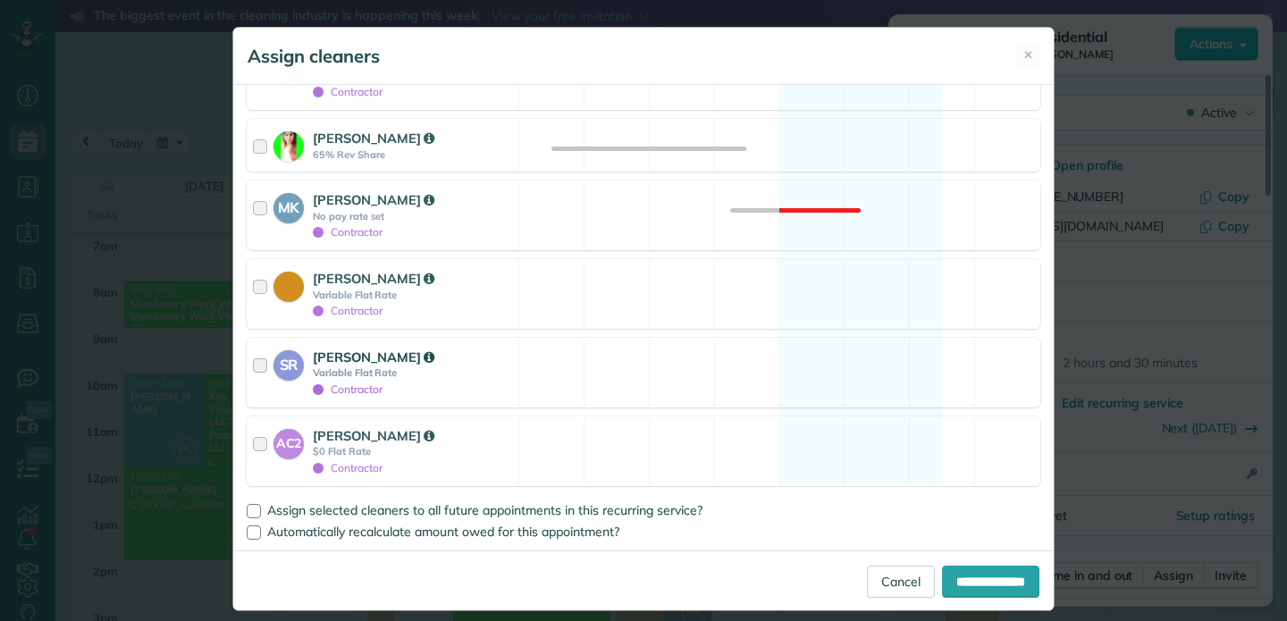
click at [260, 366] on div at bounding box center [263, 373] width 21 height 50
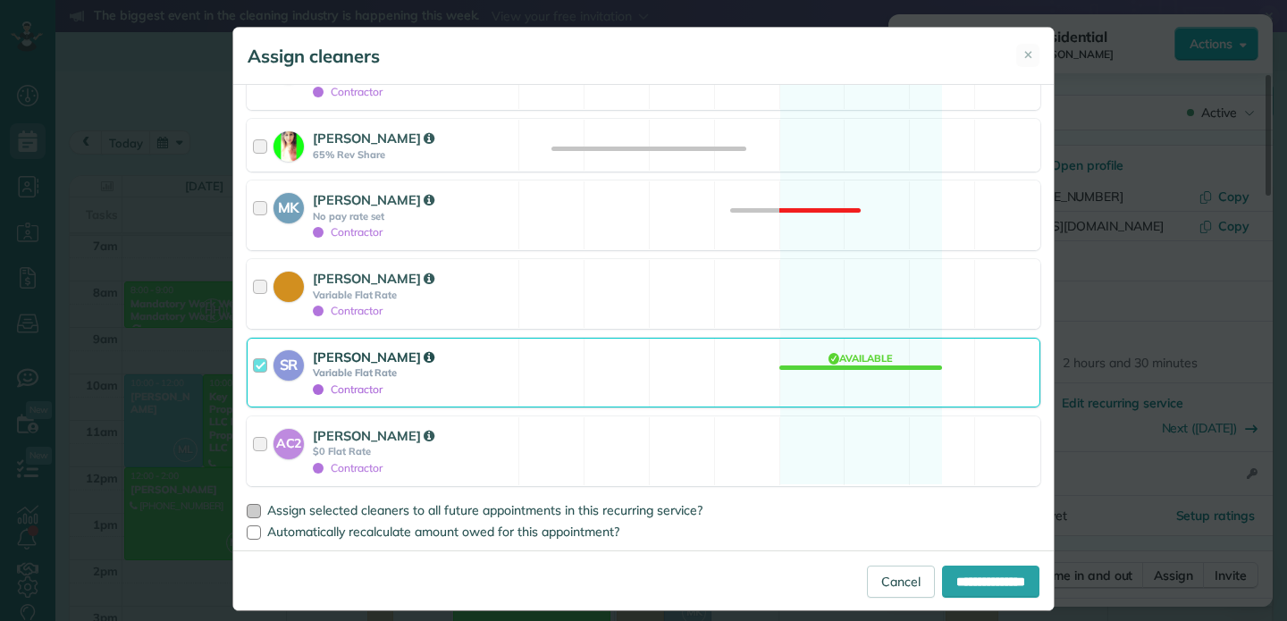
click at [256, 512] on div at bounding box center [254, 511] width 14 height 14
click at [960, 582] on input "**********" at bounding box center [990, 582] width 97 height 32
type input "**********"
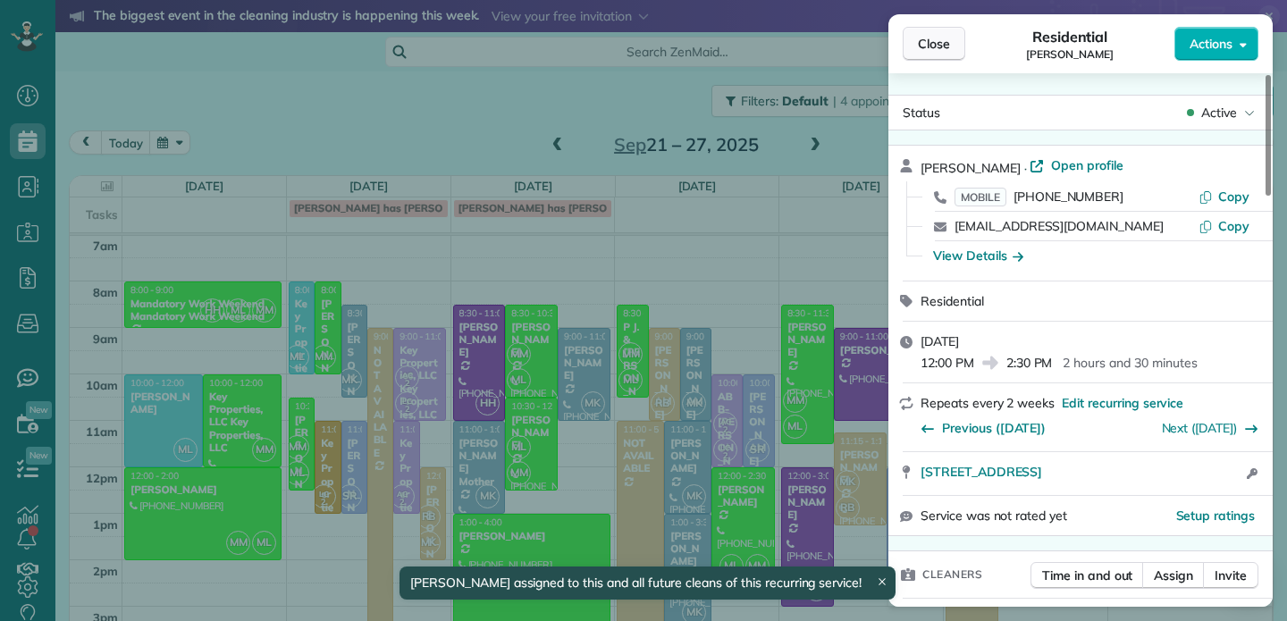
click at [941, 45] on span "Close" at bounding box center [934, 44] width 32 height 18
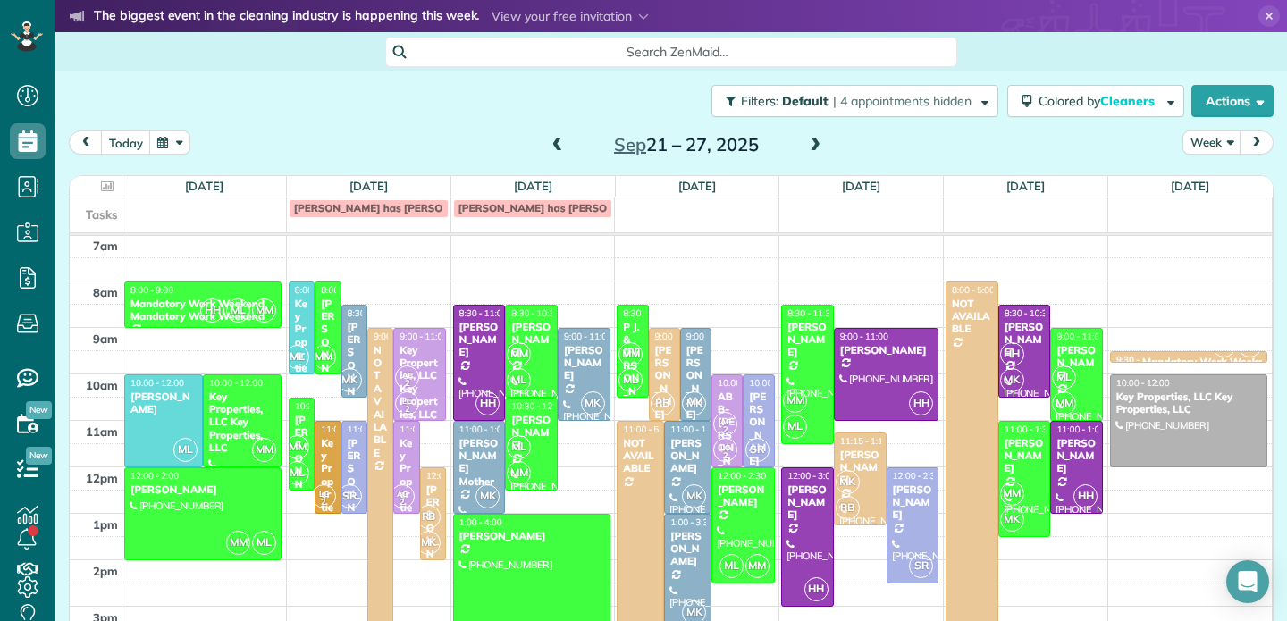
click at [555, 145] on span at bounding box center [558, 146] width 20 height 16
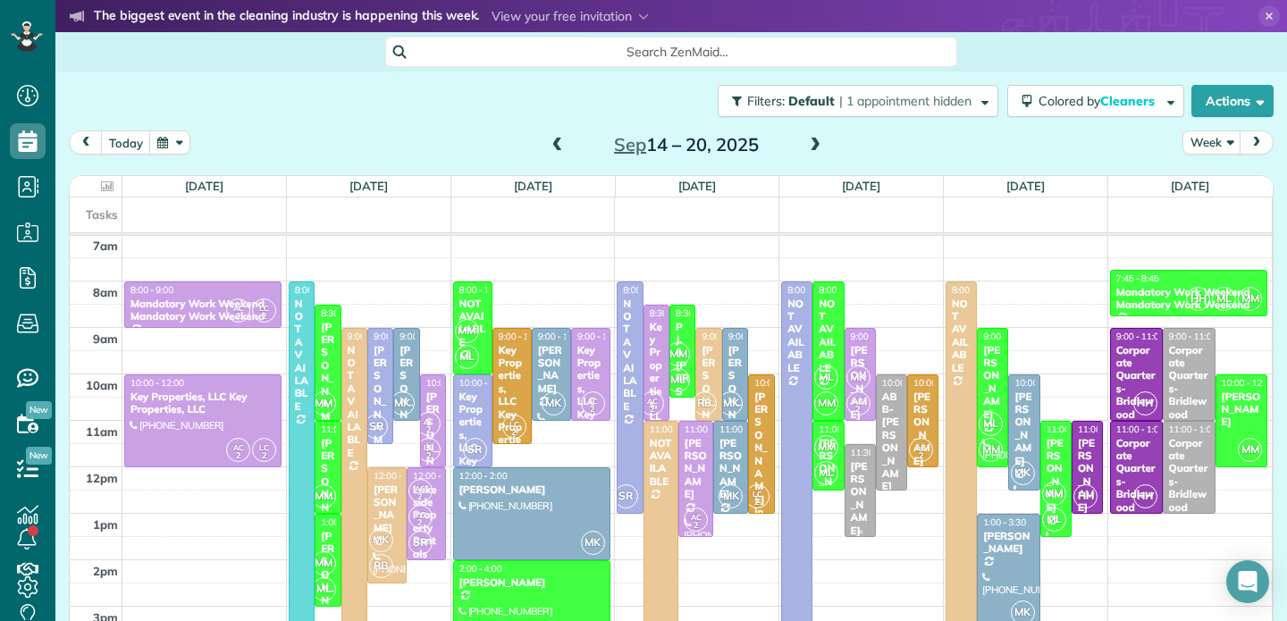
click at [855, 488] on div "[PERSON_NAME]" at bounding box center [860, 498] width 21 height 77
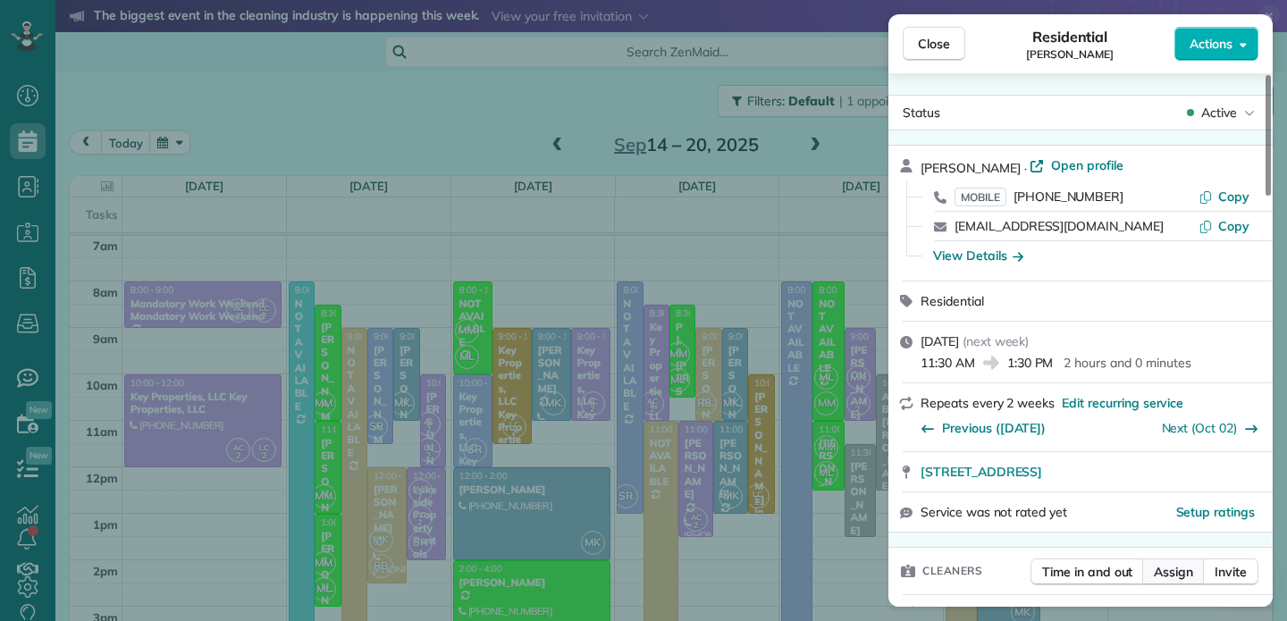
click at [1175, 572] on span "Assign" at bounding box center [1172, 572] width 39 height 18
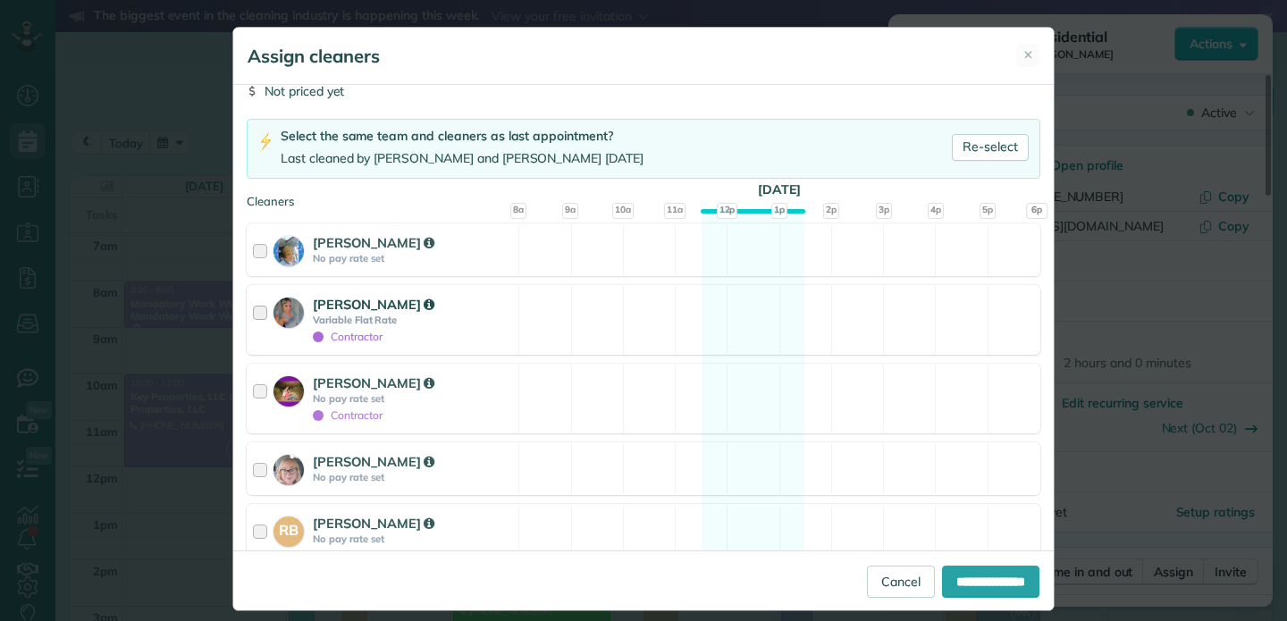
scroll to position [91, 0]
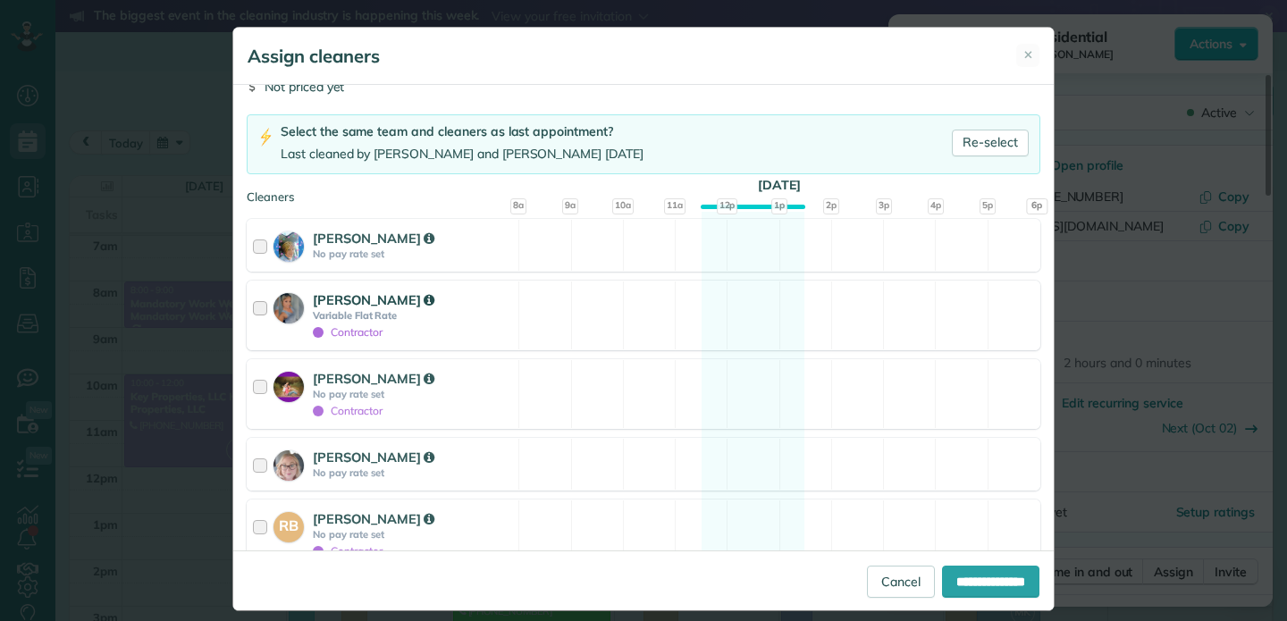
click at [256, 307] on div at bounding box center [263, 315] width 21 height 50
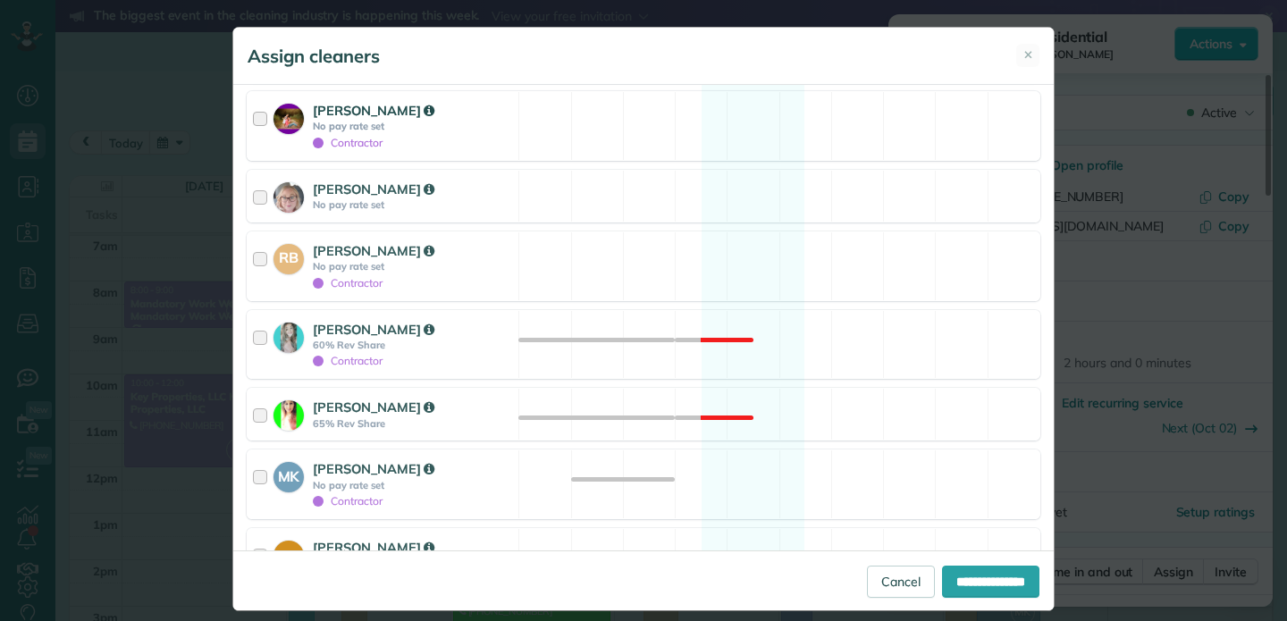
scroll to position [393, 0]
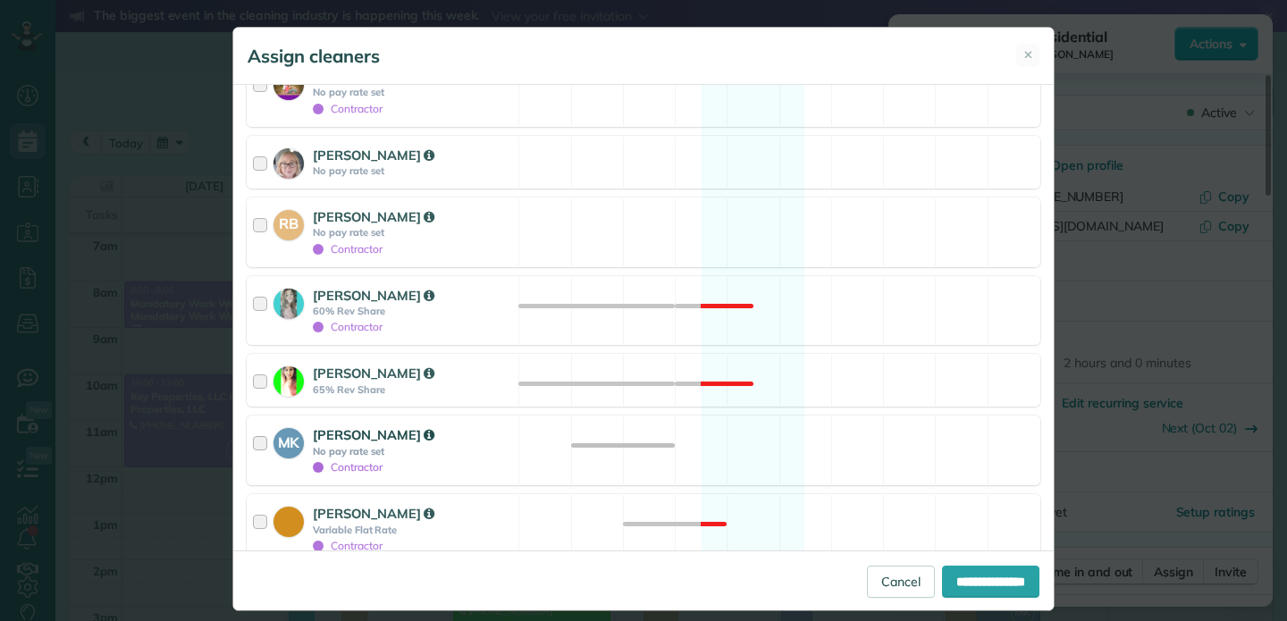
click at [262, 444] on div at bounding box center [263, 450] width 21 height 50
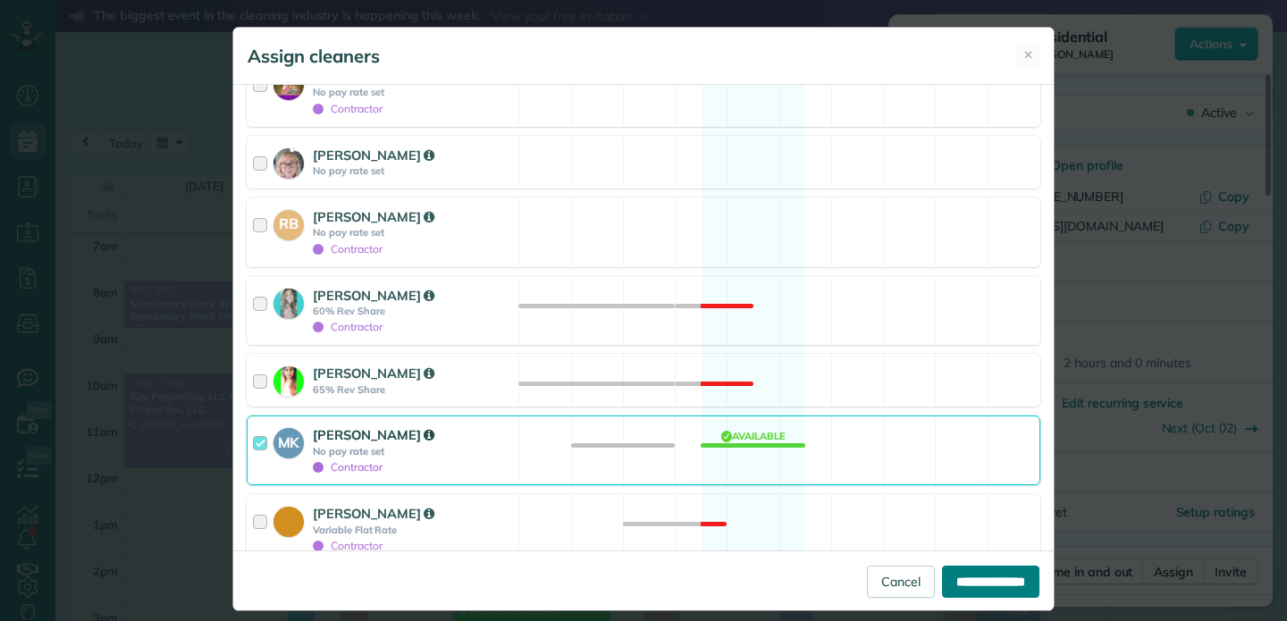
click at [981, 583] on input "**********" at bounding box center [990, 582] width 97 height 32
type input "**********"
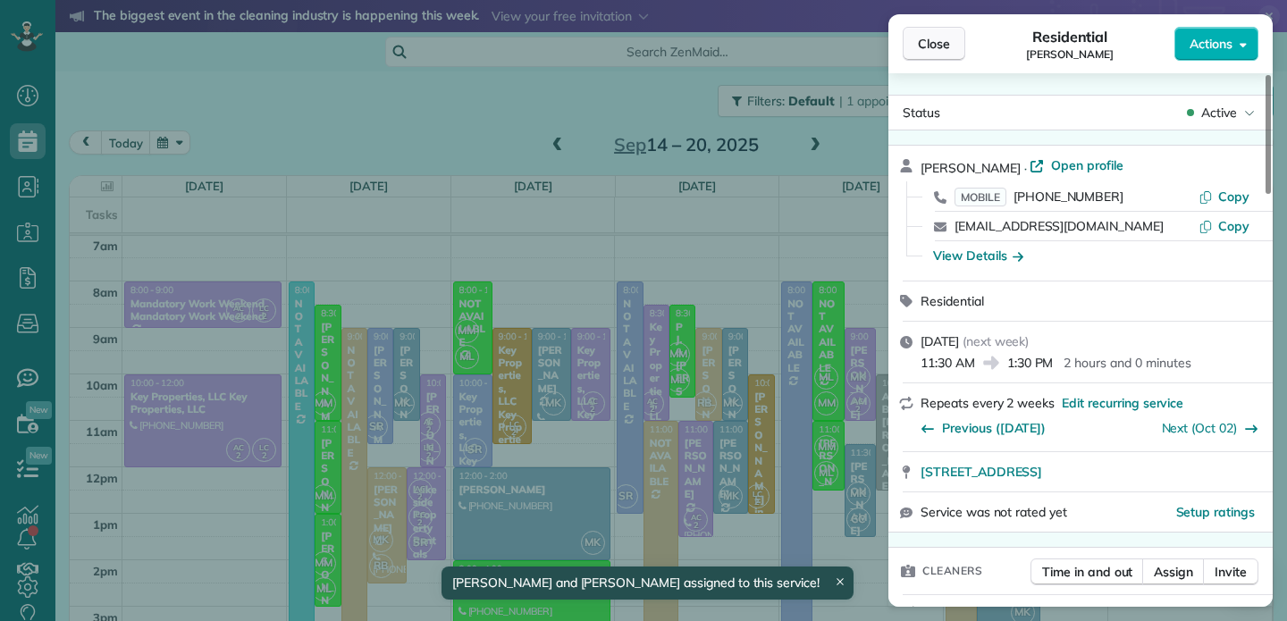
click at [937, 47] on span "Close" at bounding box center [934, 44] width 32 height 18
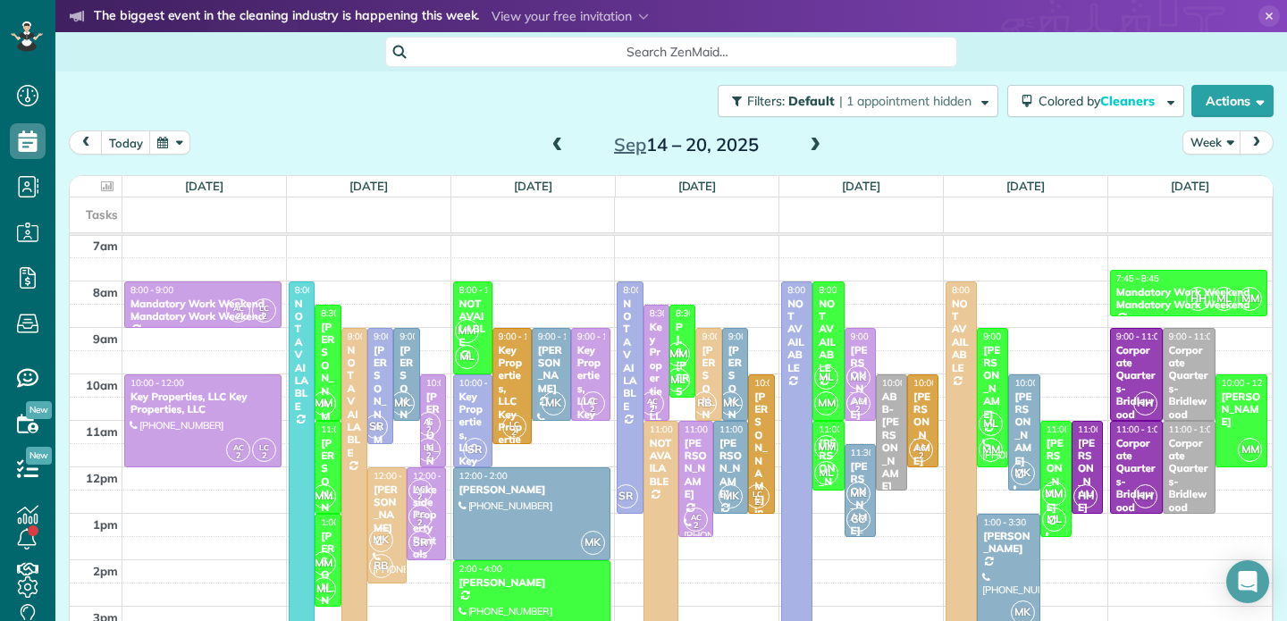
click at [865, 476] on div "[PERSON_NAME]" at bounding box center [860, 498] width 21 height 77
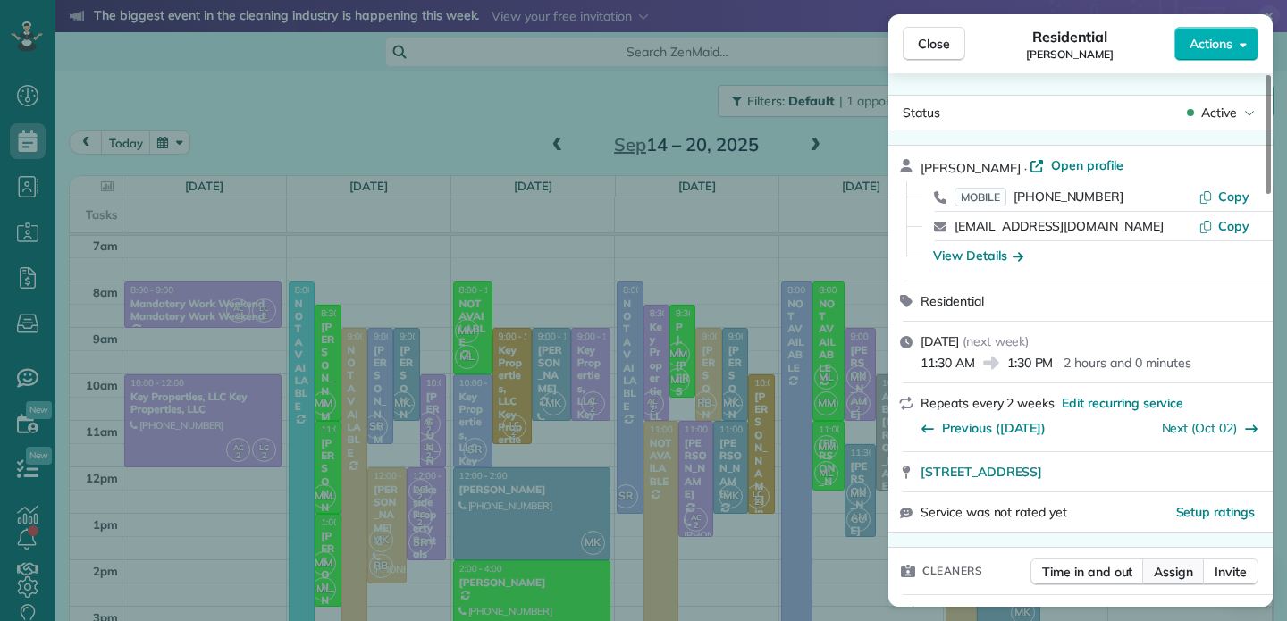
click at [1177, 575] on span "Assign" at bounding box center [1172, 572] width 39 height 18
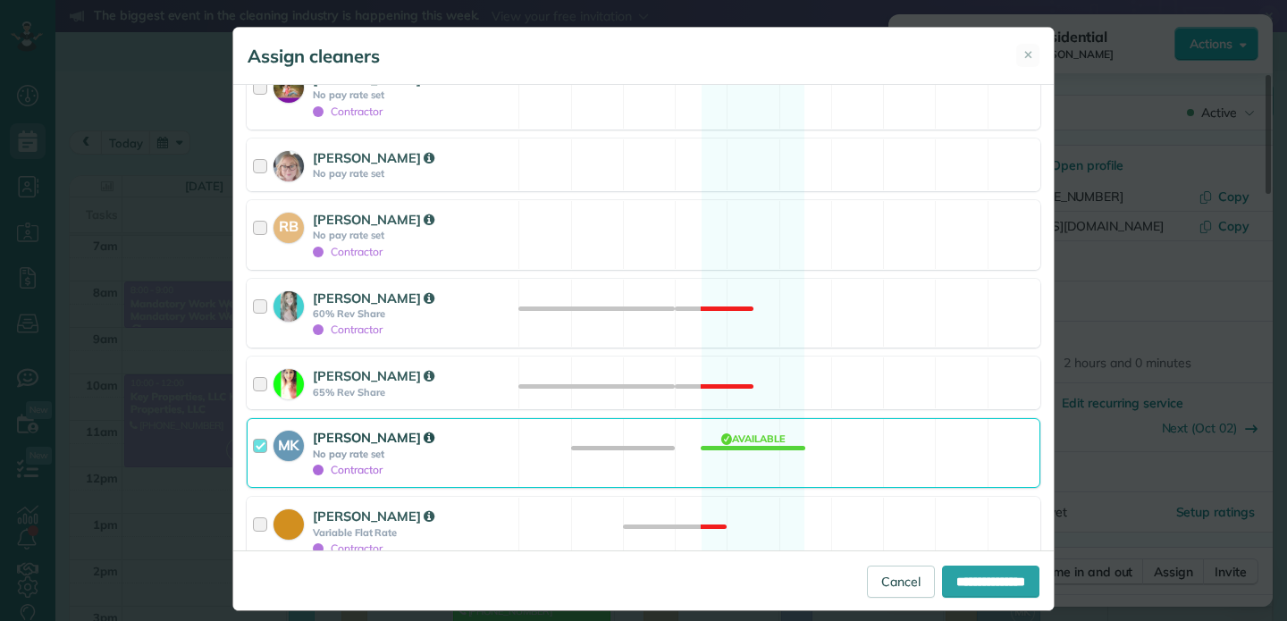
scroll to position [628, 0]
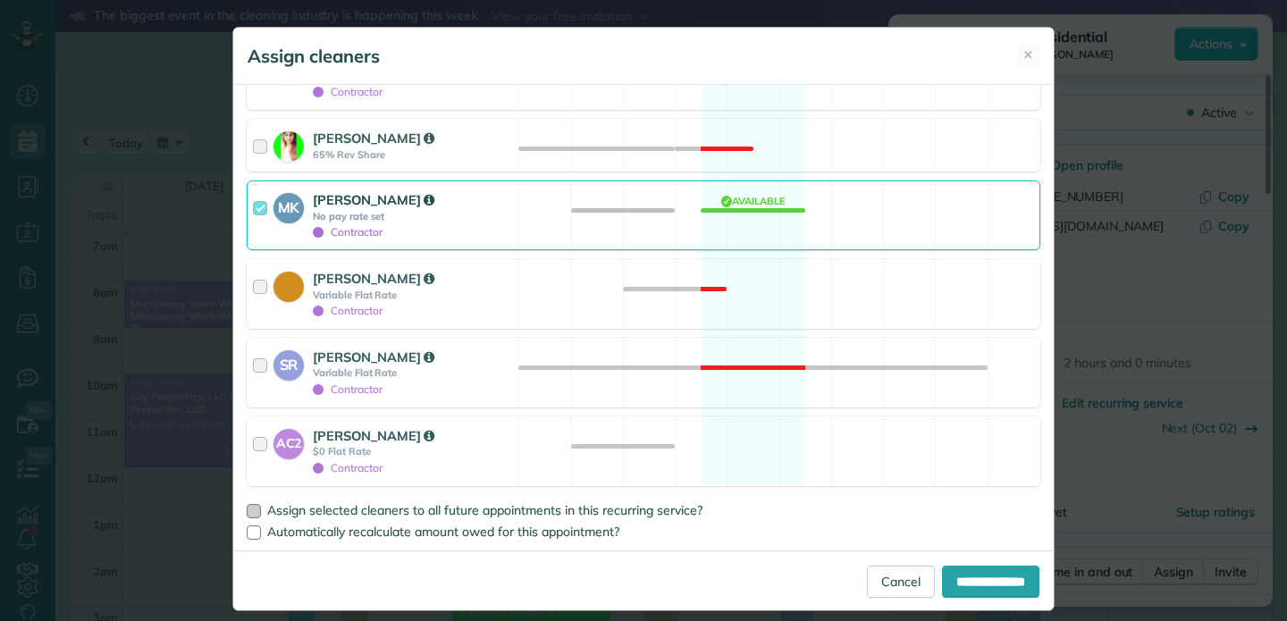
click at [253, 508] on div at bounding box center [254, 511] width 14 height 14
click at [977, 580] on input "**********" at bounding box center [990, 582] width 97 height 32
type input "**********"
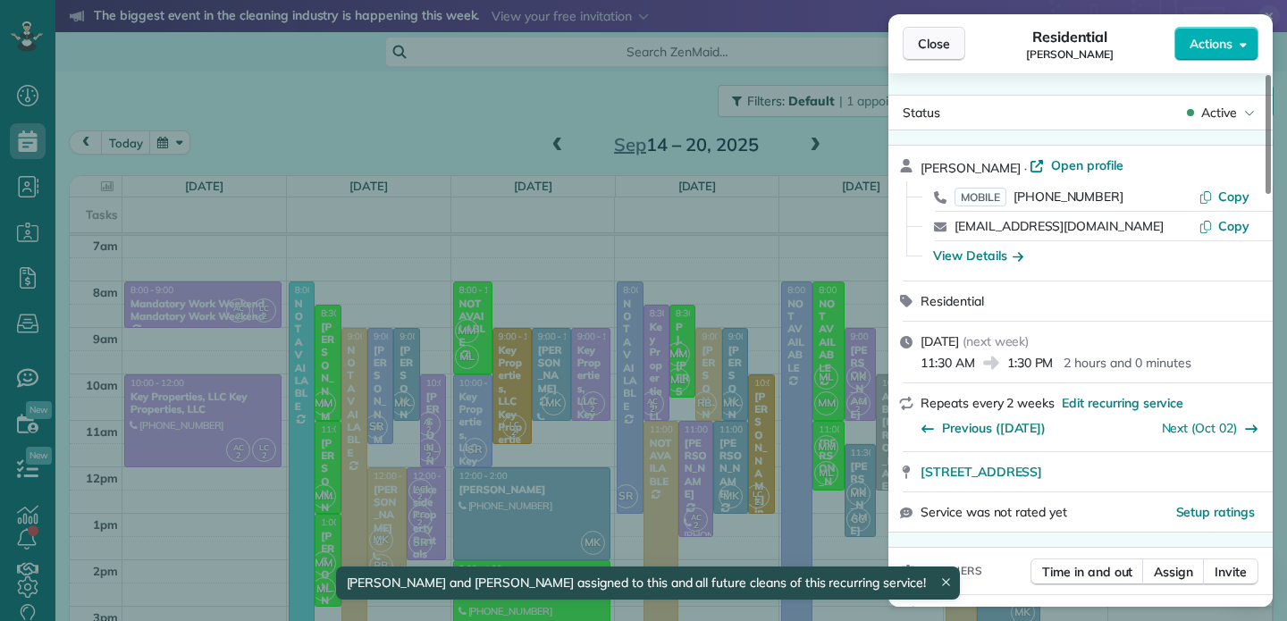
click at [937, 46] on span "Close" at bounding box center [934, 44] width 32 height 18
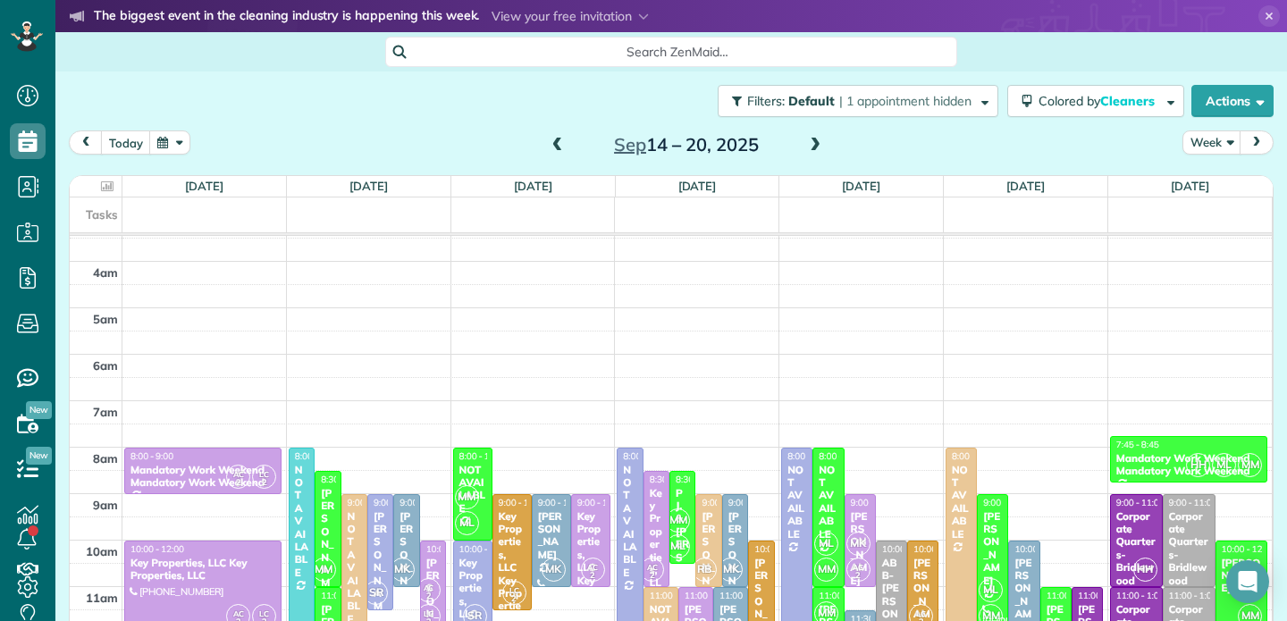
scroll to position [130, 0]
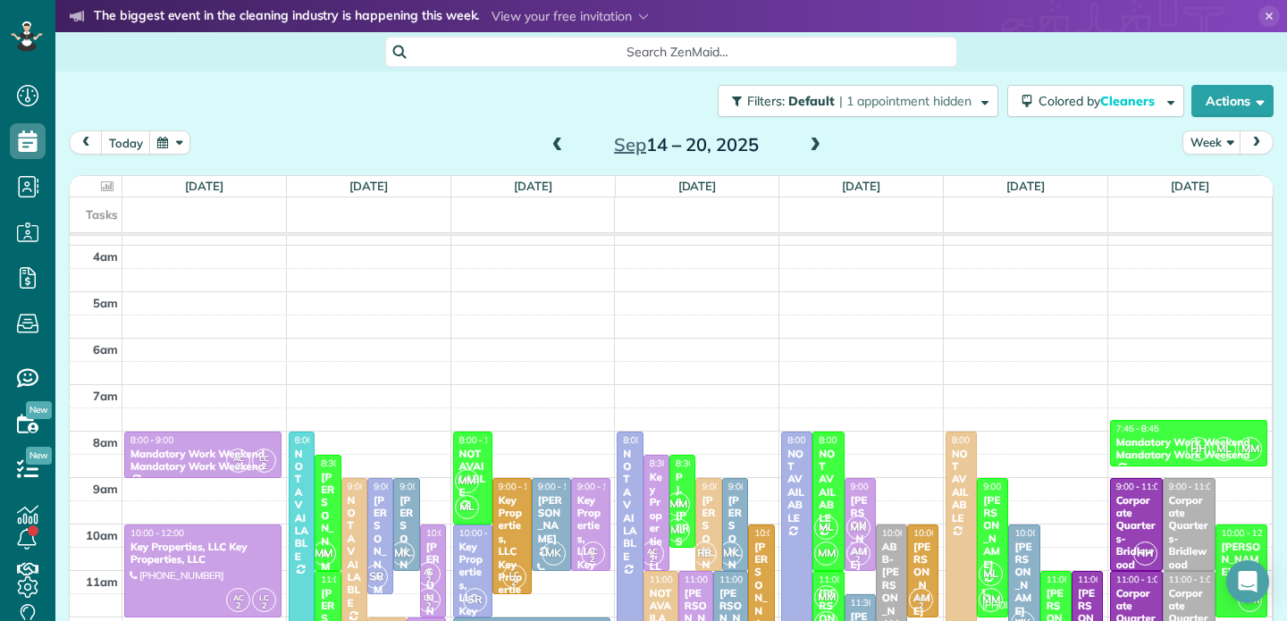
click at [559, 140] on span at bounding box center [558, 146] width 20 height 16
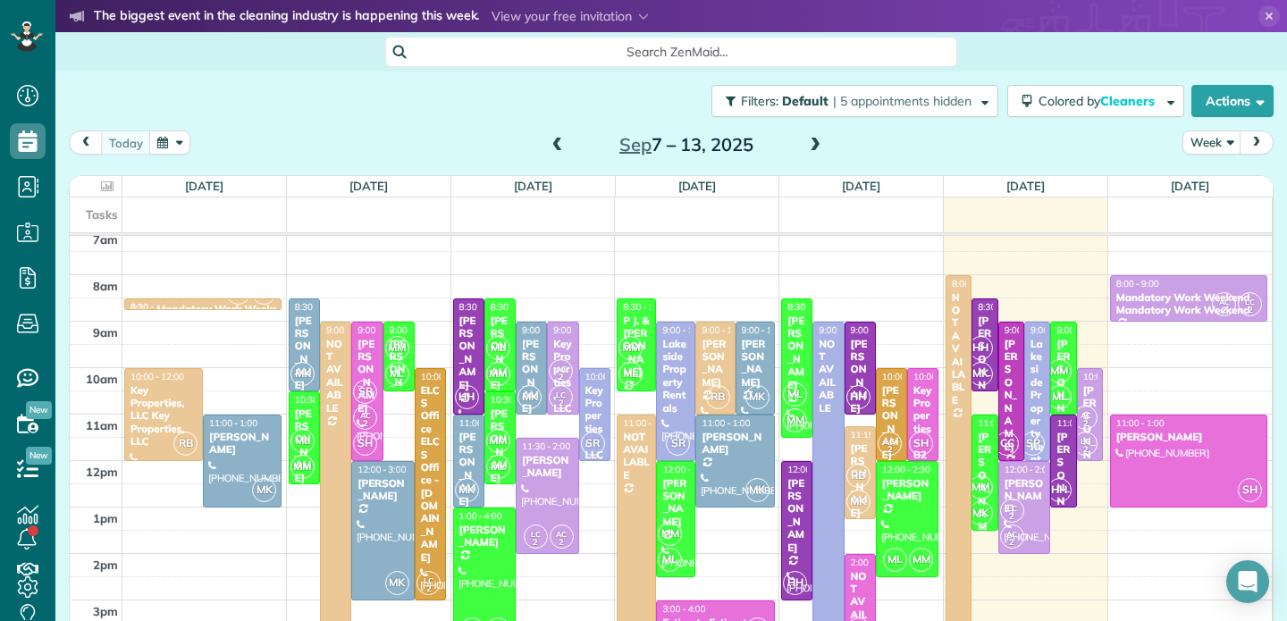
scroll to position [305, 0]
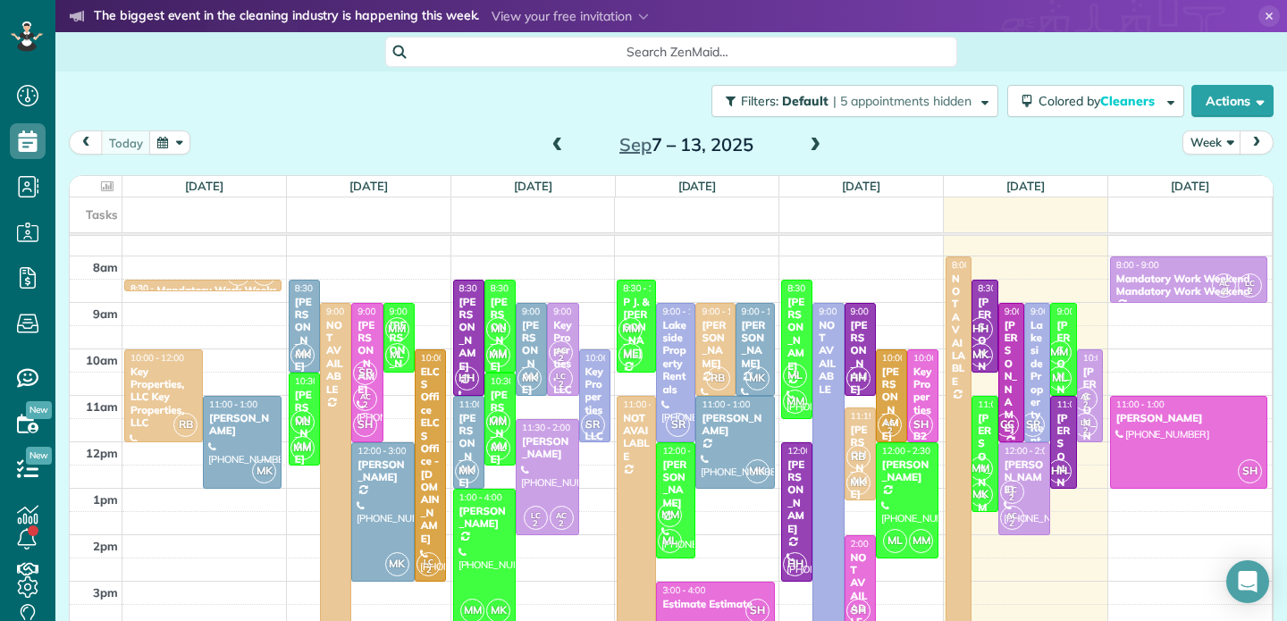
click at [818, 141] on span at bounding box center [815, 146] width 20 height 16
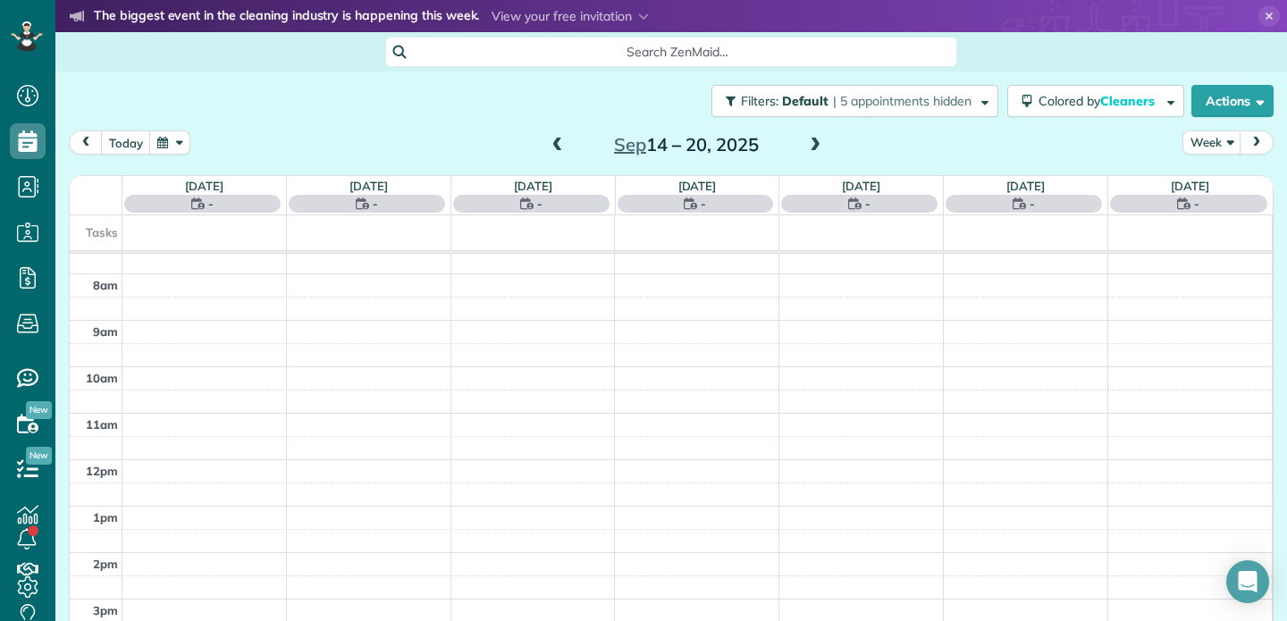
scroll to position [280, 0]
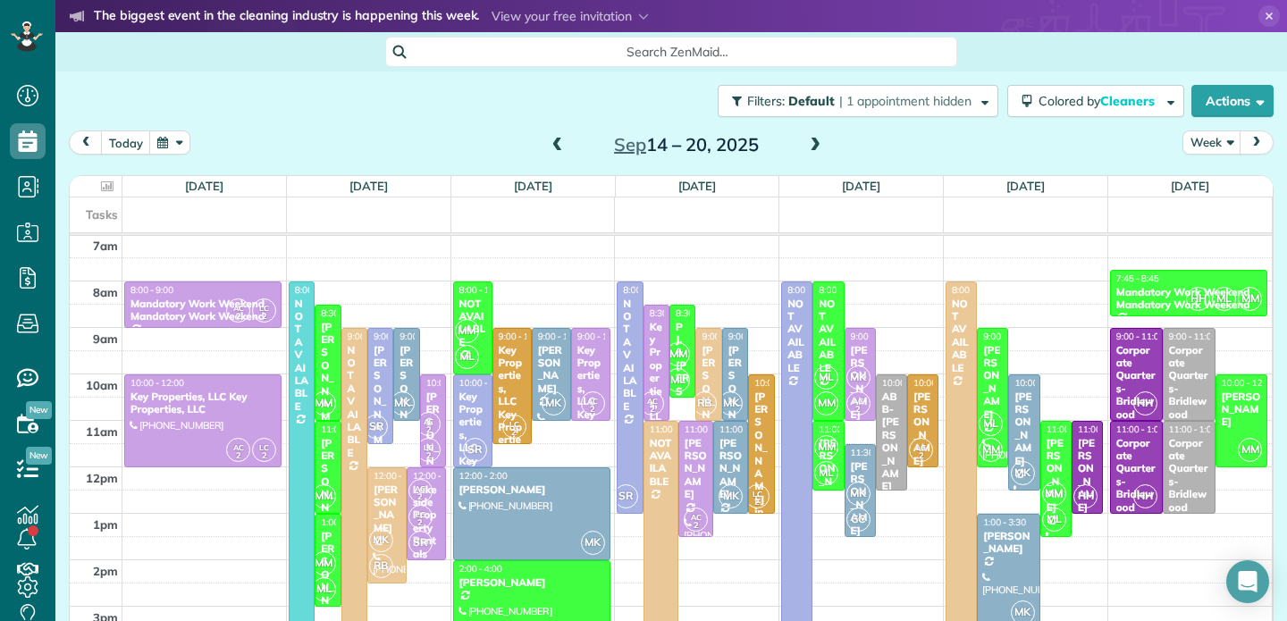
click at [470, 432] on div "Key Properties, LLC Key Properties, LLC" at bounding box center [472, 454] width 29 height 129
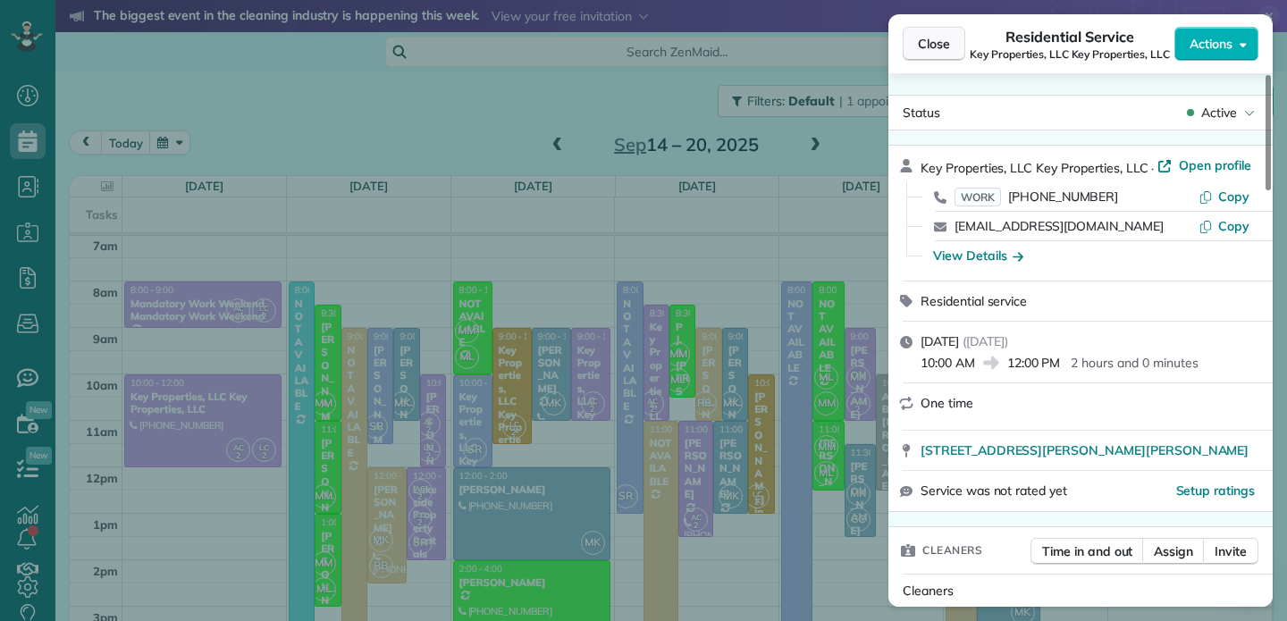
click at [932, 46] on span "Close" at bounding box center [934, 44] width 32 height 18
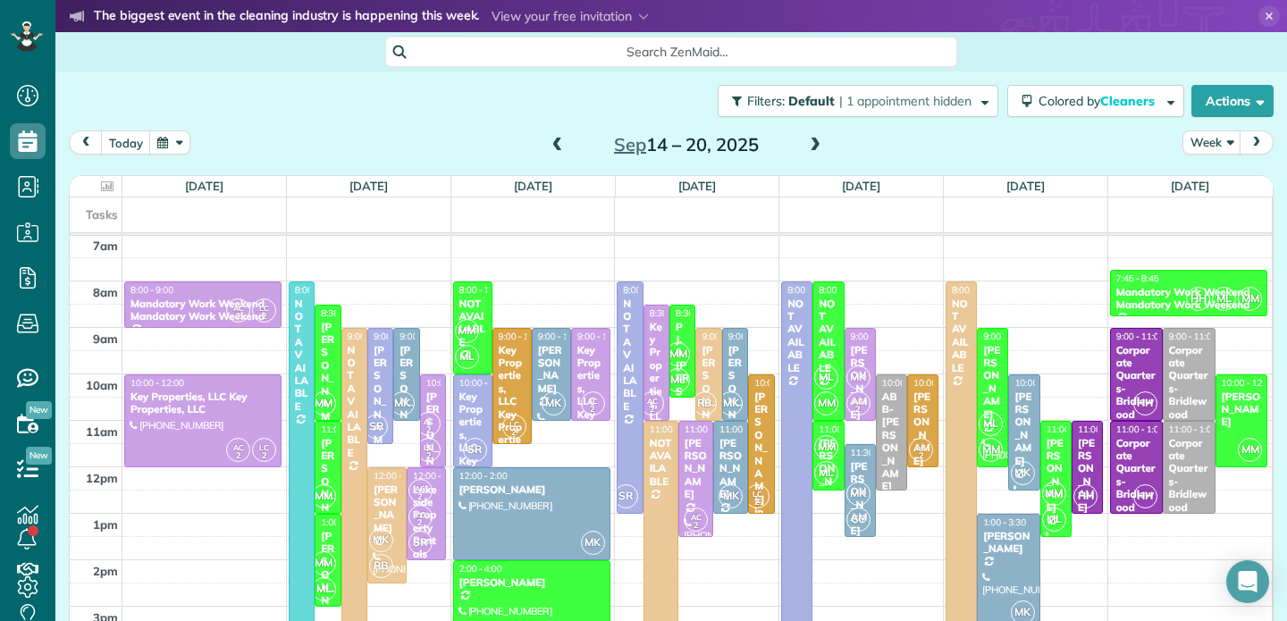
click at [817, 146] on span at bounding box center [815, 146] width 20 height 16
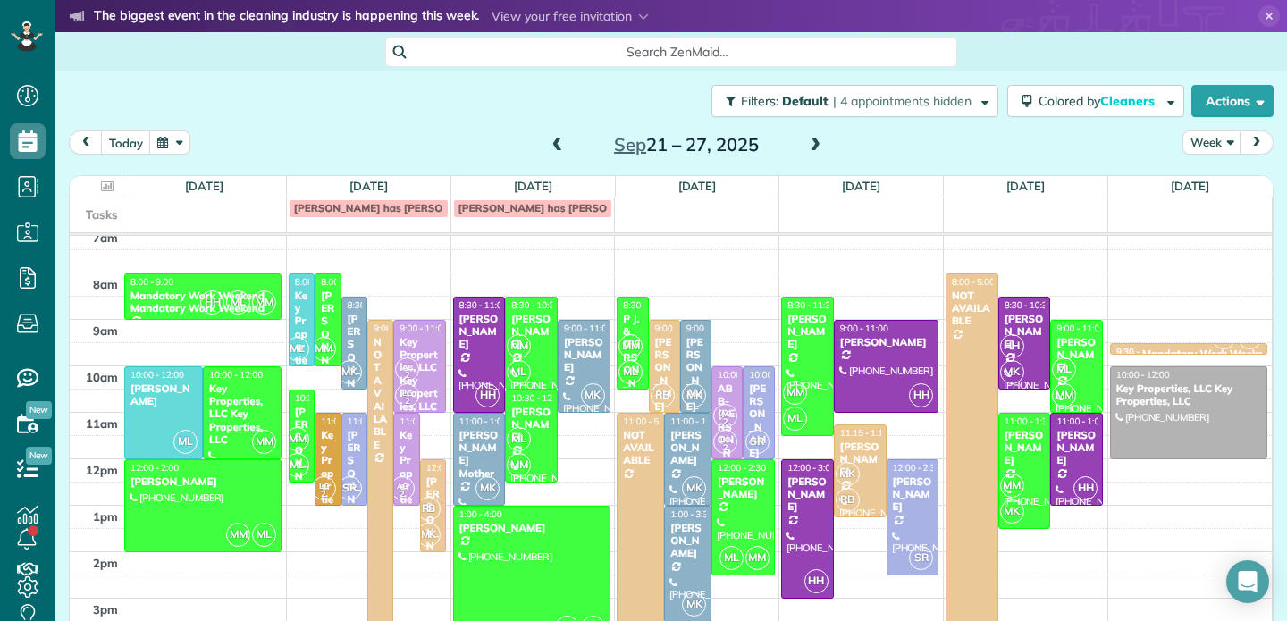
scroll to position [284, 0]
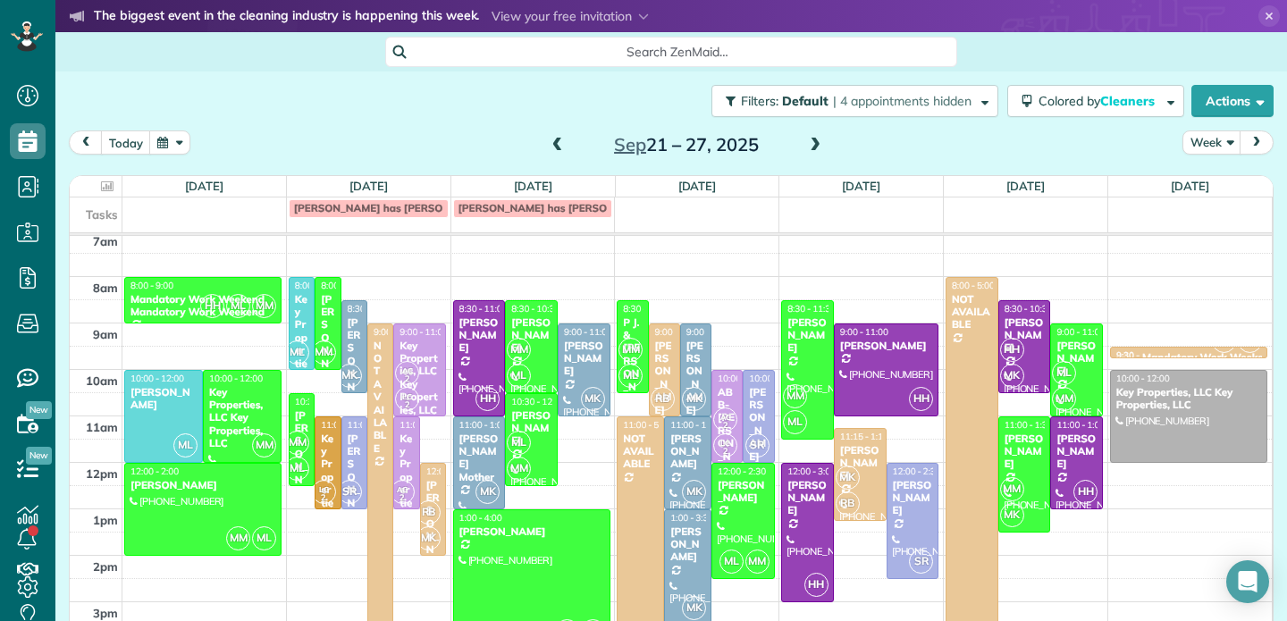
click at [557, 148] on span at bounding box center [558, 146] width 20 height 16
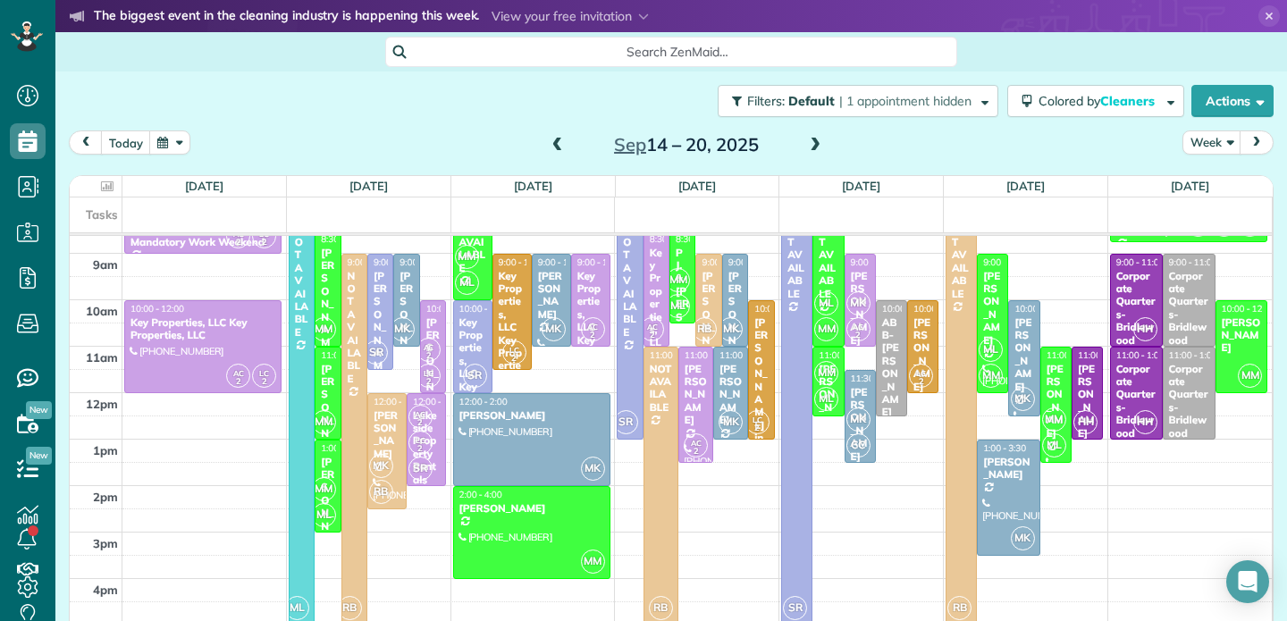
scroll to position [355, 0]
click at [818, 140] on span at bounding box center [815, 146] width 20 height 16
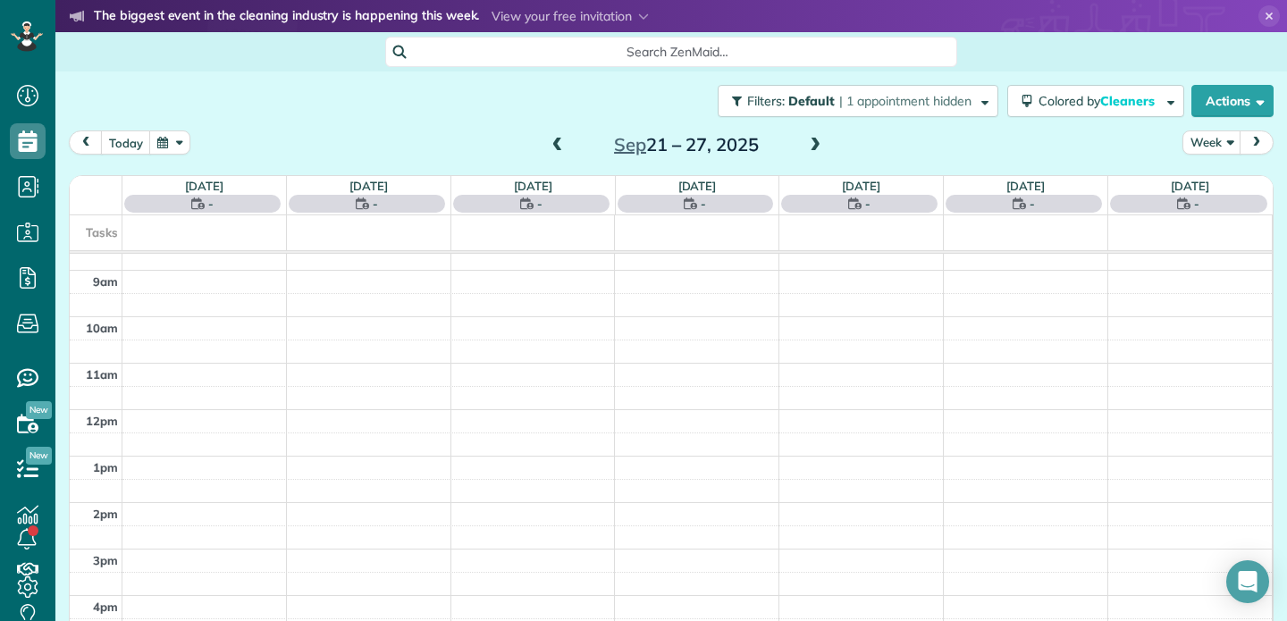
scroll to position [280, 0]
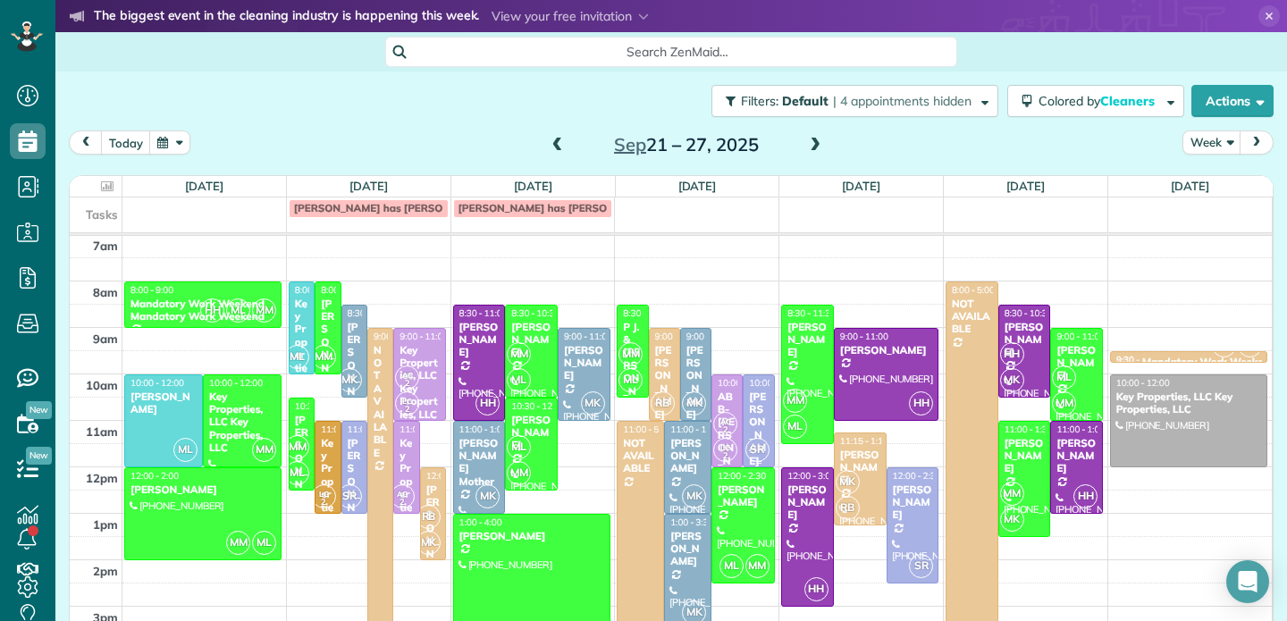
click at [756, 420] on div "[PERSON_NAME] Toqua Coves - Vacation Concierge" at bounding box center [758, 499] width 21 height 218
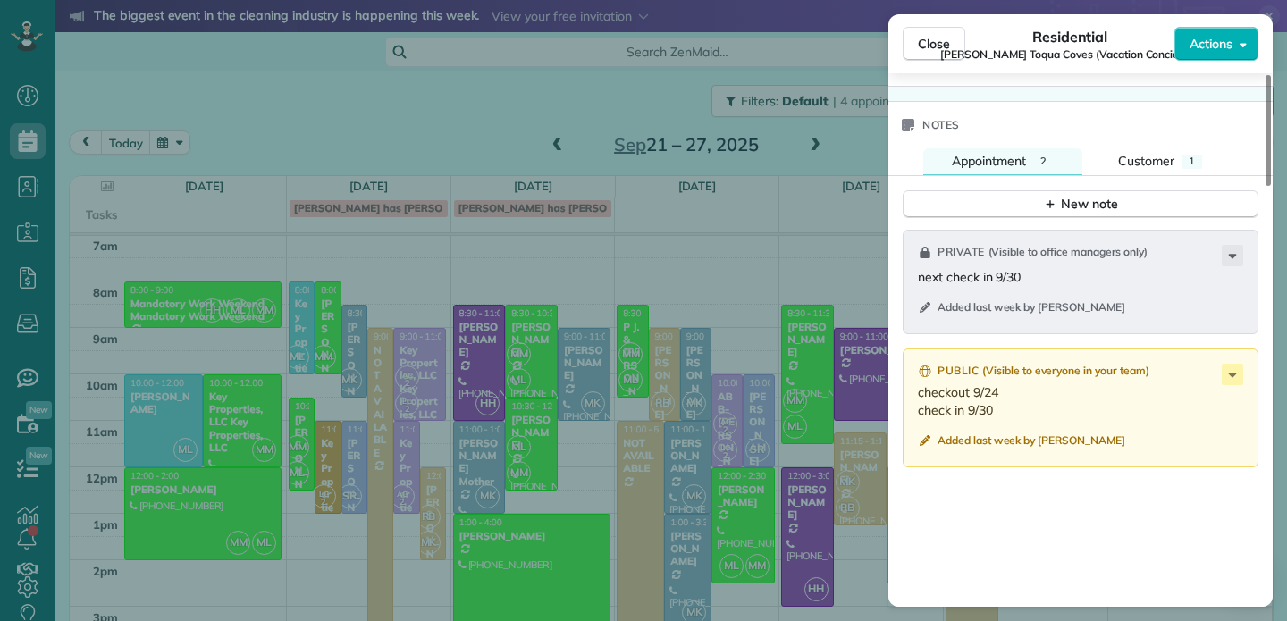
scroll to position [1701, 0]
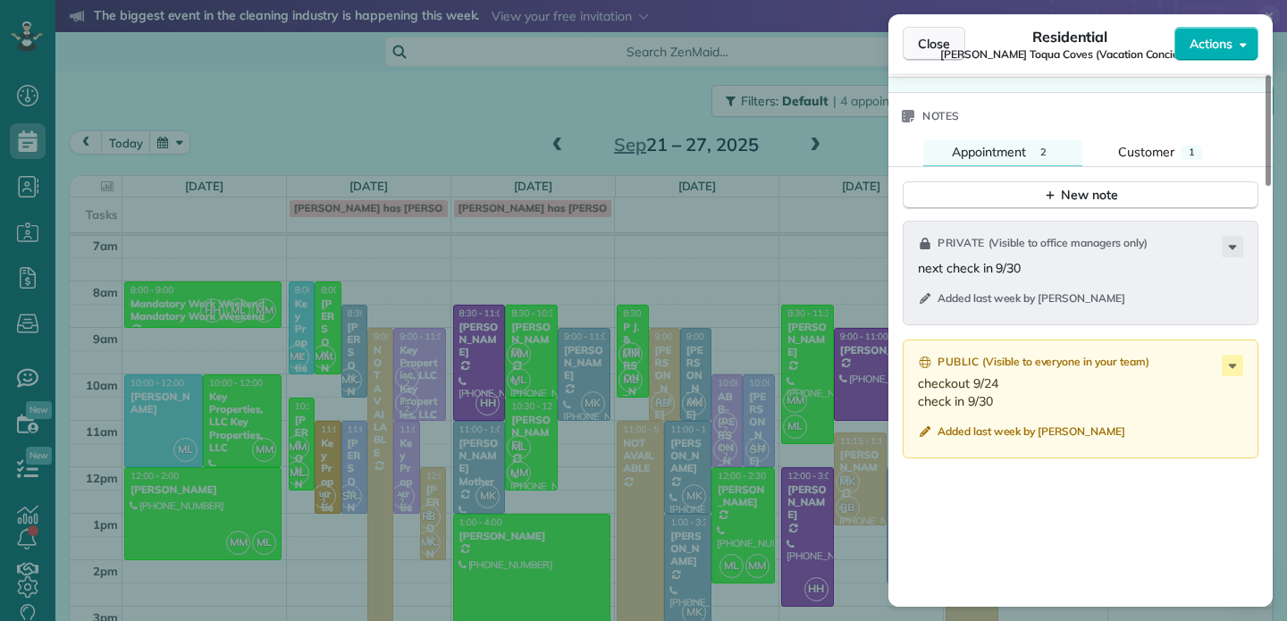
click at [940, 44] on span "Close" at bounding box center [934, 44] width 32 height 18
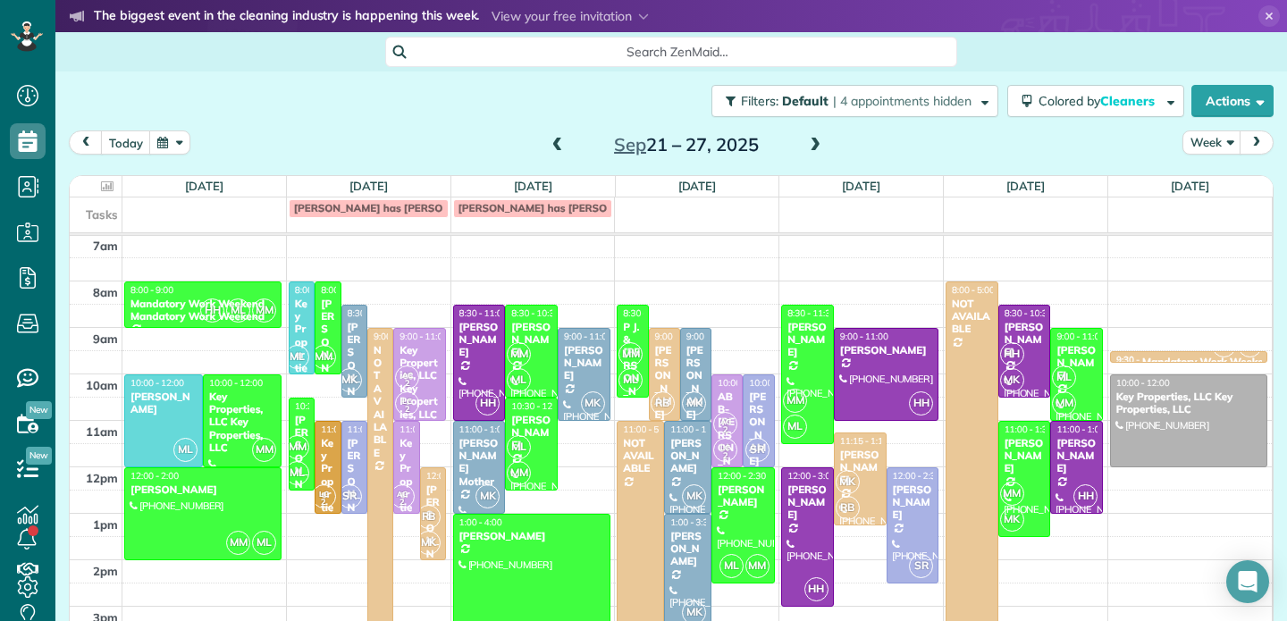
click at [556, 146] on span at bounding box center [558, 146] width 20 height 16
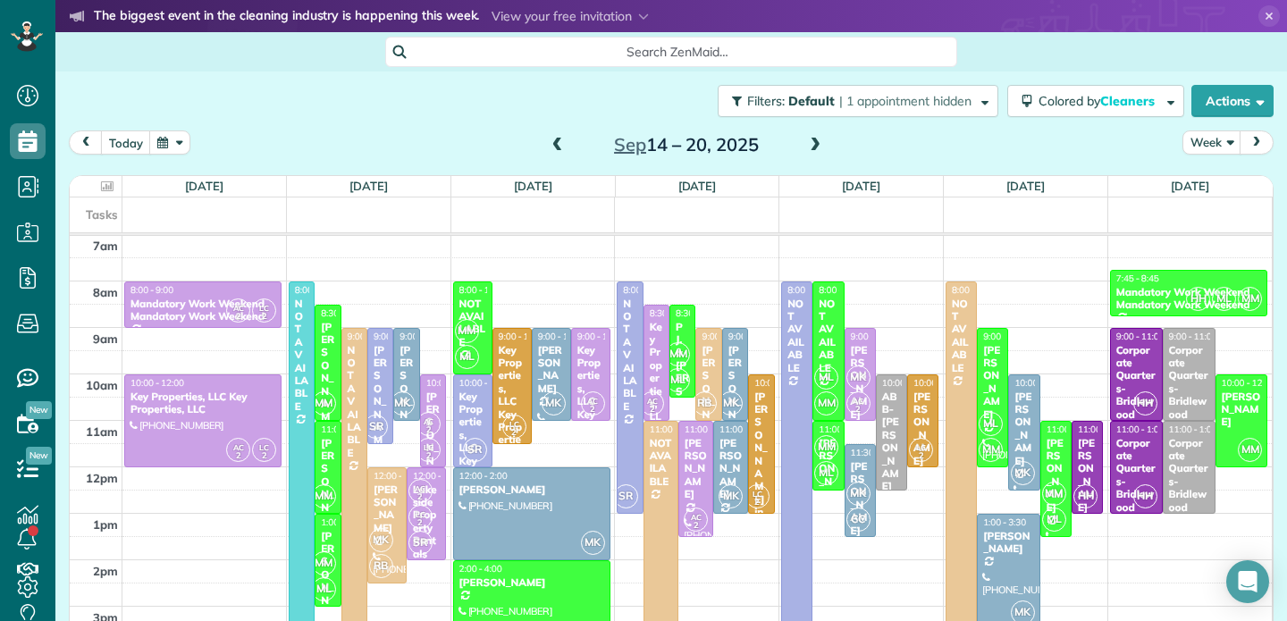
click at [813, 147] on span at bounding box center [815, 146] width 20 height 16
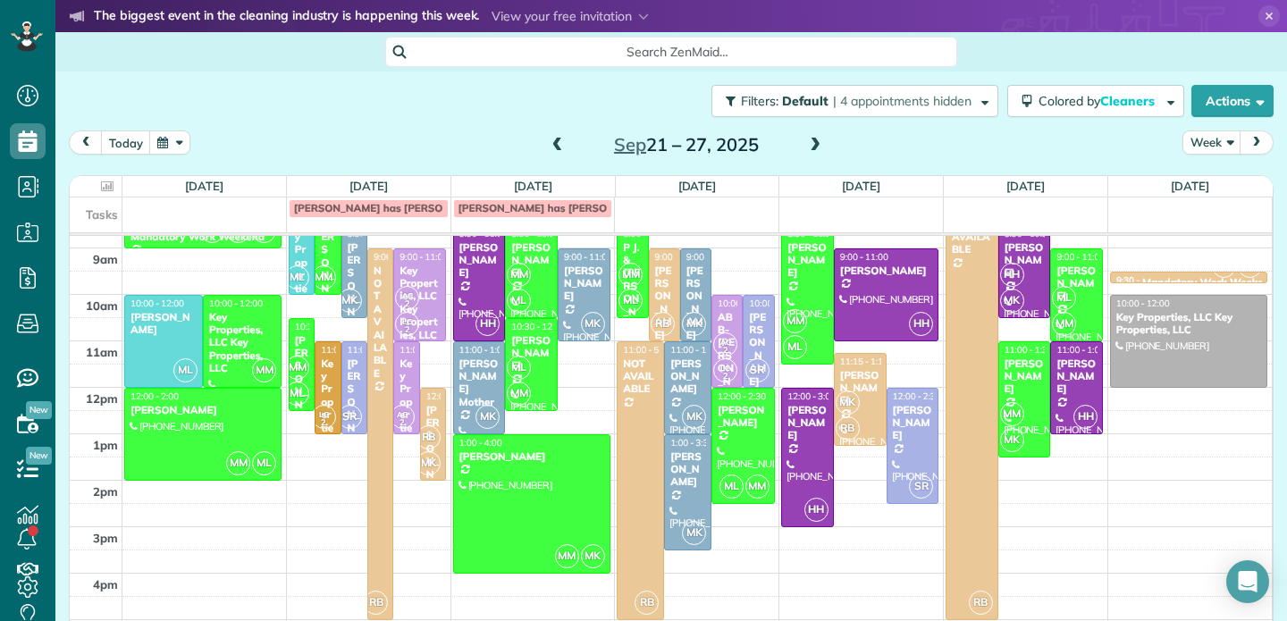
scroll to position [355, 0]
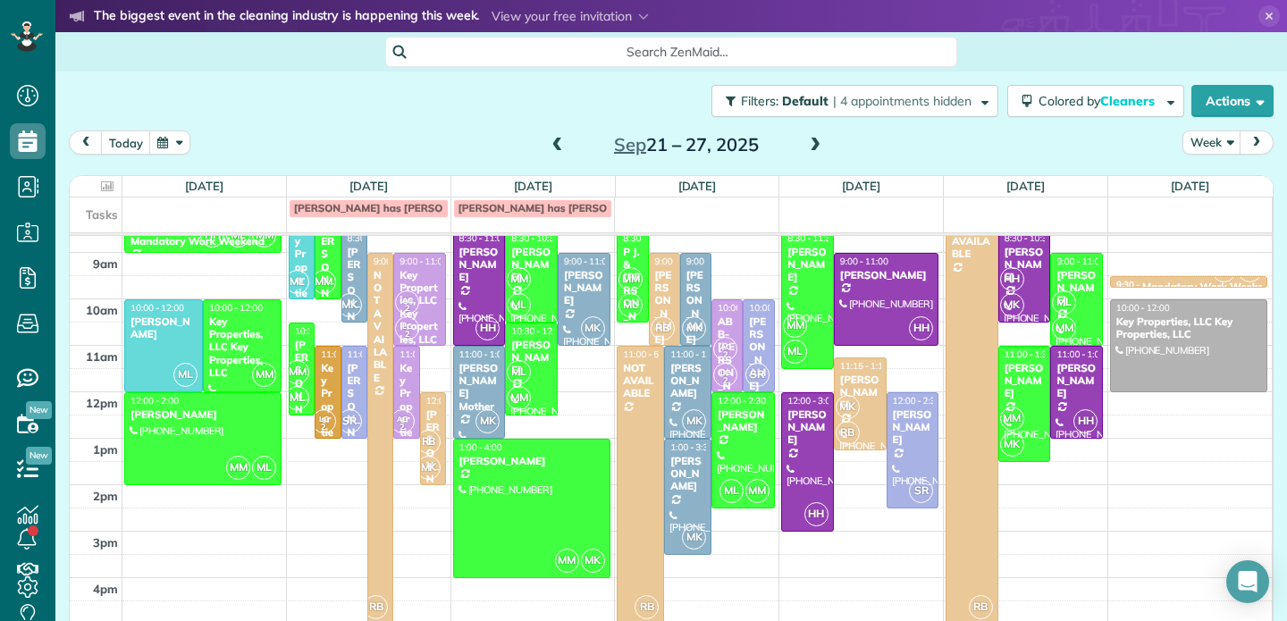
click at [813, 144] on span at bounding box center [815, 146] width 20 height 16
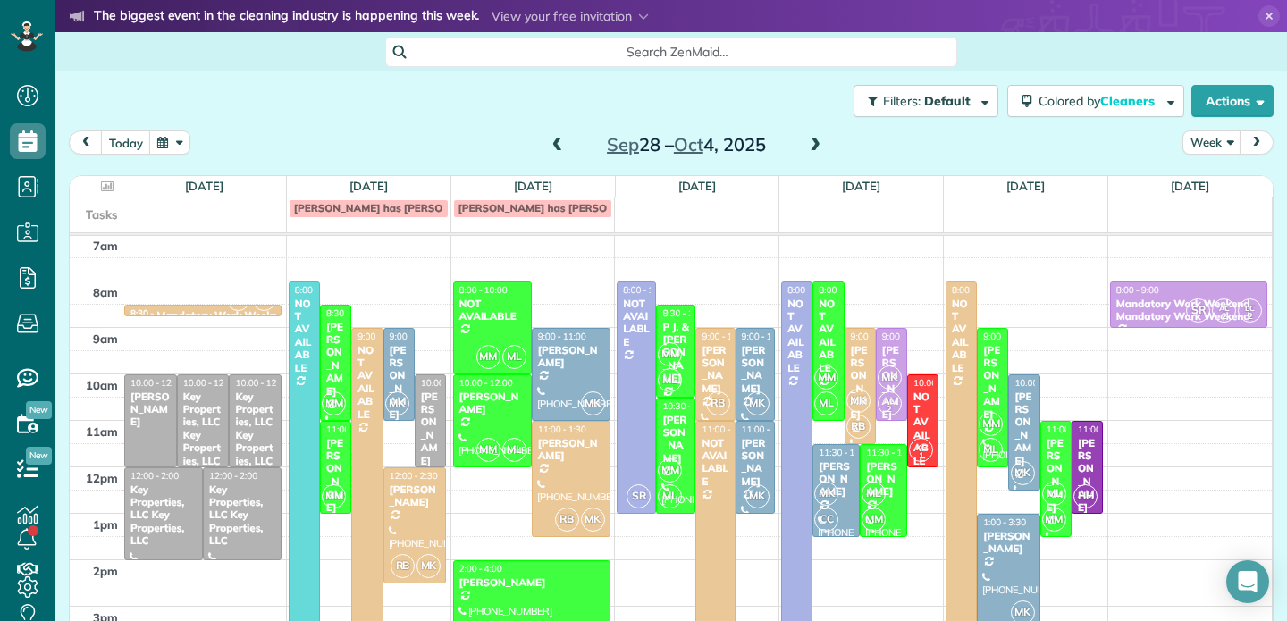
click at [813, 144] on span at bounding box center [815, 146] width 20 height 16
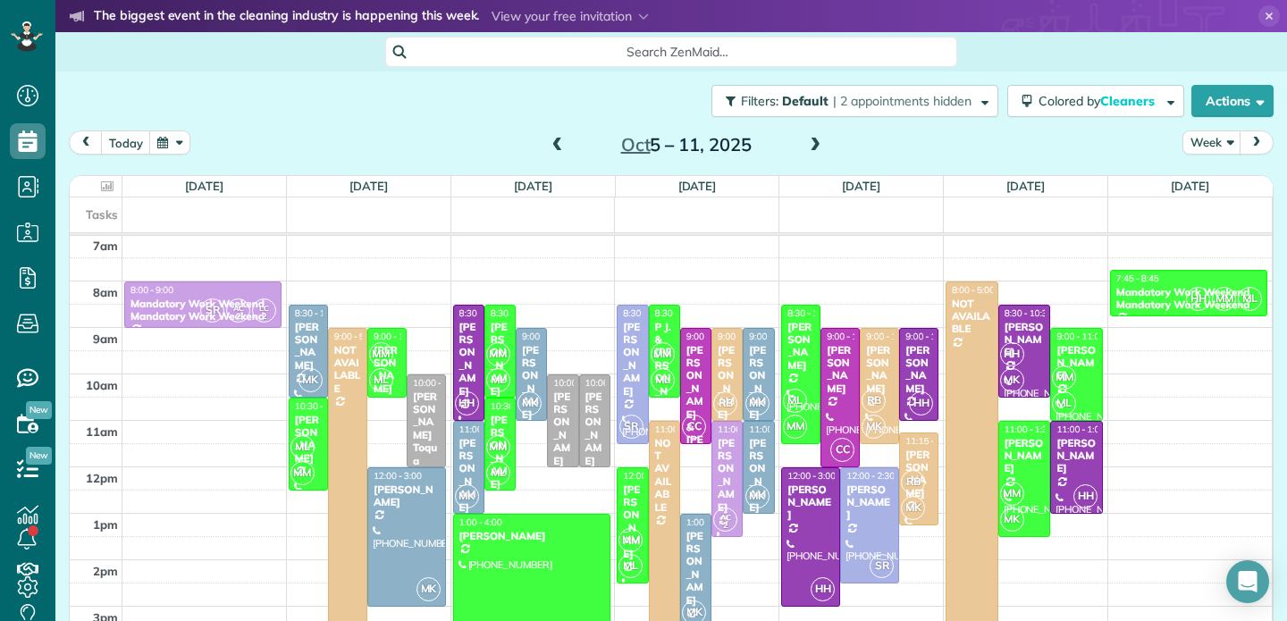
click at [549, 146] on span at bounding box center [558, 146] width 20 height 16
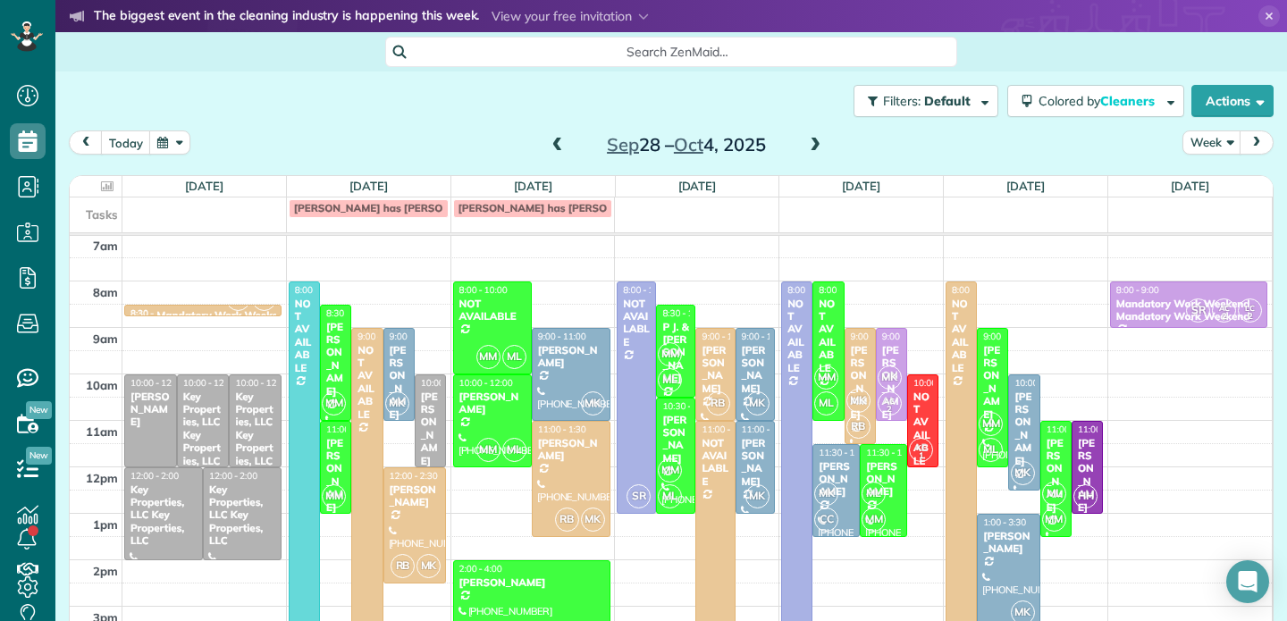
click at [549, 146] on span at bounding box center [558, 146] width 20 height 16
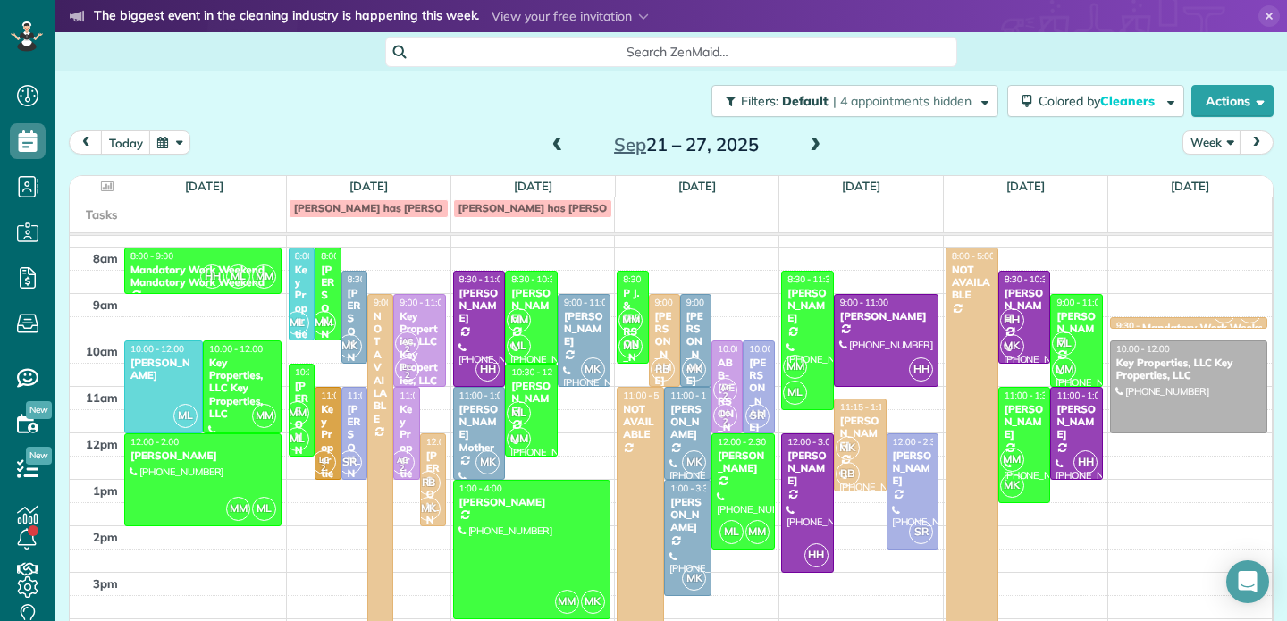
scroll to position [291, 0]
